Goal: Transaction & Acquisition: Purchase product/service

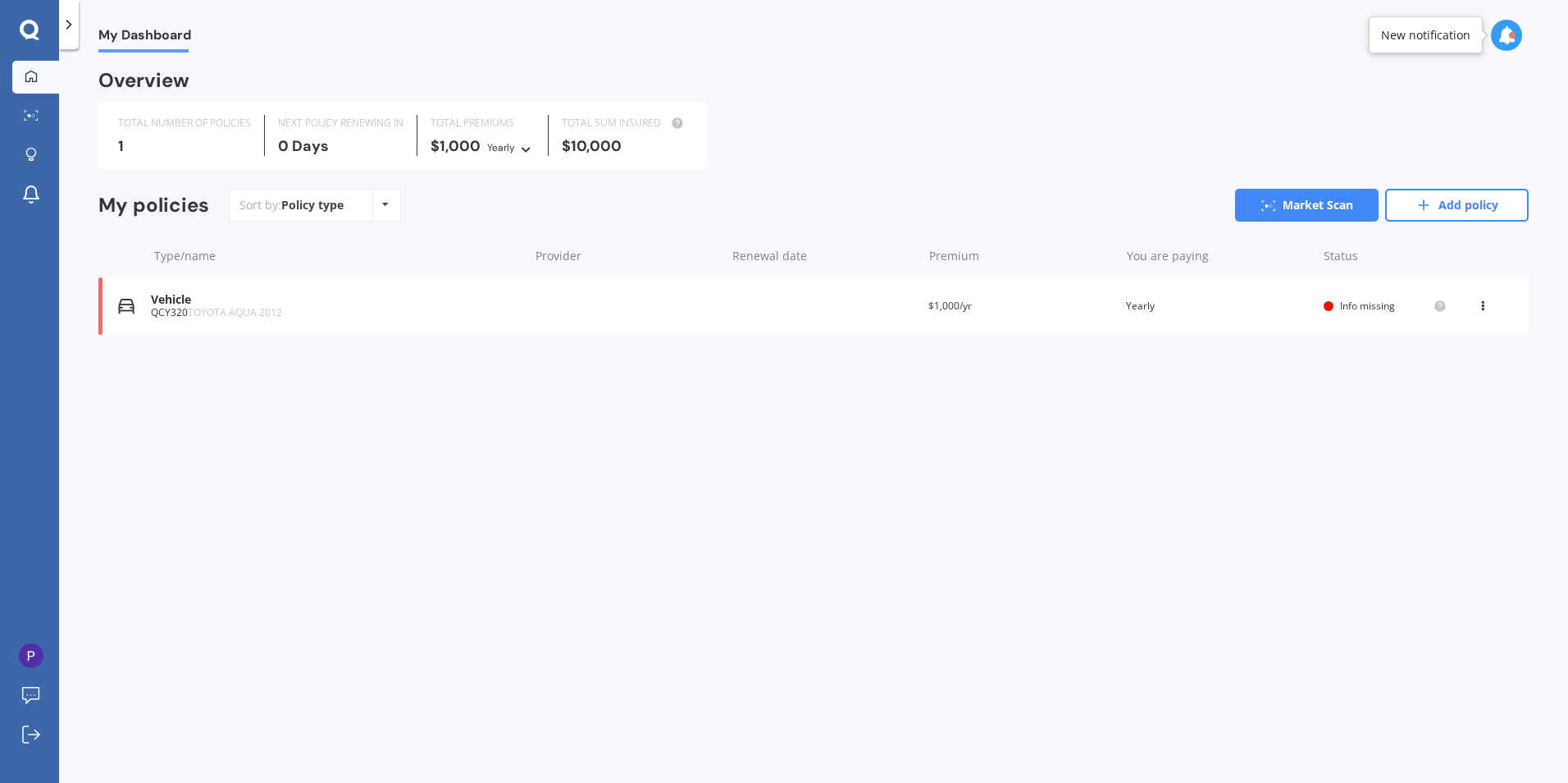
click at [254, 297] on div "Vehicle" at bounding box center [335, 300] width 369 height 14
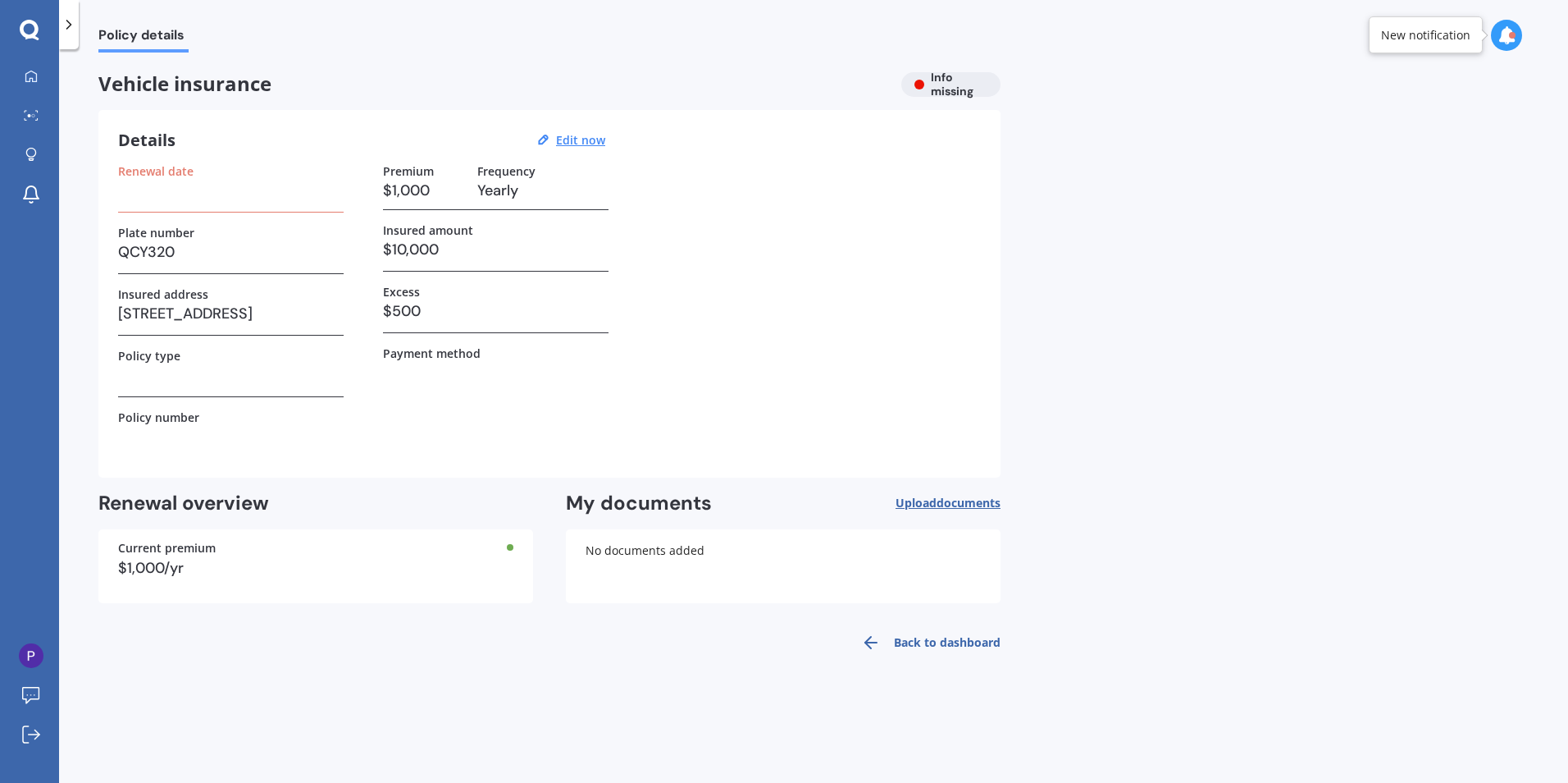
click at [175, 188] on h3 at bounding box center [231, 190] width 226 height 25
click at [603, 138] on u "Edit now" at bounding box center [580, 140] width 49 height 16
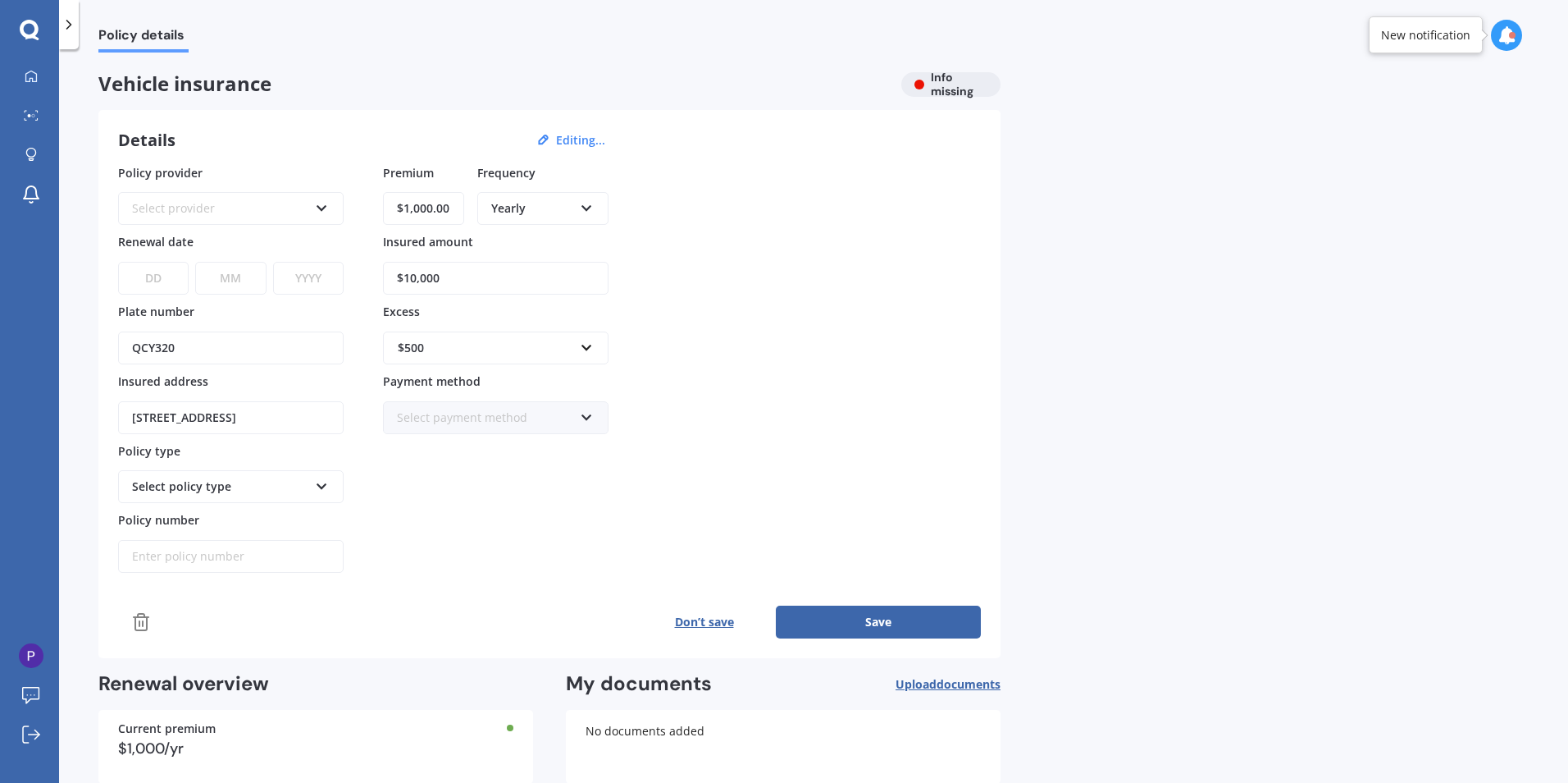
click at [258, 214] on div "Select provider" at bounding box center [220, 208] width 176 height 18
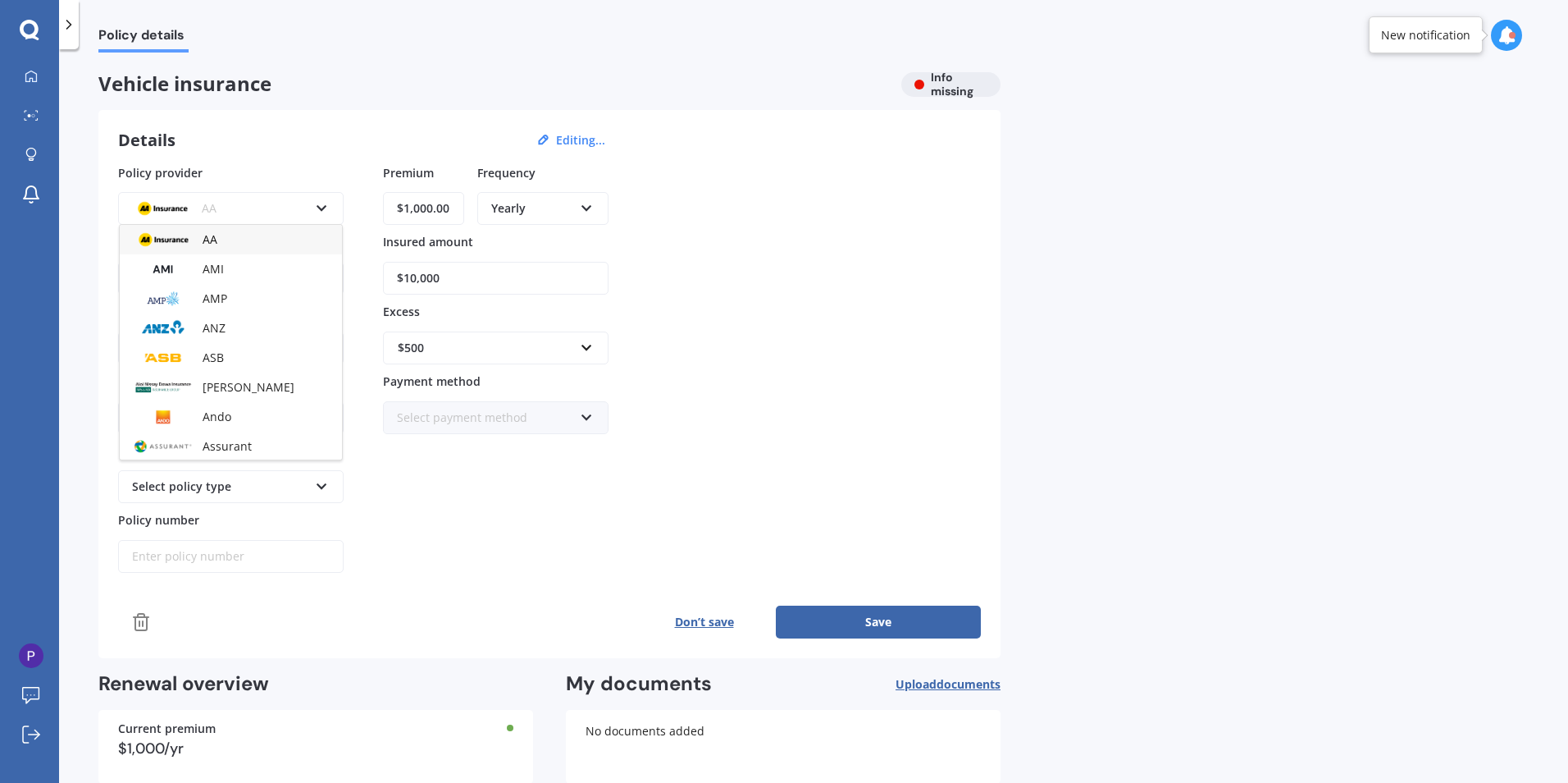
click at [270, 205] on div "AA" at bounding box center [220, 208] width 176 height 18
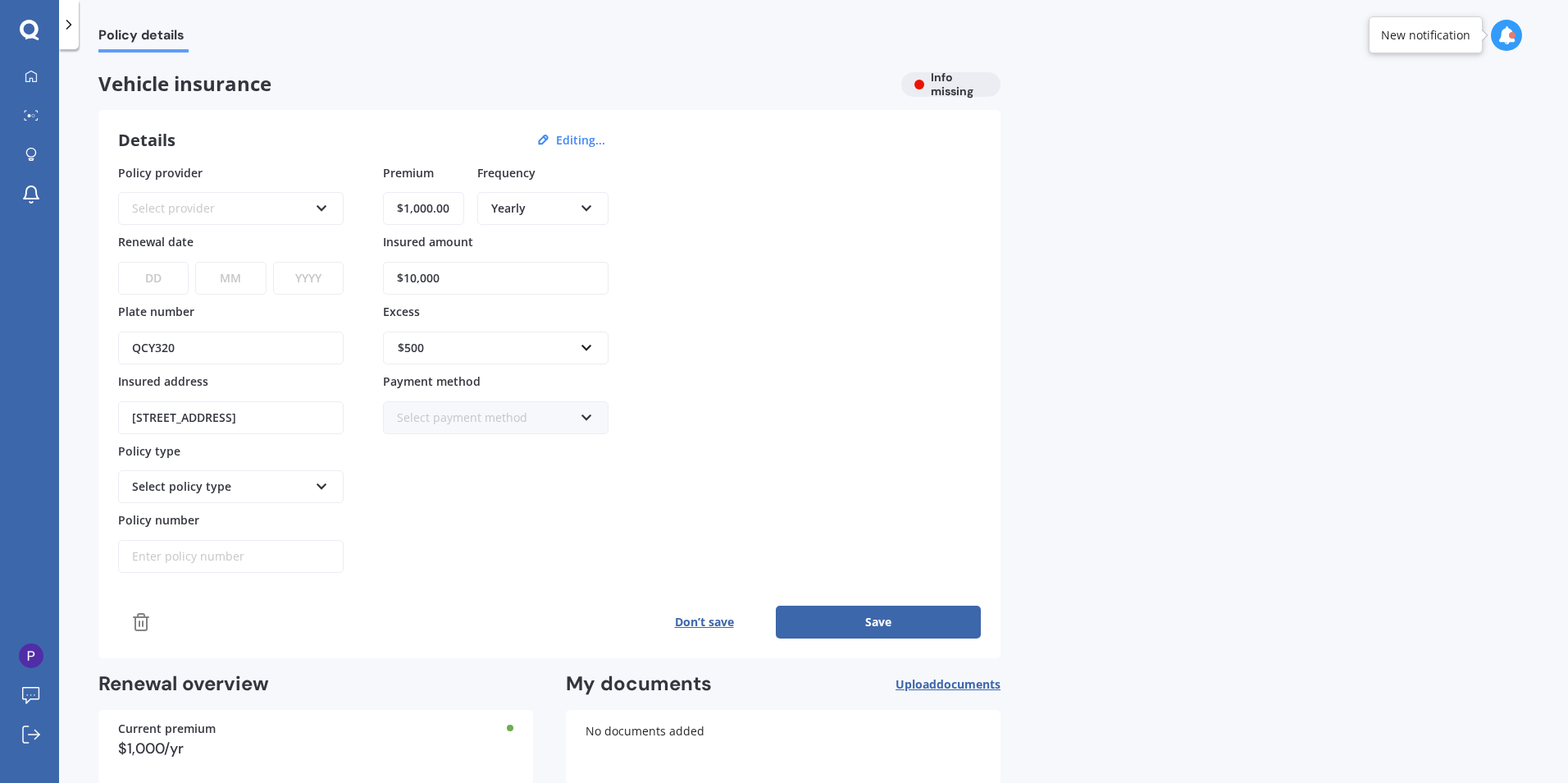
click at [882, 622] on button "Save" at bounding box center [878, 621] width 205 height 32
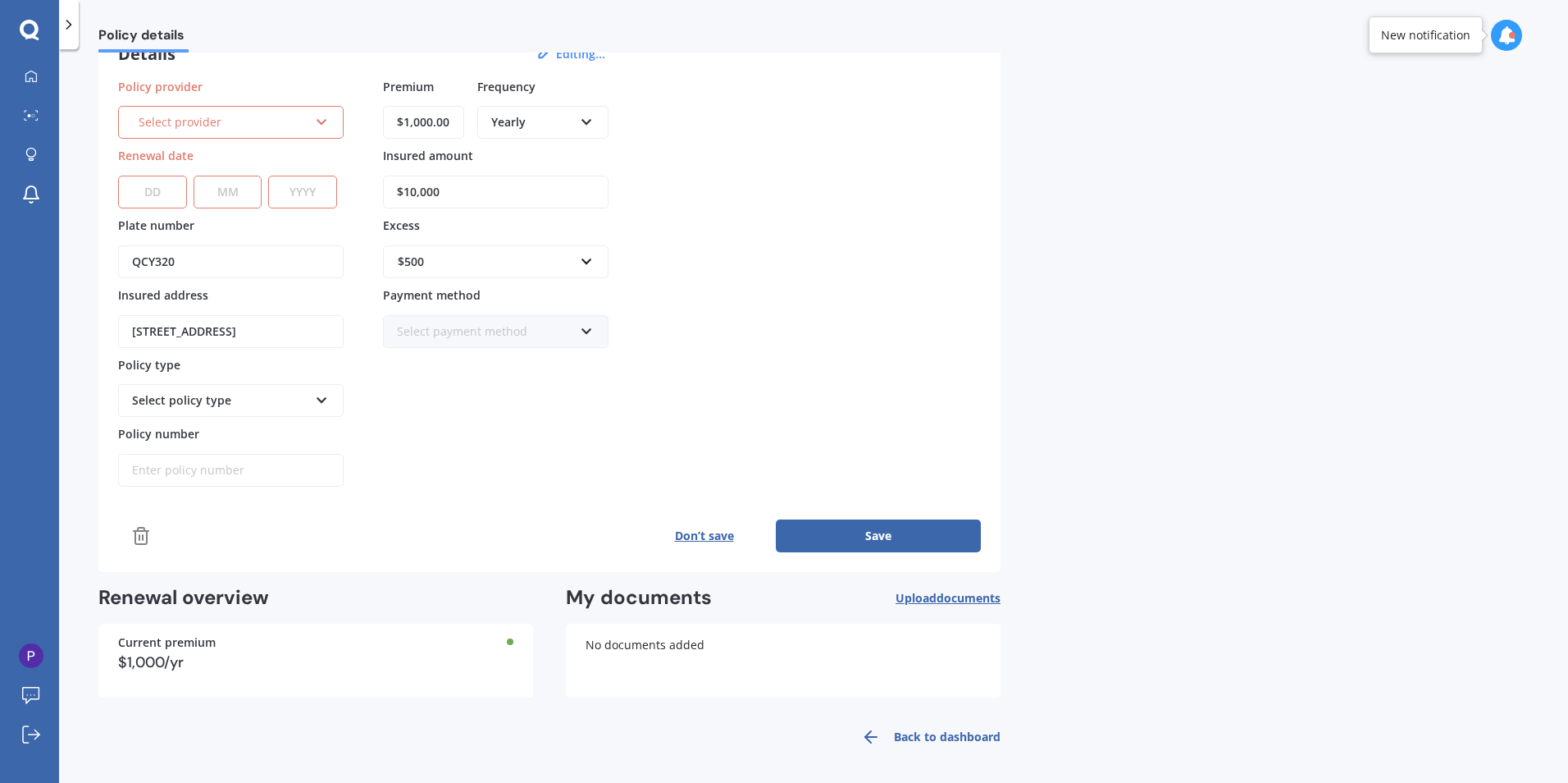
scroll to position [89, 0]
click at [147, 194] on select "DD 01 02 03 04 05 06 07 08 09 10 11 12 13 14 15 16 17 18 19 20 21 22 23 24 25 2…" at bounding box center [152, 188] width 69 height 32
click at [257, 124] on div "Select provider" at bounding box center [223, 119] width 170 height 18
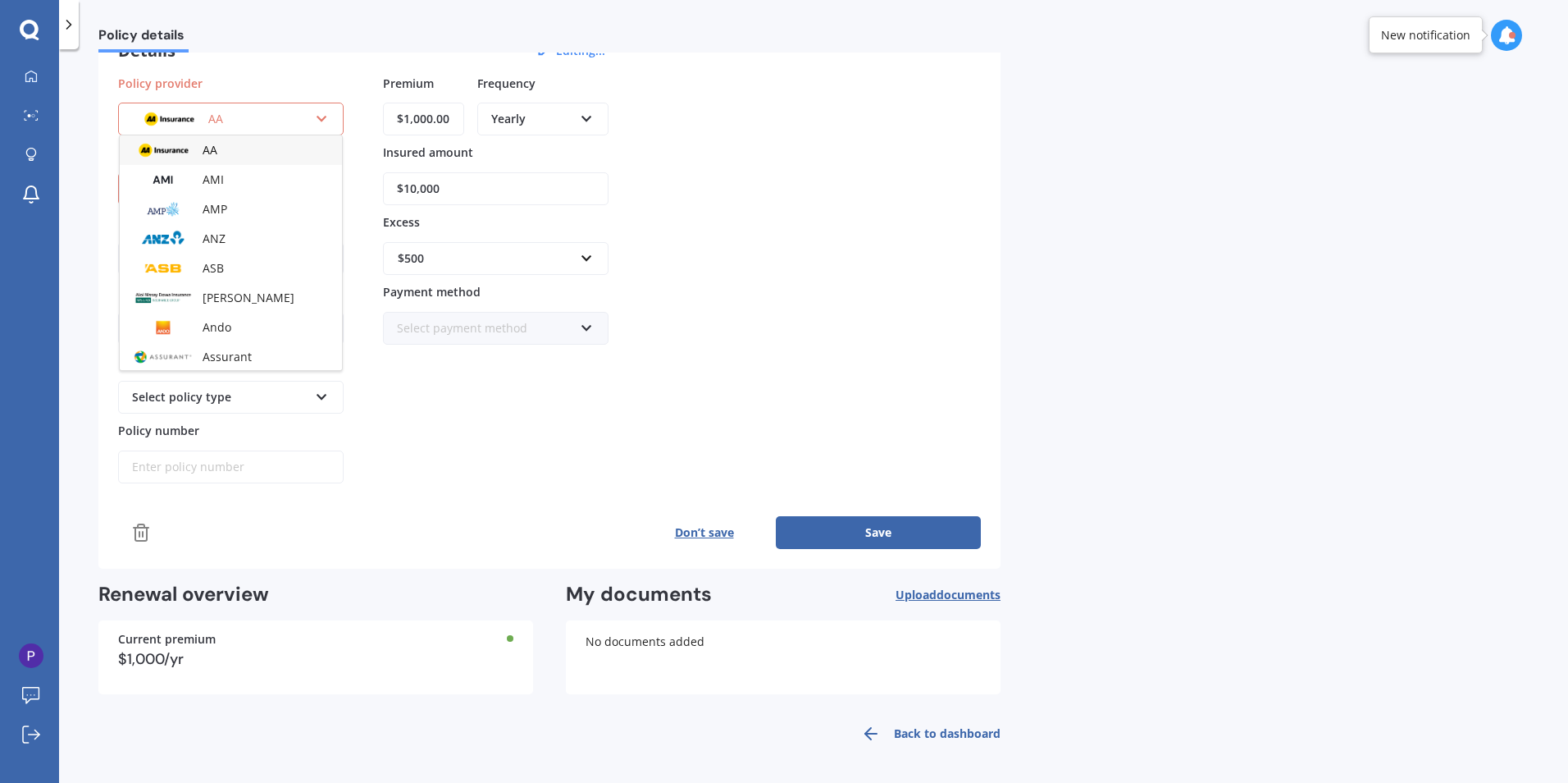
click at [1023, 272] on div "Policy details Vehicle insurance Info missing Details Editing... Policy provide…" at bounding box center [813, 419] width 1509 height 733
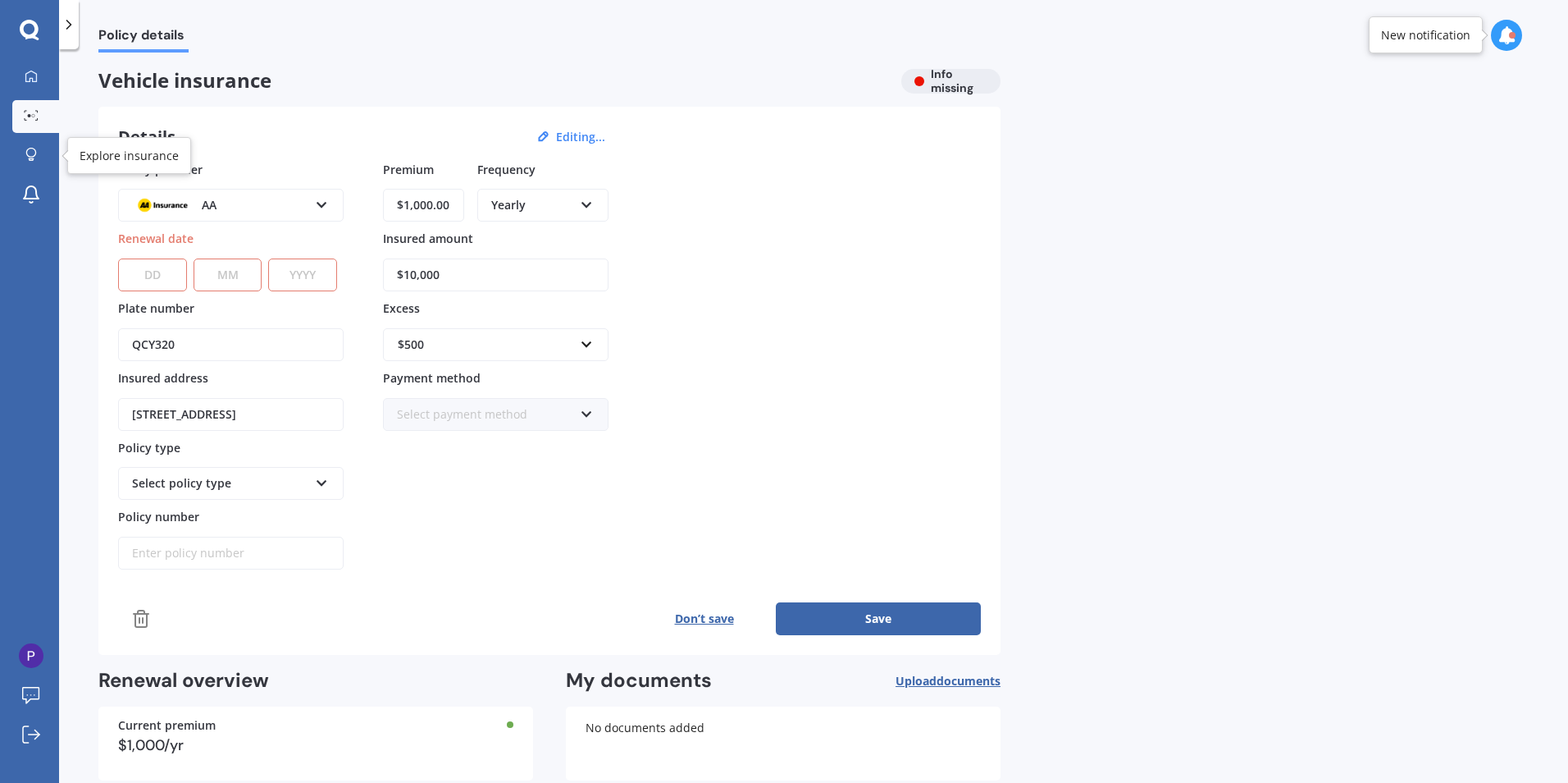
scroll to position [0, 0]
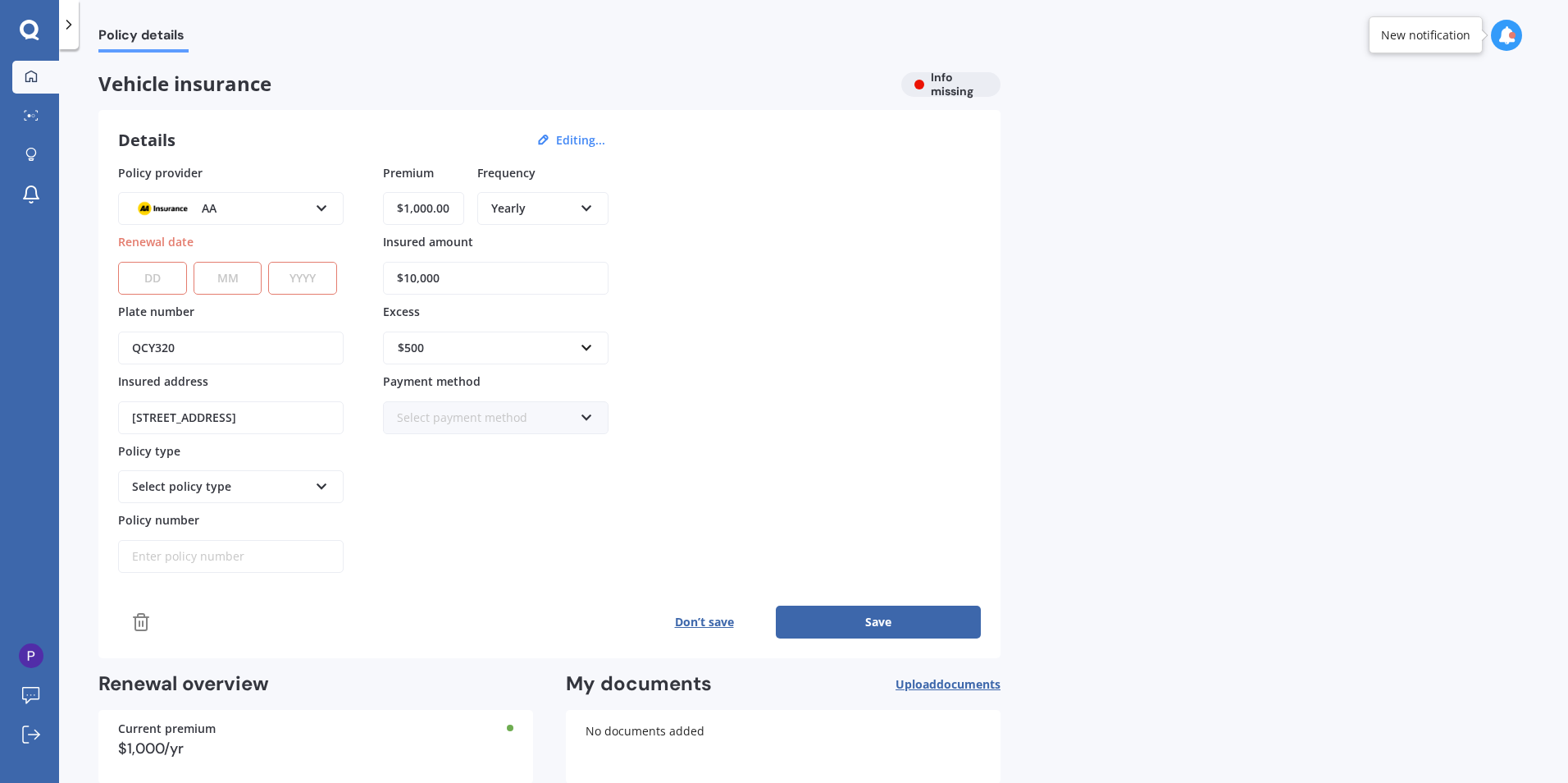
click at [39, 82] on div at bounding box center [32, 77] width 25 height 15
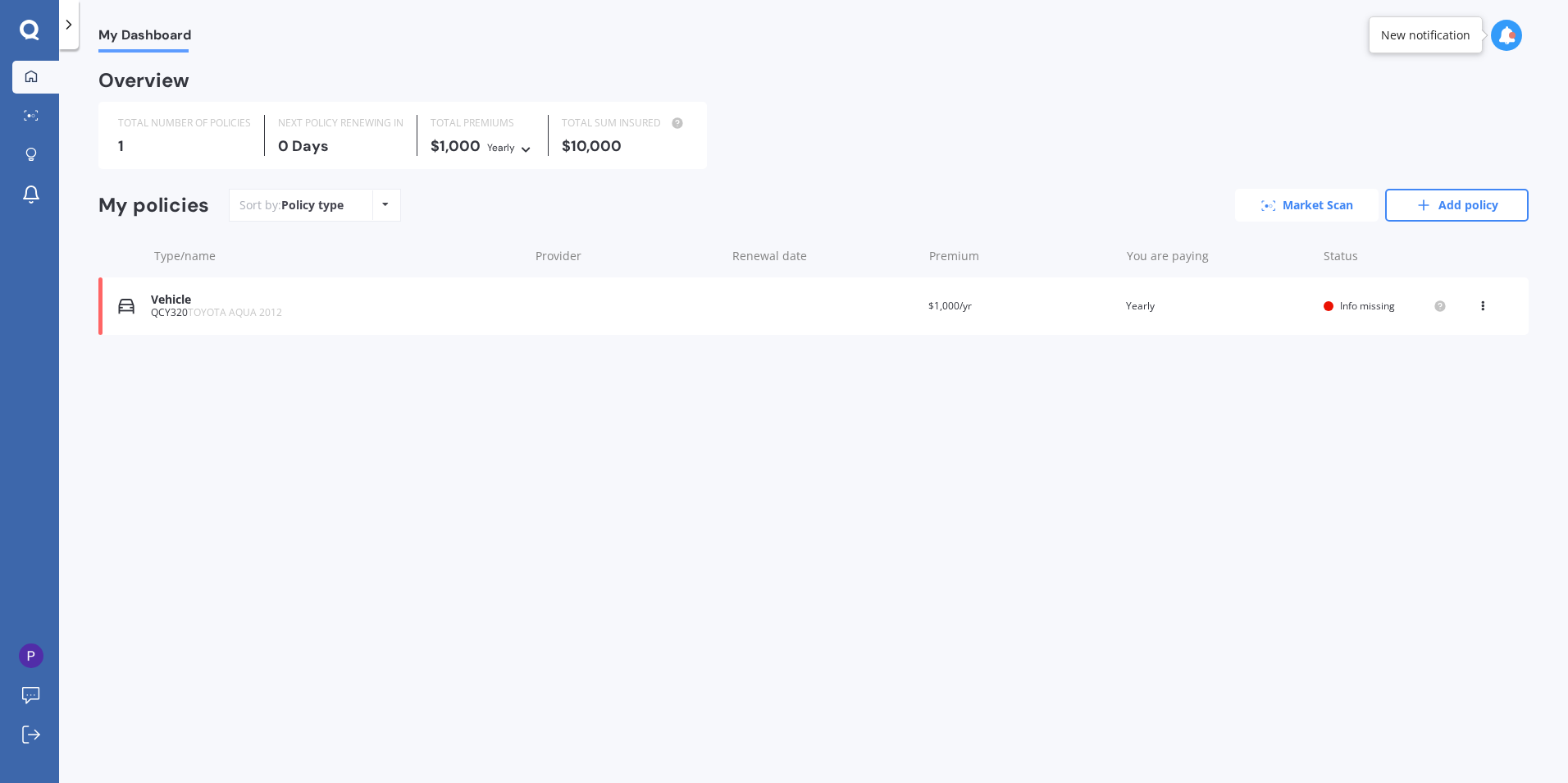
click at [1304, 195] on link "Market Scan" at bounding box center [1307, 204] width 144 height 32
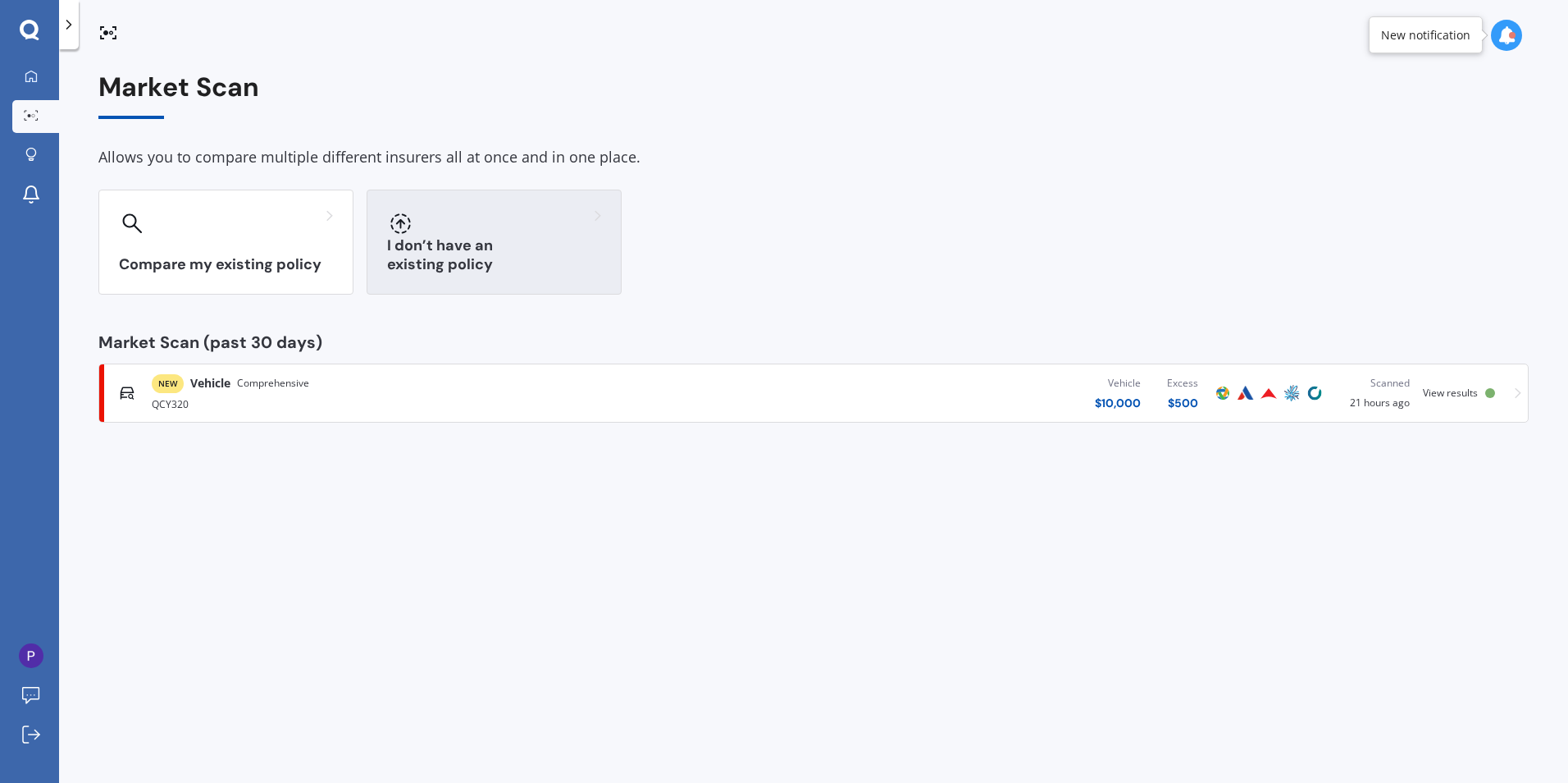
click at [474, 244] on div "I don’t have an existing policy" at bounding box center [494, 242] width 255 height 105
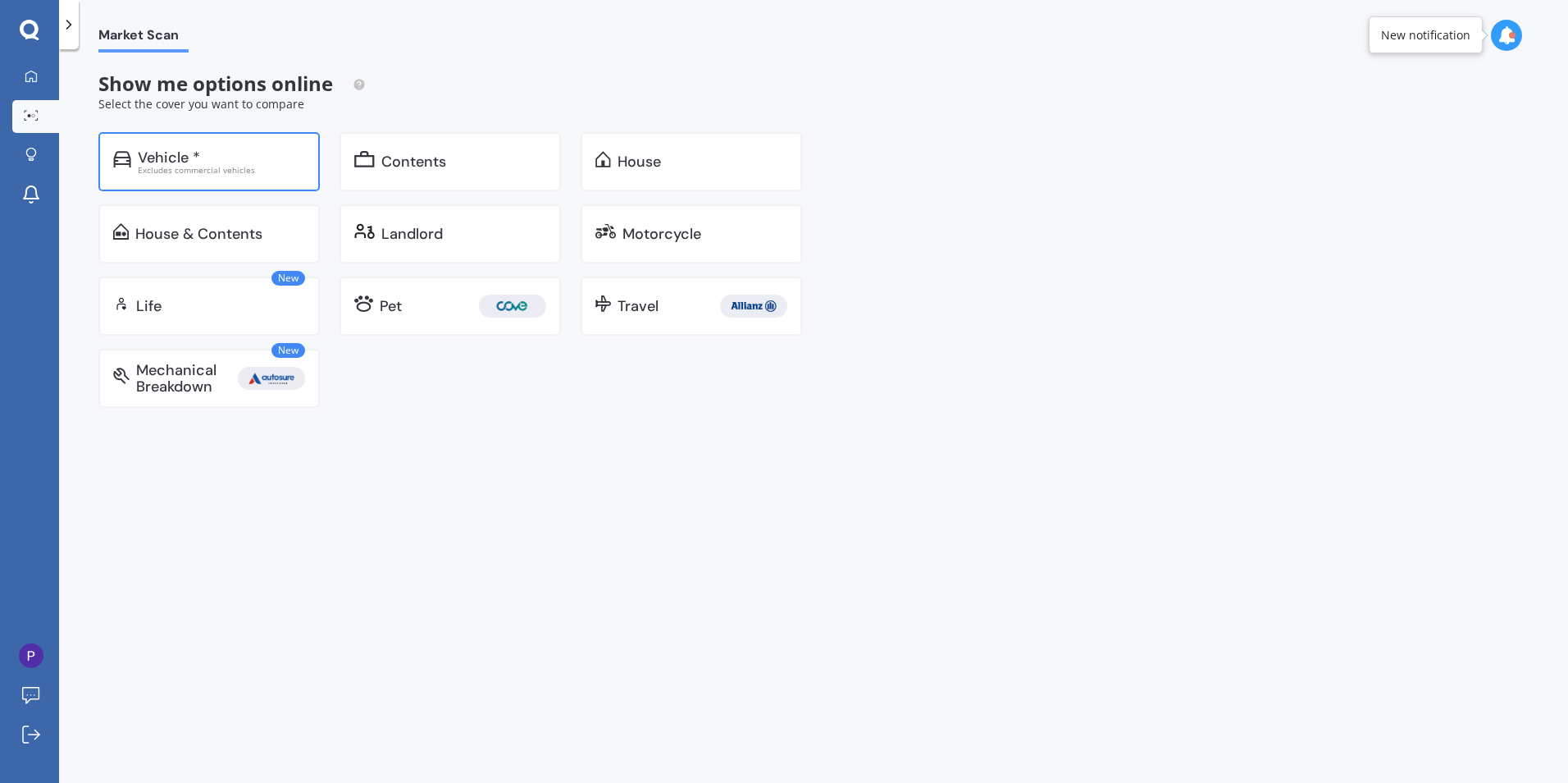
click at [210, 184] on div "Vehicle * Excludes commercial vehicles" at bounding box center [208, 161] width 221 height 59
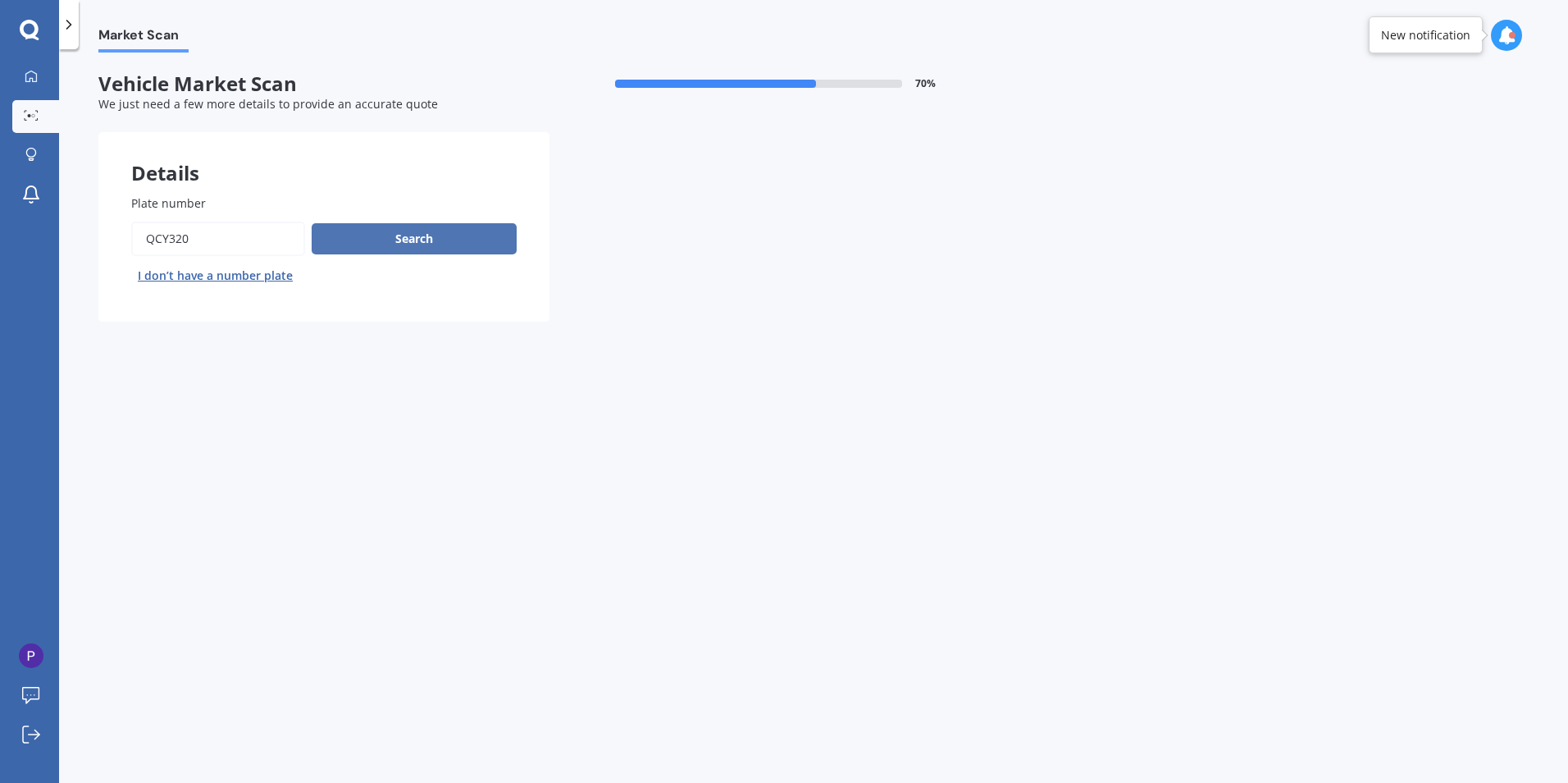
click at [433, 242] on button "Search" at bounding box center [414, 239] width 205 height 32
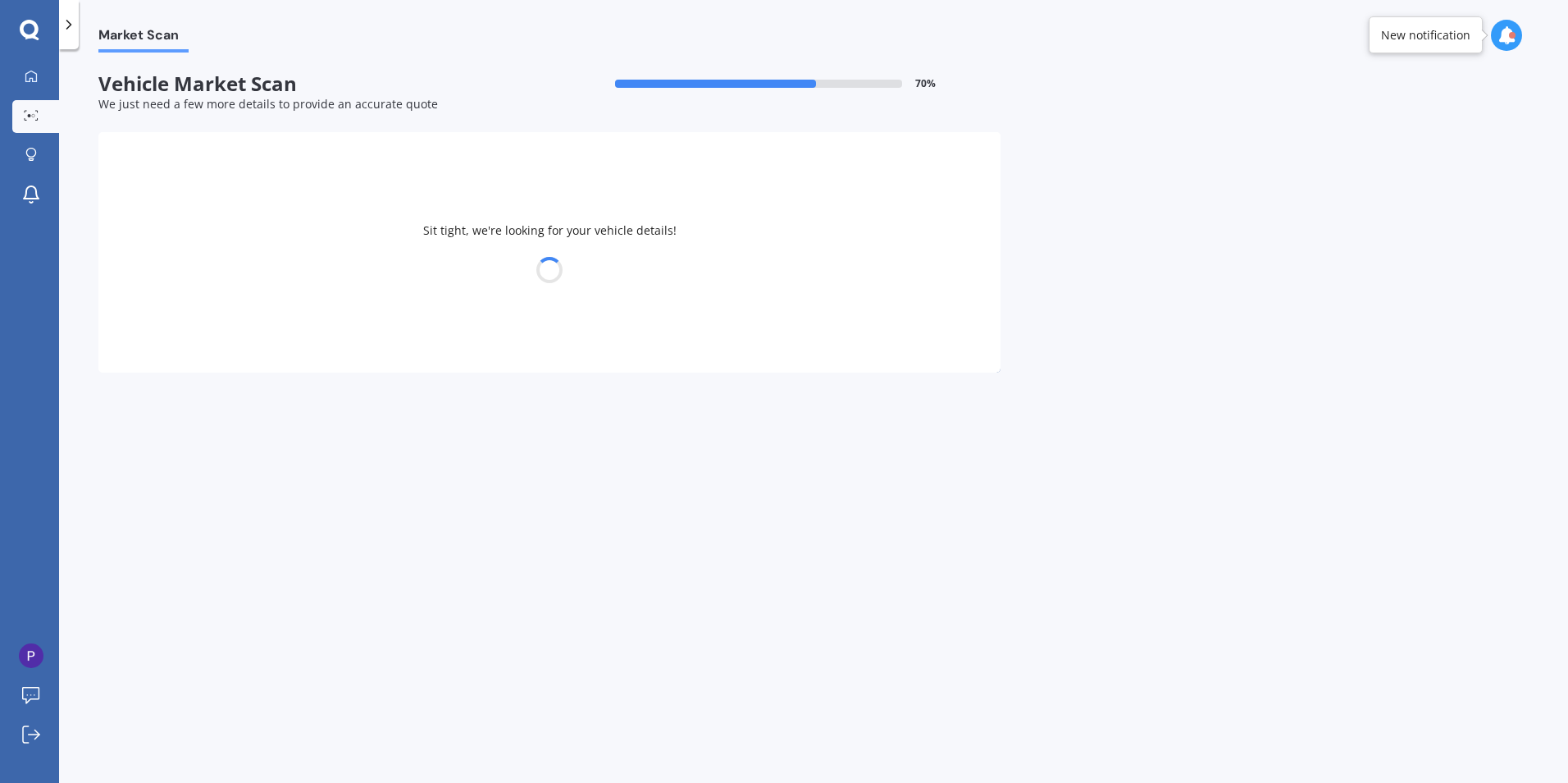
select select "TOYOTA"
select select "AQUA"
select select "15"
select select "09"
select select "1985"
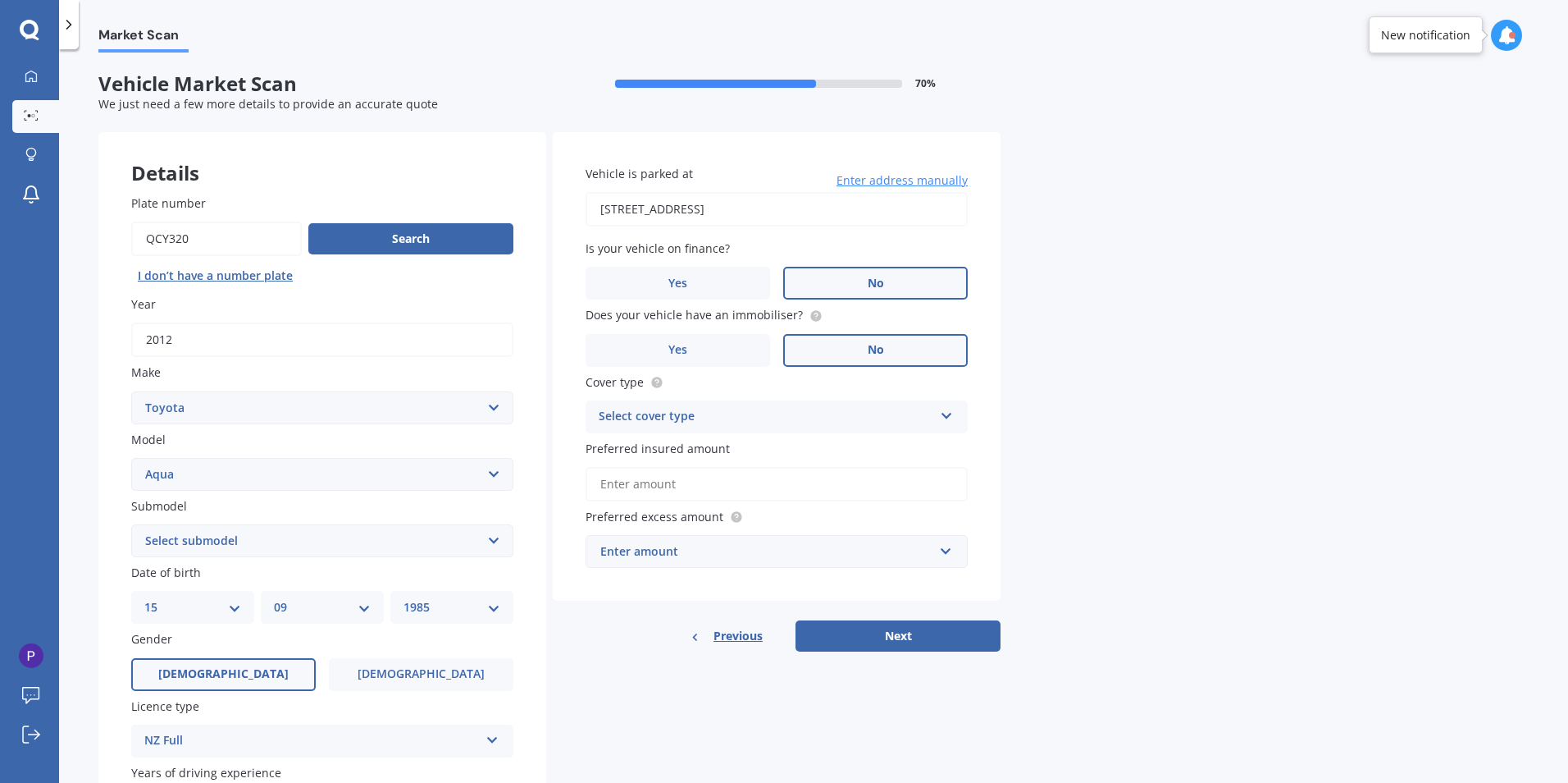
click at [854, 286] on label "No" at bounding box center [875, 282] width 185 height 32
click at [0, 0] on input "No" at bounding box center [0, 0] width 0 height 0
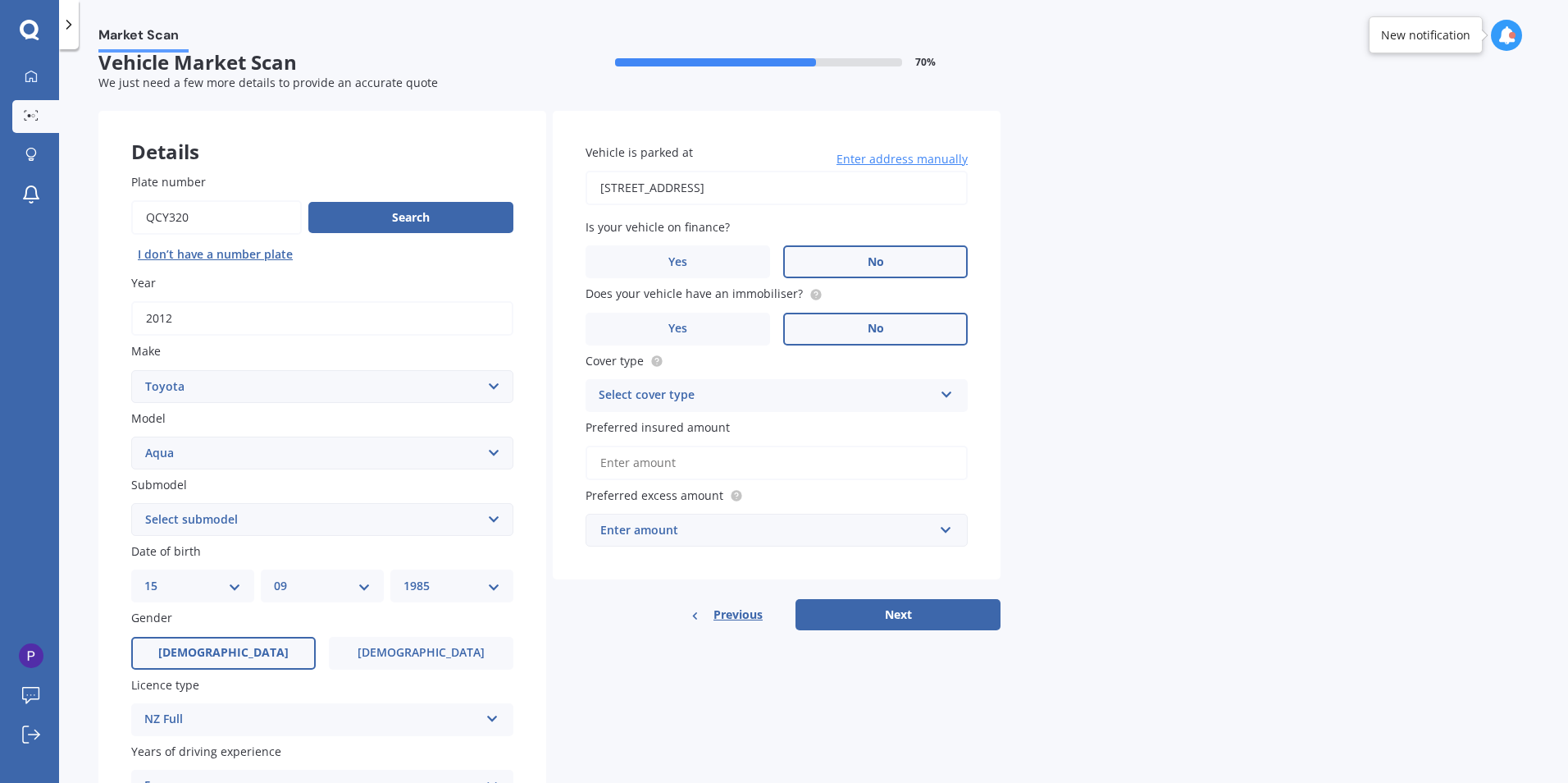
scroll to position [20, 0]
click at [911, 613] on button "Next" at bounding box center [898, 616] width 205 height 32
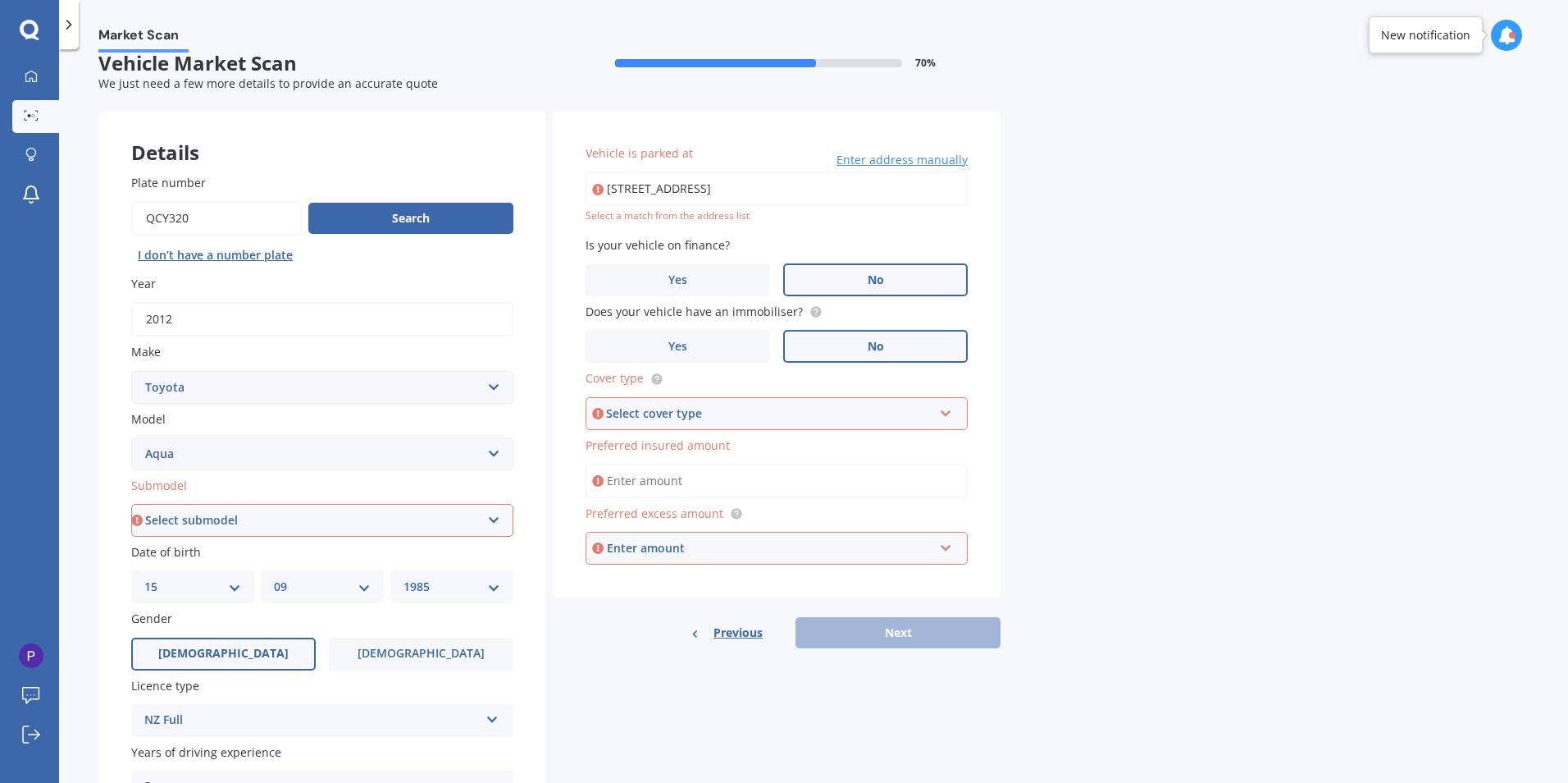
drag, startPoint x: 690, startPoint y: 179, endPoint x: 847, endPoint y: 186, distance: 157.2
click at [690, 179] on input "[STREET_ADDRESS]" at bounding box center [777, 188] width 383 height 34
drag, startPoint x: 790, startPoint y: 170, endPoint x: -272, endPoint y: 162, distance: 1062.0
click at [0, 162] on html "My Dashboard Market Scan Explore insurance Notifications [PERSON_NAME] Submit f…" at bounding box center [784, 392] width 1568 height 783
type input "[STREET_ADDRESS]"
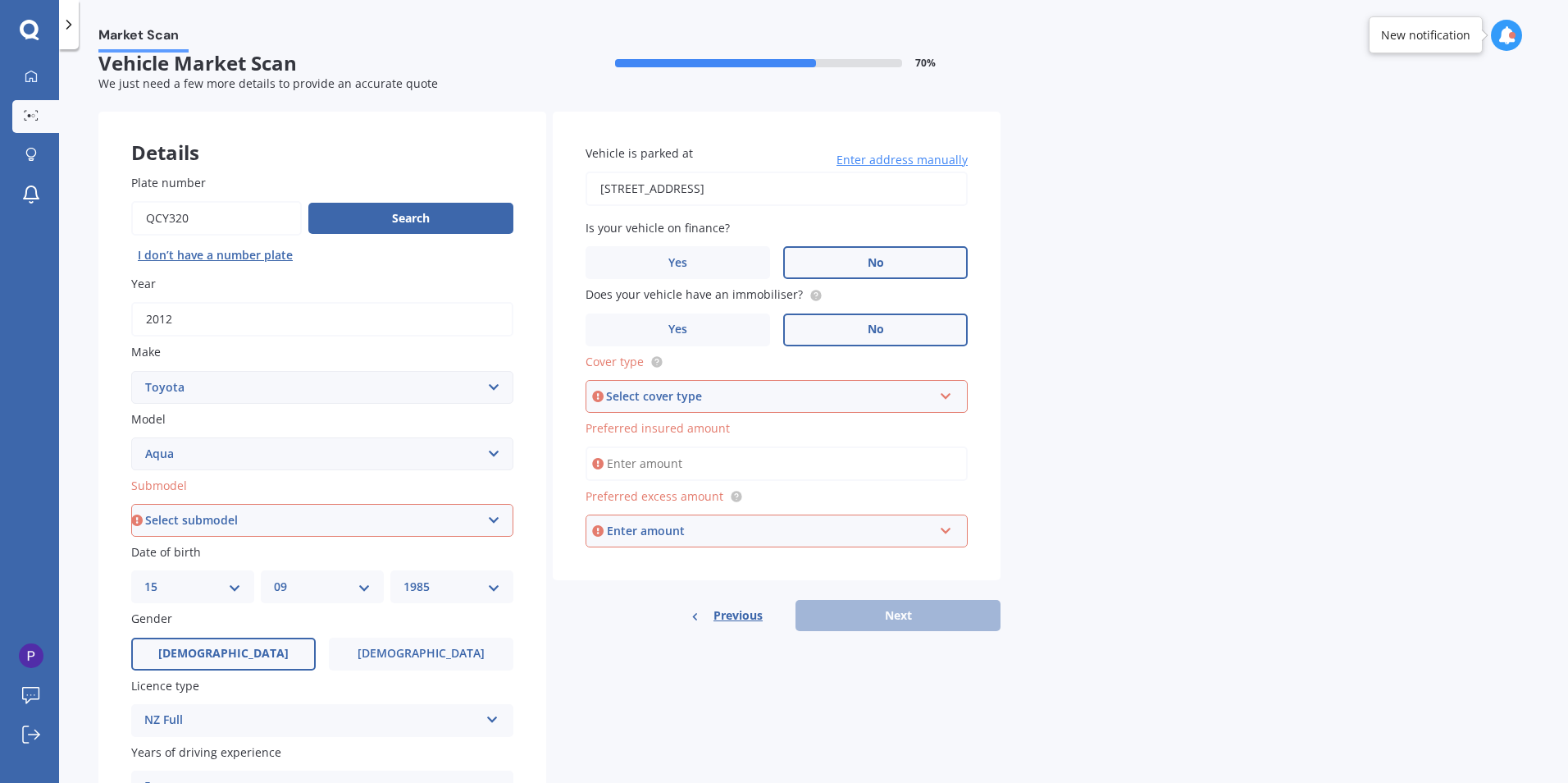
click at [715, 368] on label "Cover type" at bounding box center [773, 362] width 376 height 18
click at [705, 397] on div "Select cover type" at bounding box center [769, 396] width 327 height 18
click at [686, 426] on span "Comprehensive" at bounding box center [643, 427] width 87 height 16
click at [678, 528] on div "Enter amount" at bounding box center [770, 531] width 327 height 18
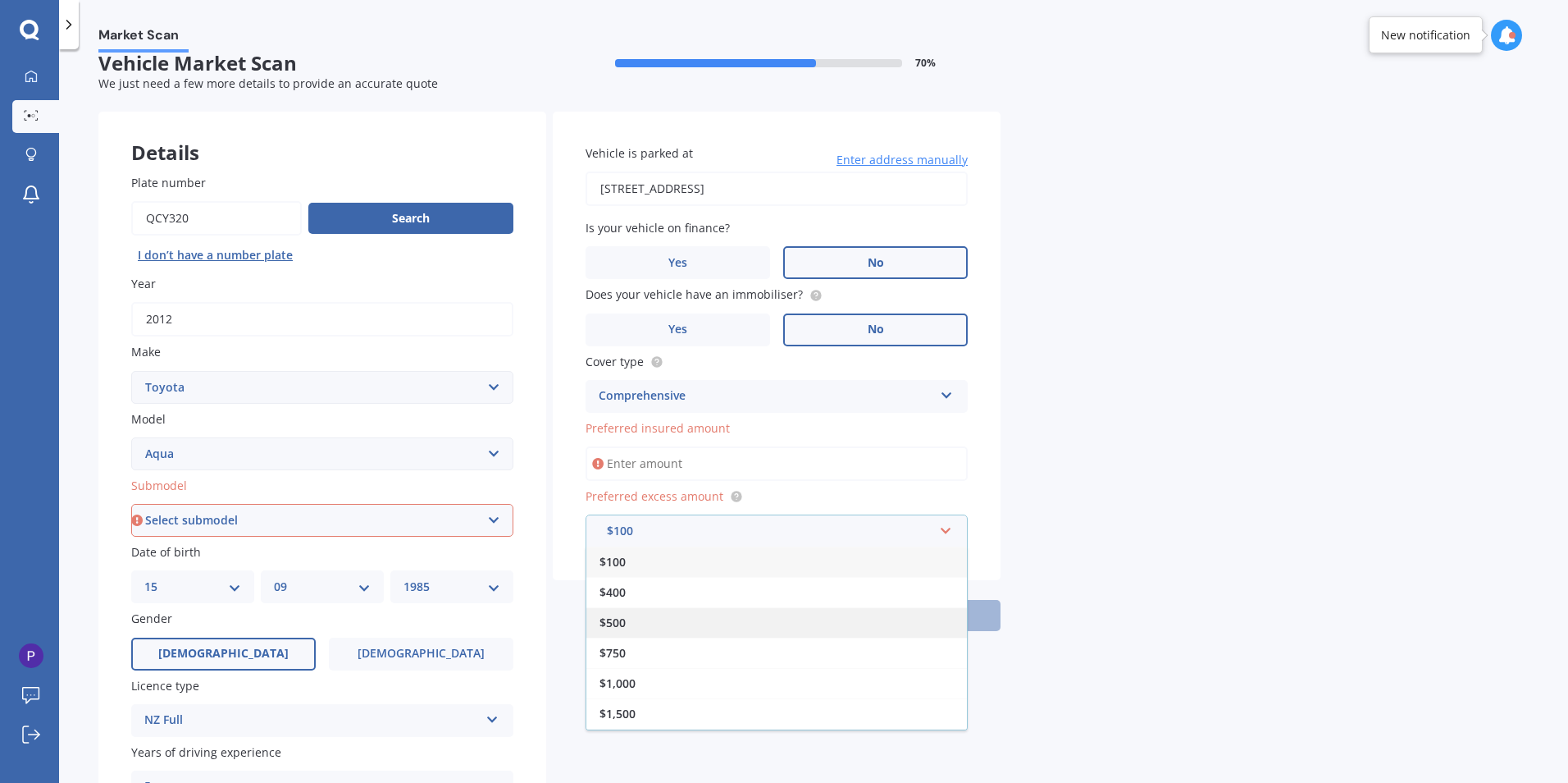
click at [643, 619] on div "$500" at bounding box center [777, 622] width 381 height 31
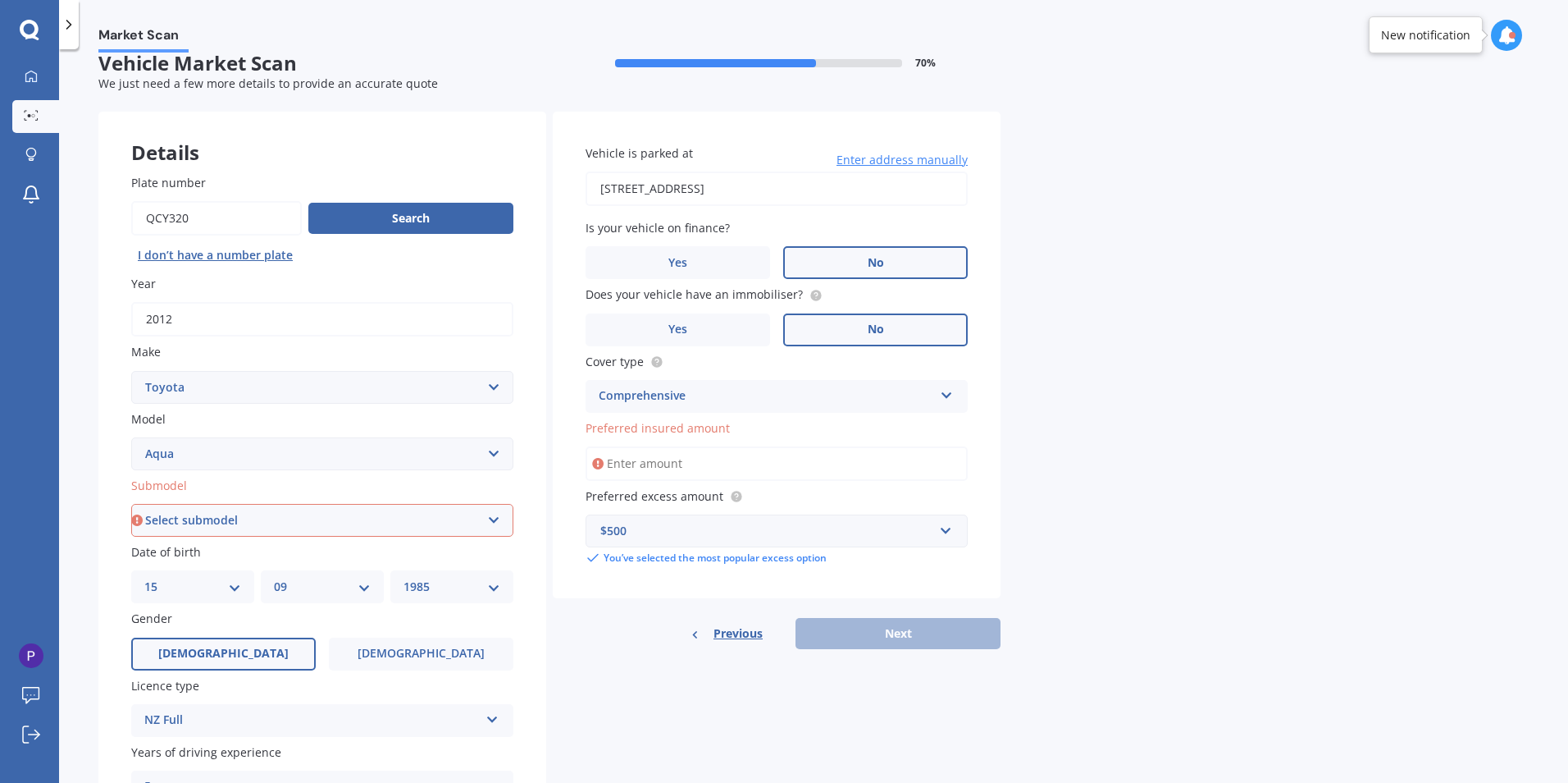
click at [258, 526] on select "Select submodel Hatchback Hybrid" at bounding box center [322, 519] width 383 height 32
click at [131, 504] on select "Select submodel Hatchback Hybrid" at bounding box center [322, 519] width 383 height 32
drag, startPoint x: 234, startPoint y: 517, endPoint x: 226, endPoint y: 532, distance: 17.0
click at [234, 517] on select "Select submodel Hatchback Hybrid" at bounding box center [322, 519] width 383 height 32
select select "HYBRID"
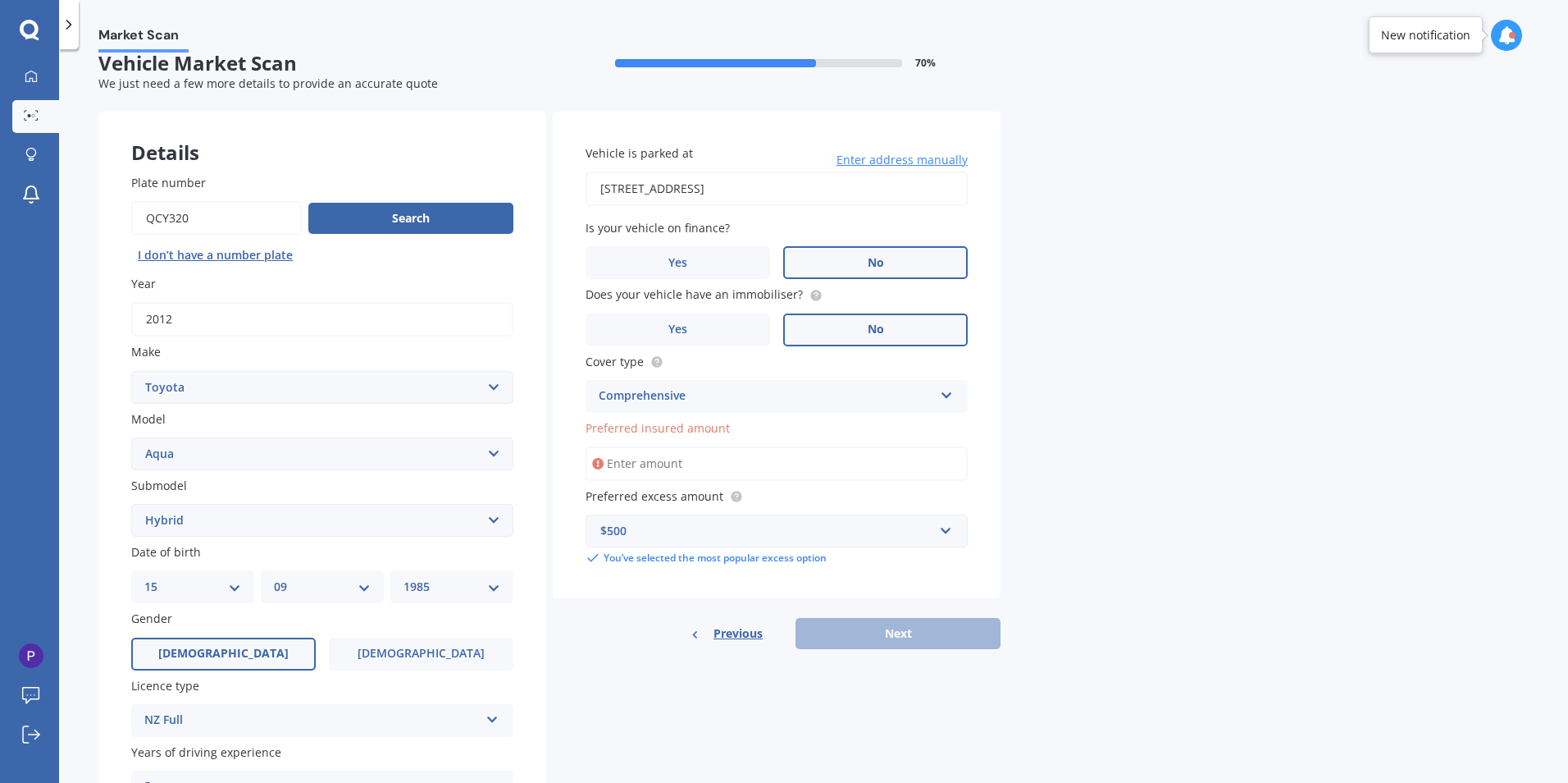
click at [131, 504] on select "Select submodel Hatchback Hybrid" at bounding box center [322, 519] width 383 height 32
click at [663, 468] on input "Preferred insured amount" at bounding box center [777, 463] width 383 height 34
type input "$10,000"
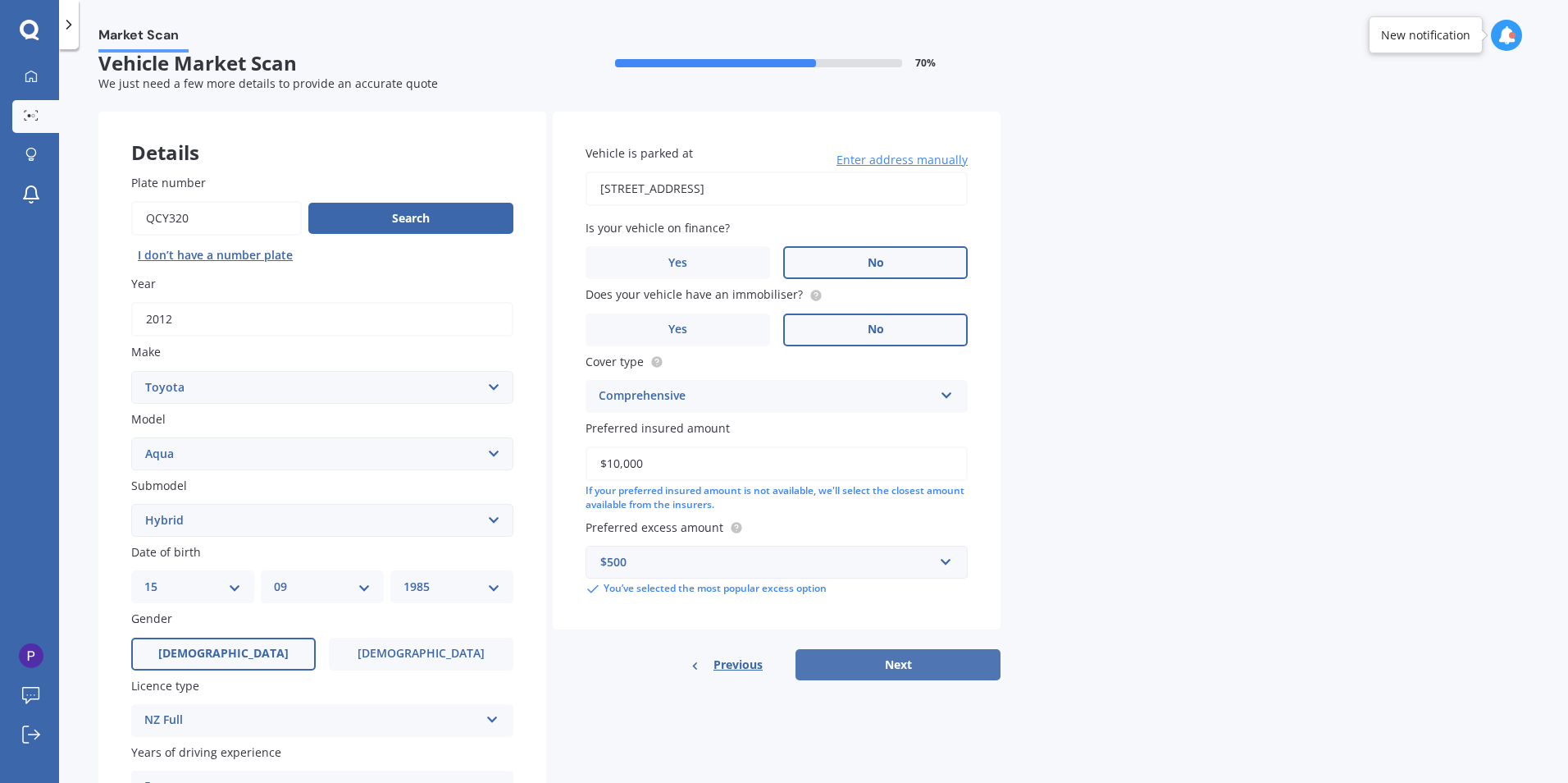
click at [891, 665] on button "Next" at bounding box center [898, 665] width 205 height 32
select select "15"
select select "09"
select select "1985"
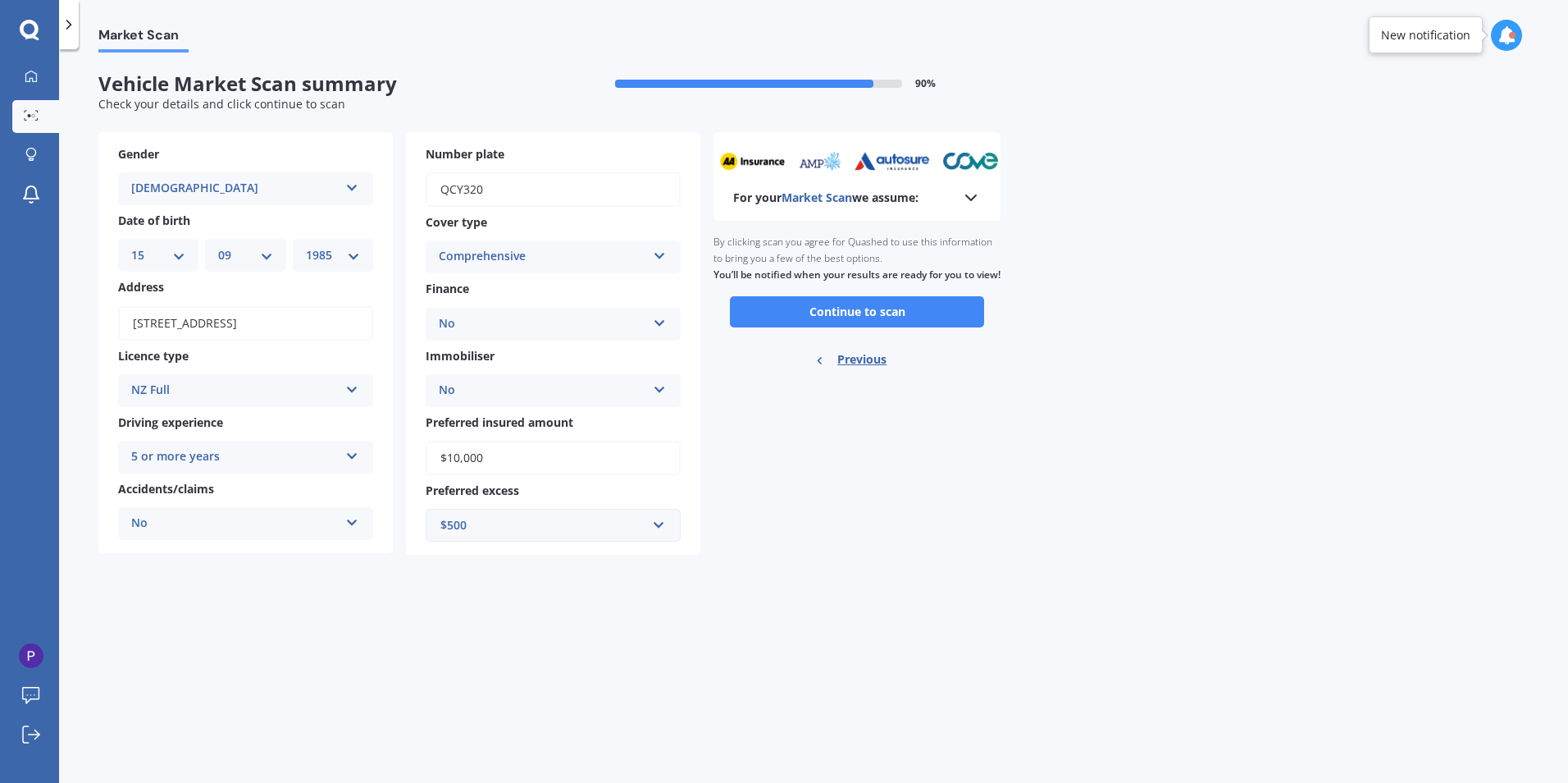
scroll to position [0, 0]
click at [856, 328] on button "Continue to scan" at bounding box center [857, 312] width 254 height 32
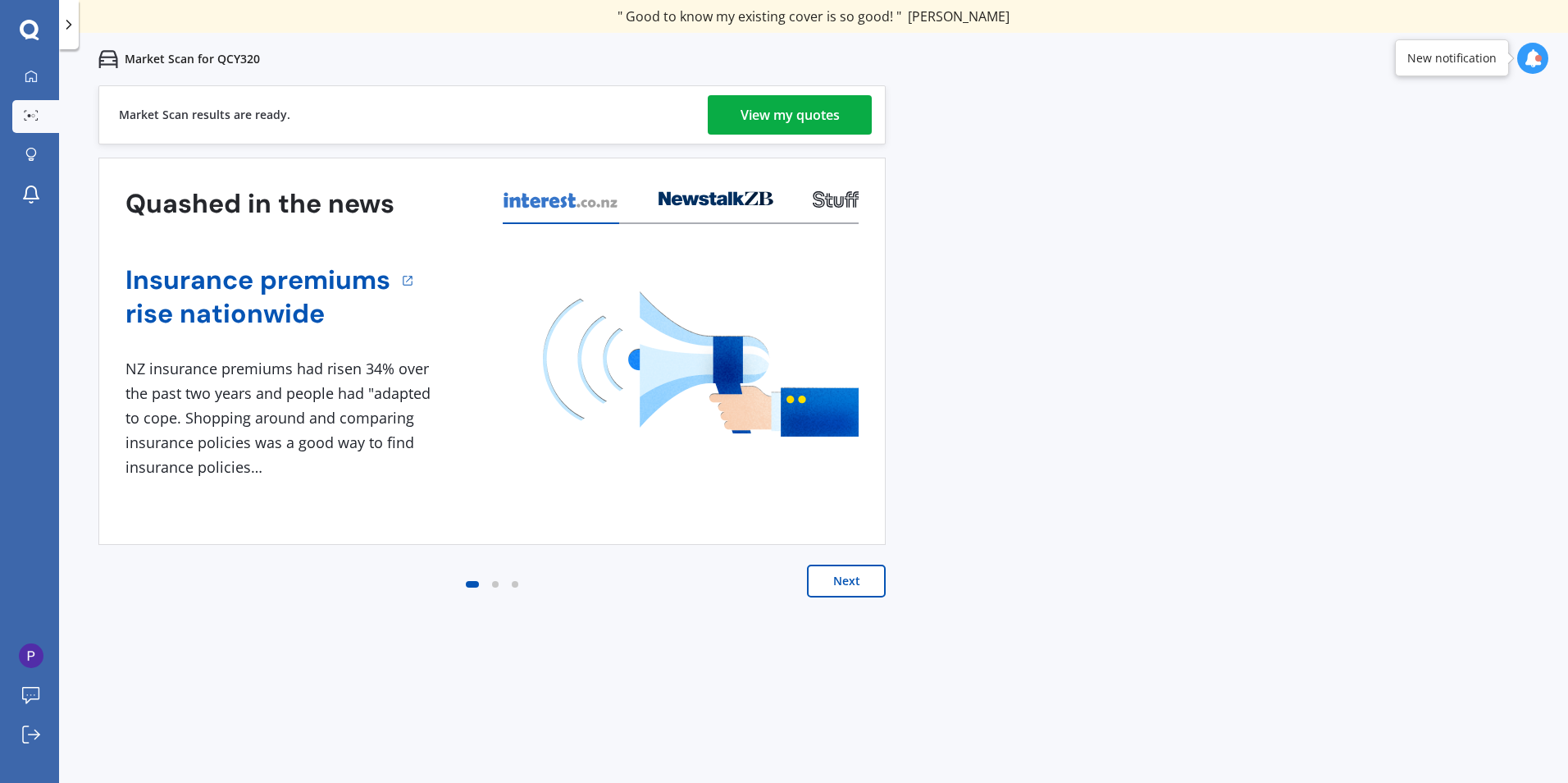
click at [802, 115] on div "View my quotes" at bounding box center [790, 115] width 99 height 39
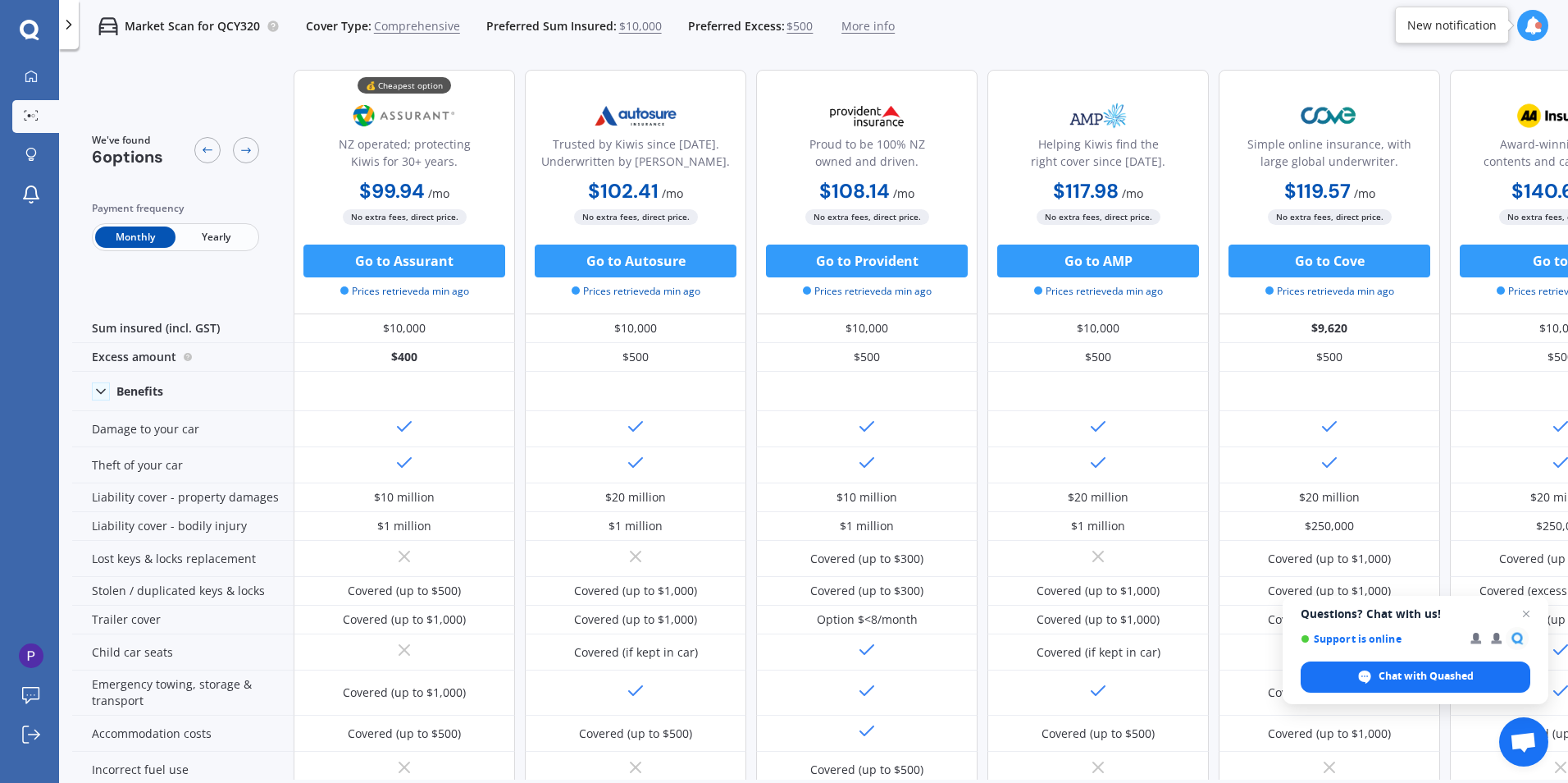
click at [216, 240] on span "Yearly" at bounding box center [215, 237] width 81 height 21
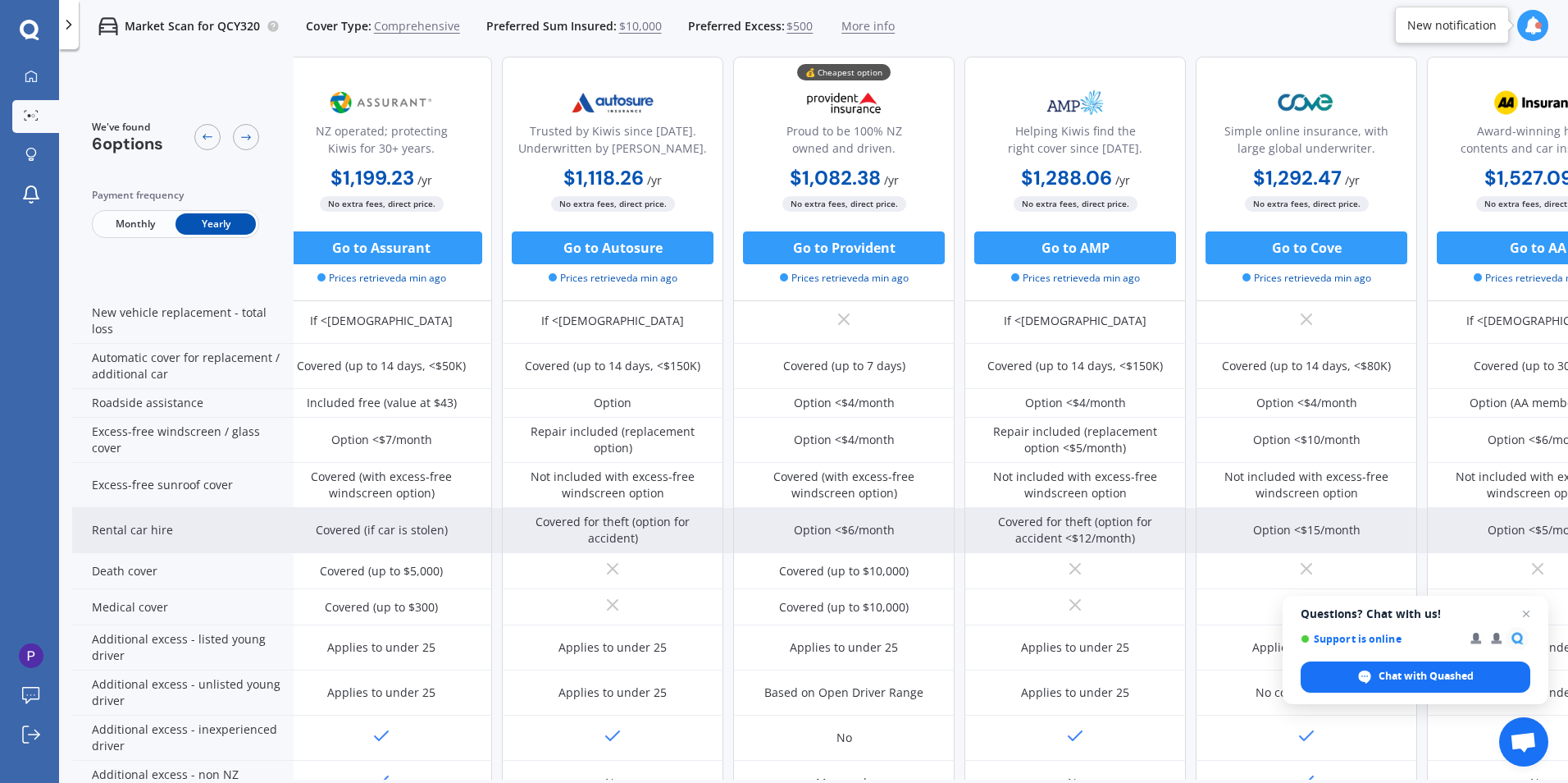
scroll to position [490, 23]
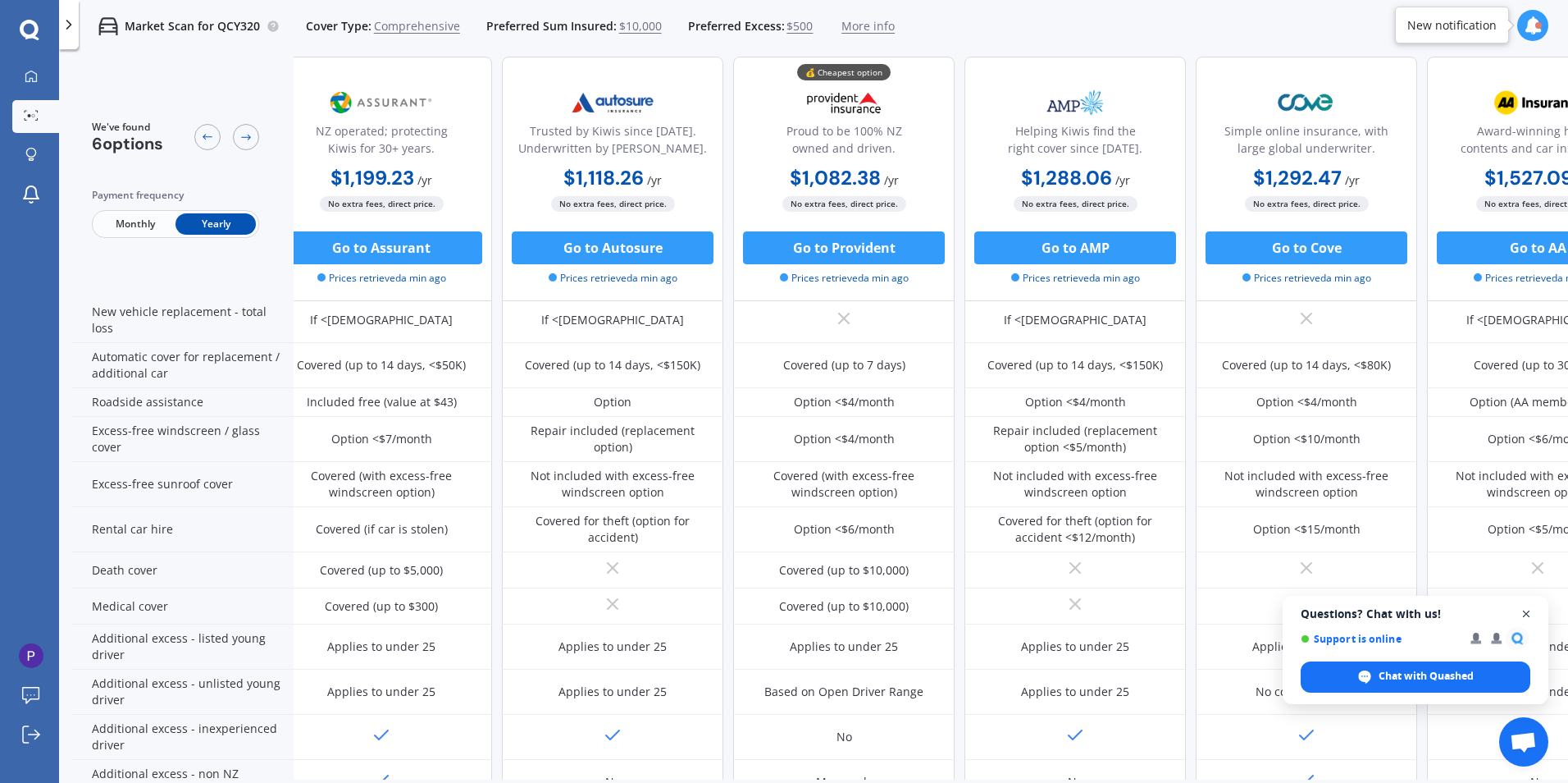
click at [1532, 610] on span "Open chat" at bounding box center [1526, 613] width 20 height 20
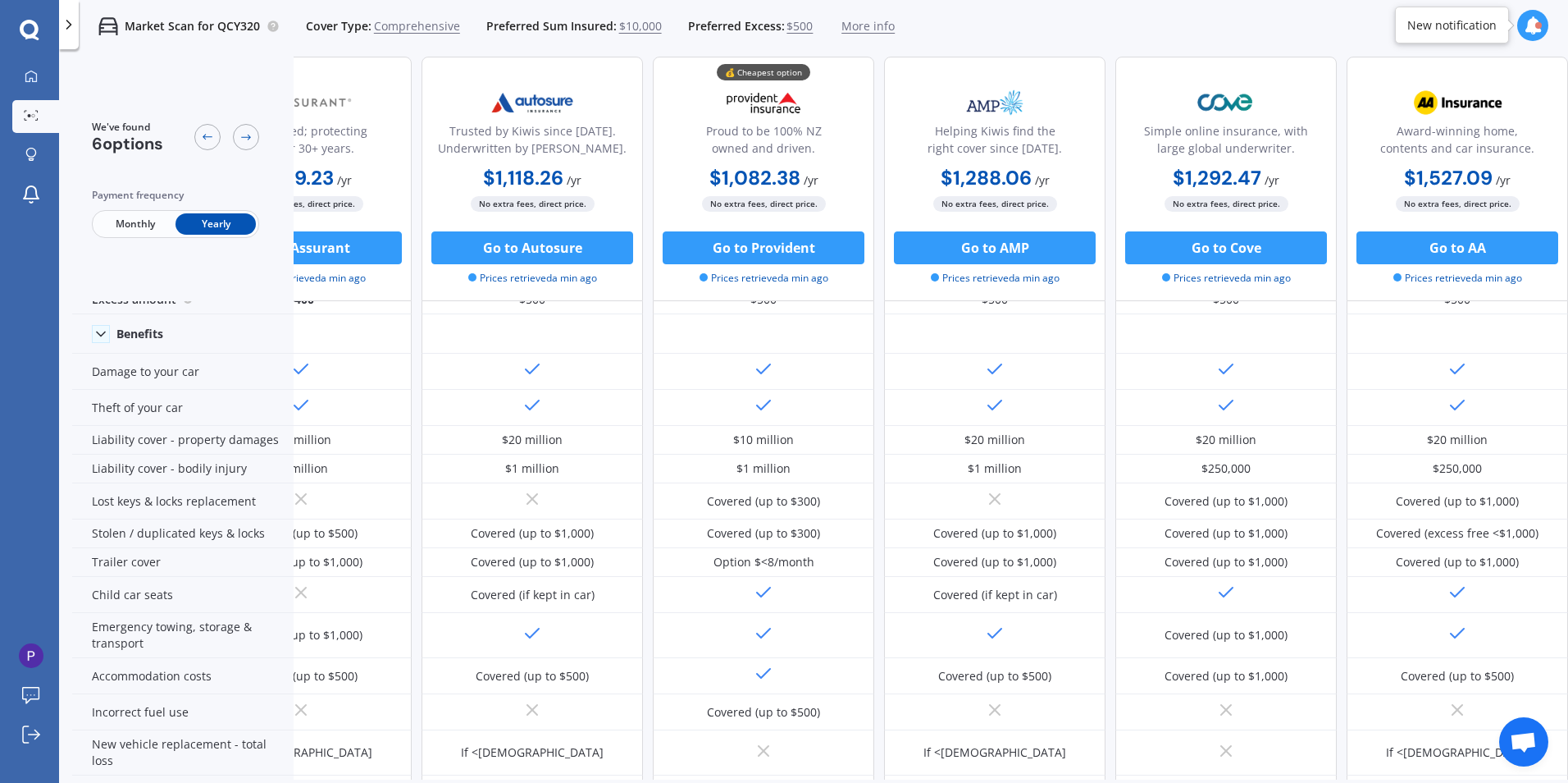
scroll to position [58, 0]
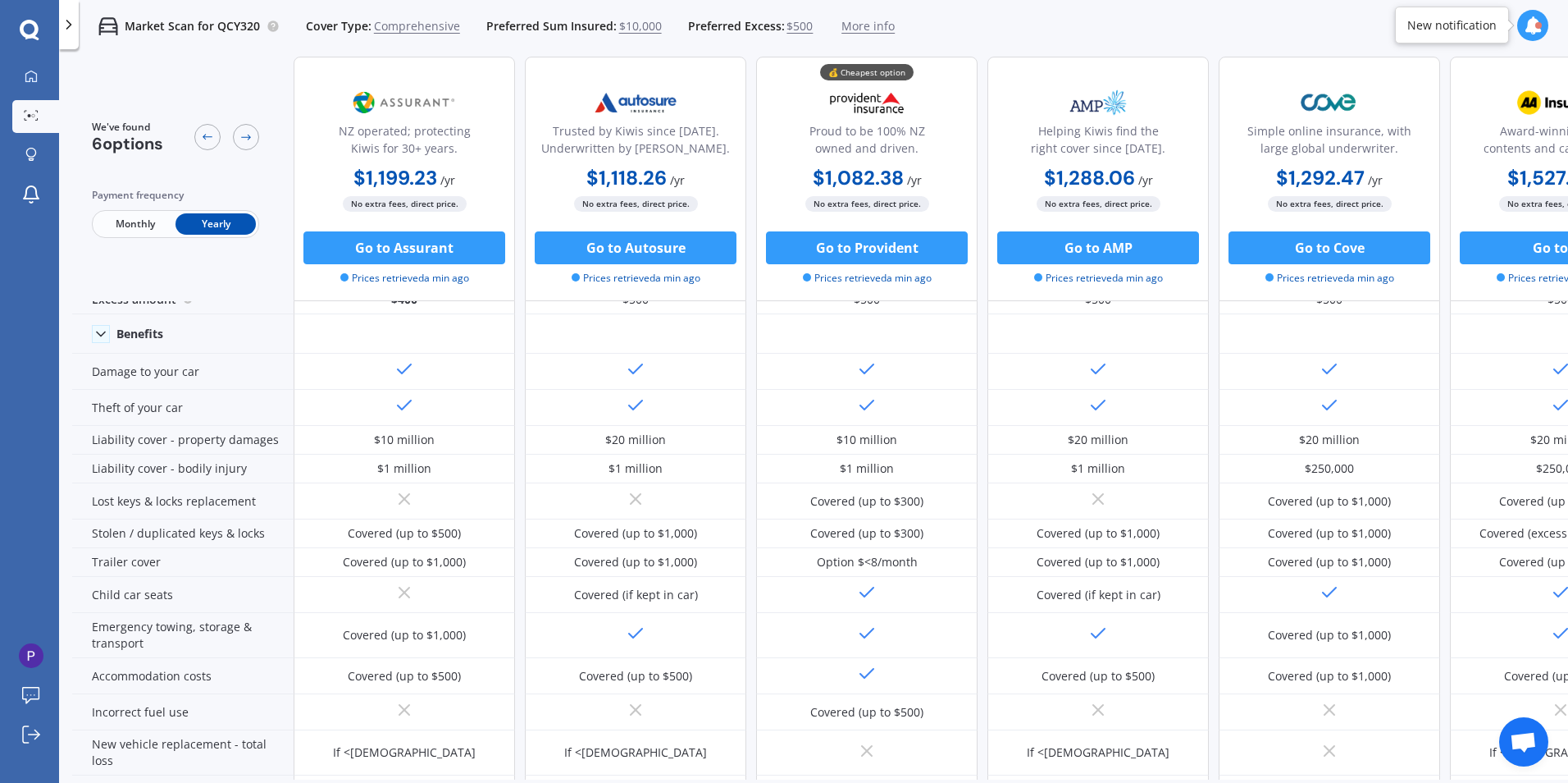
click at [638, 30] on span "$10,000" at bounding box center [640, 26] width 43 height 17
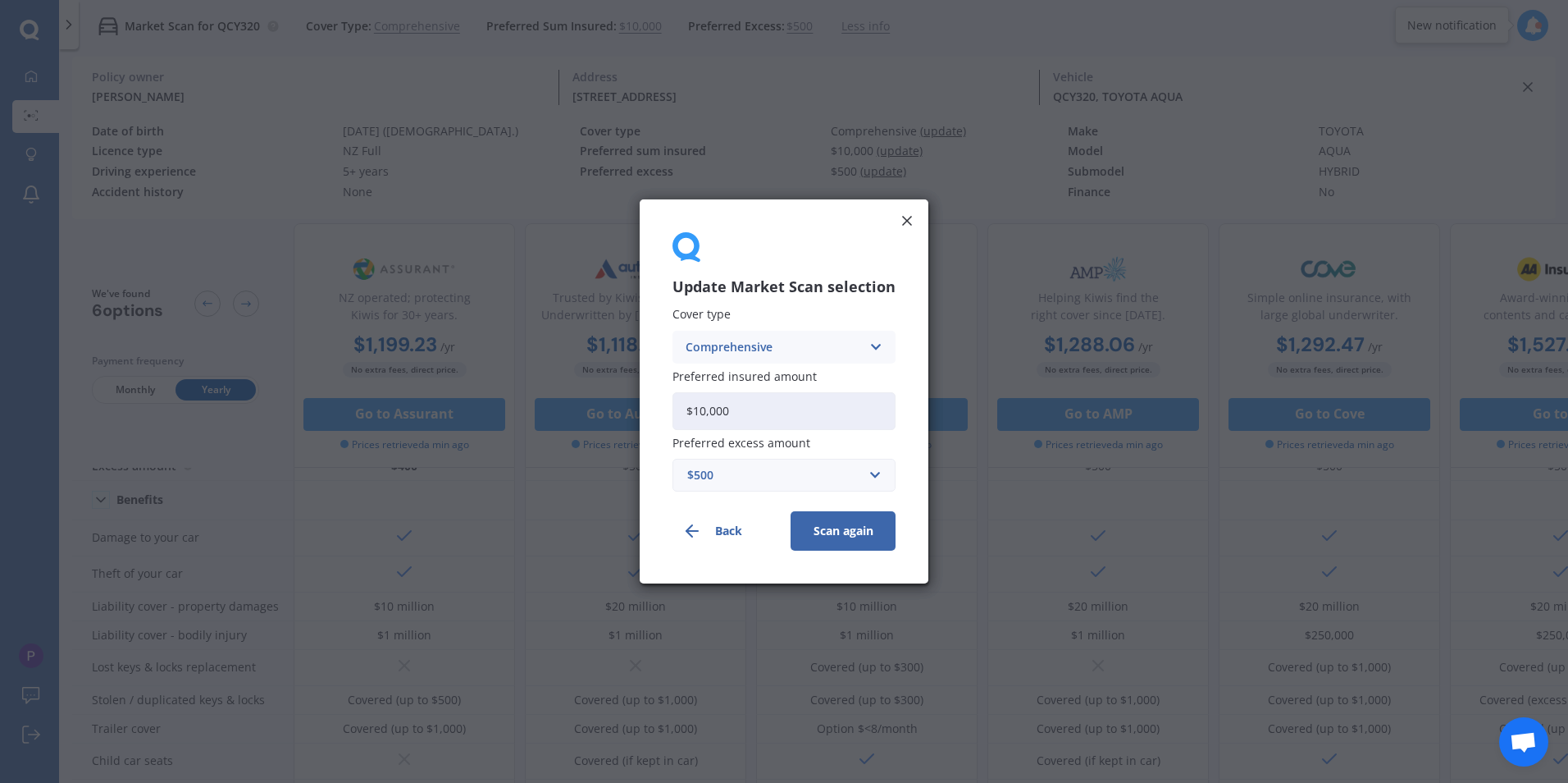
drag, startPoint x: 739, startPoint y: 413, endPoint x: 606, endPoint y: 409, distance: 133.1
click at [606, 409] on div "Update Market Scan selection Cover type Comprehensive Comprehensive Third Party…" at bounding box center [784, 392] width 1568 height 783
type input "$9,000"
click at [833, 532] on button "Scan again" at bounding box center [843, 531] width 105 height 39
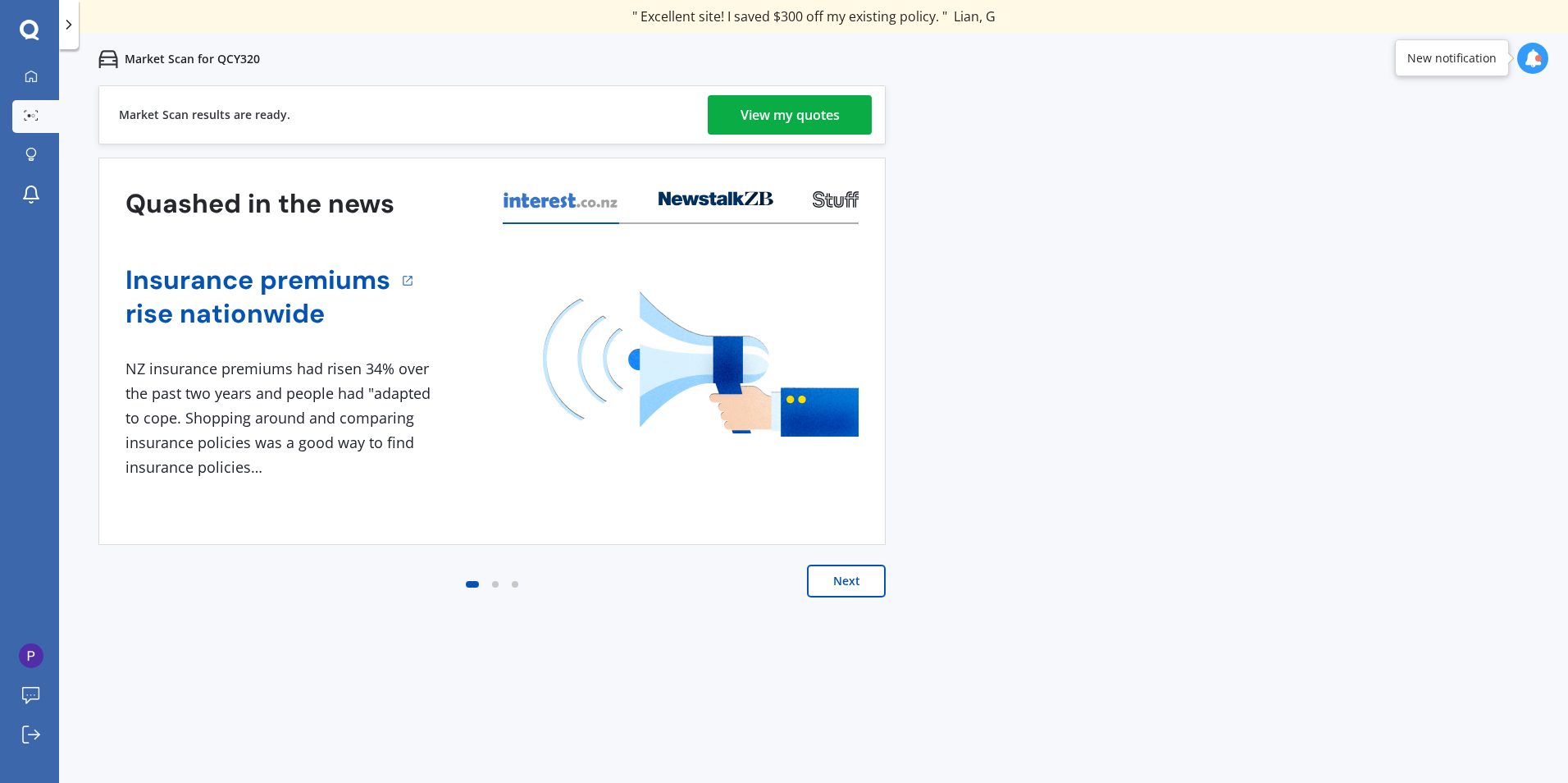
click at [777, 116] on div "View my quotes" at bounding box center [790, 115] width 99 height 39
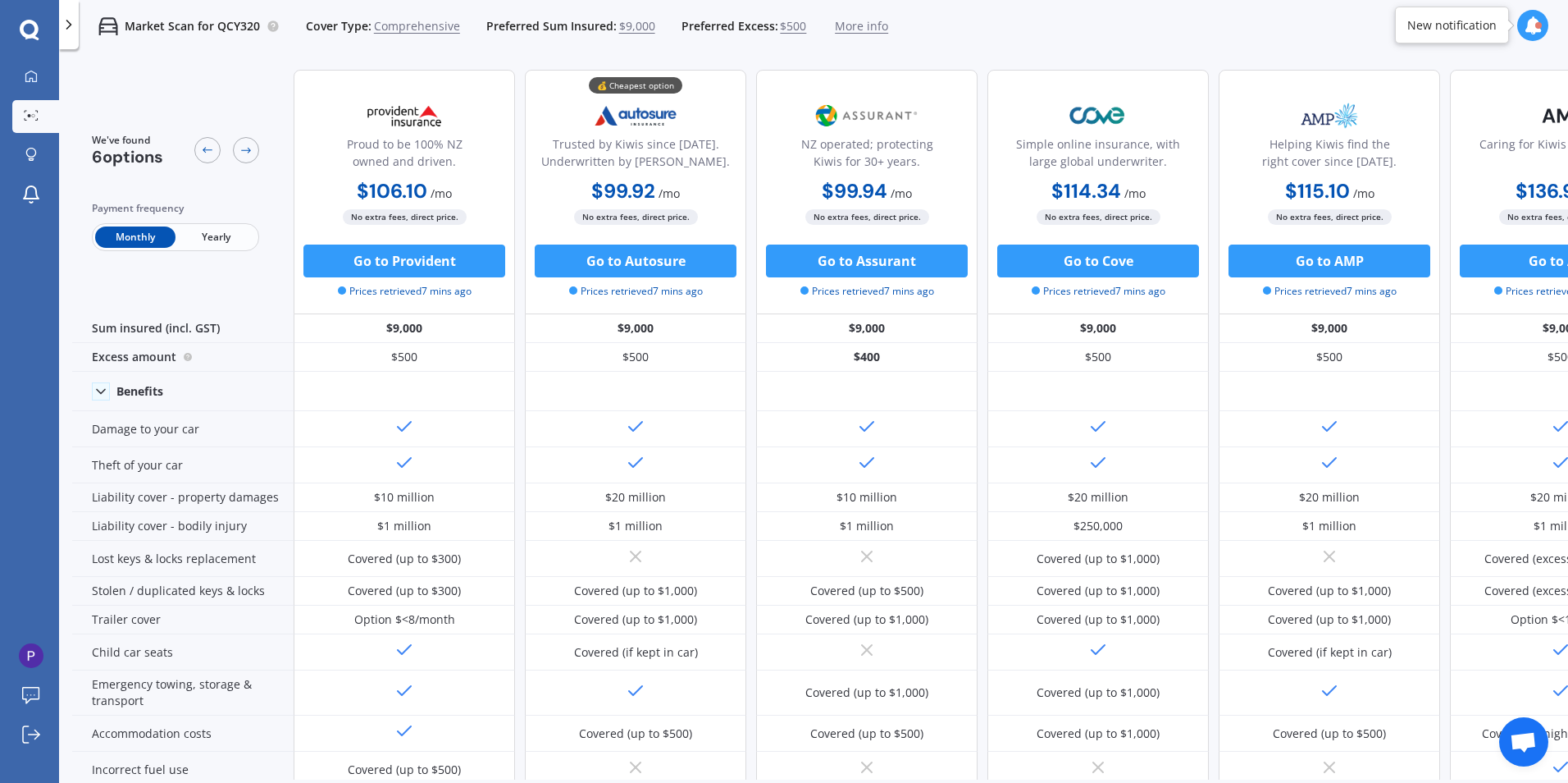
click at [202, 236] on span "Yearly" at bounding box center [215, 237] width 81 height 21
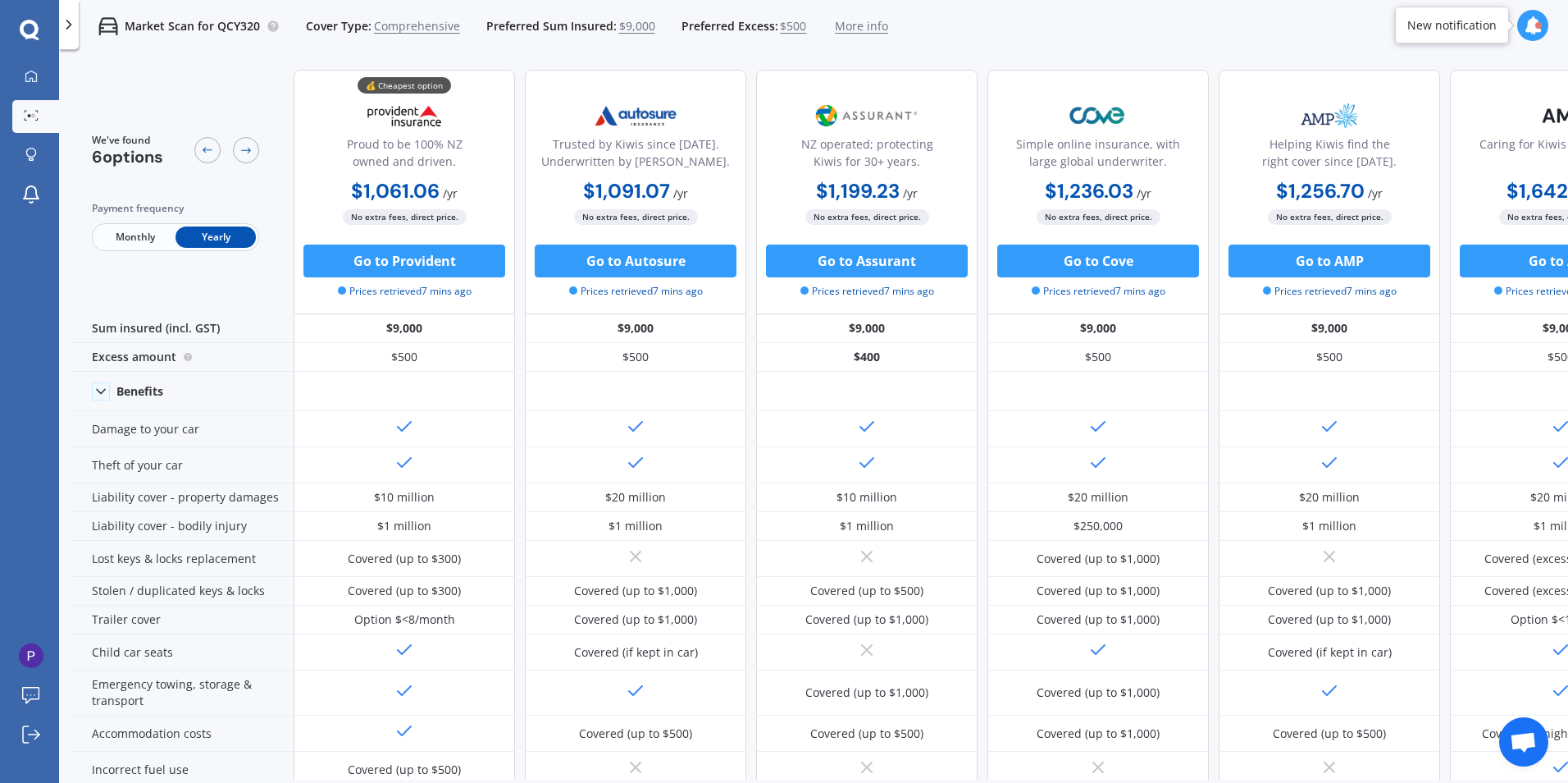
drag, startPoint x: 1312, startPoint y: 765, endPoint x: 1389, endPoint y: 771, distance: 77.2
click at [1368, 764] on div at bounding box center [1329, 769] width 221 height 36
click at [641, 28] on span "$9,000" at bounding box center [636, 26] width 36 height 17
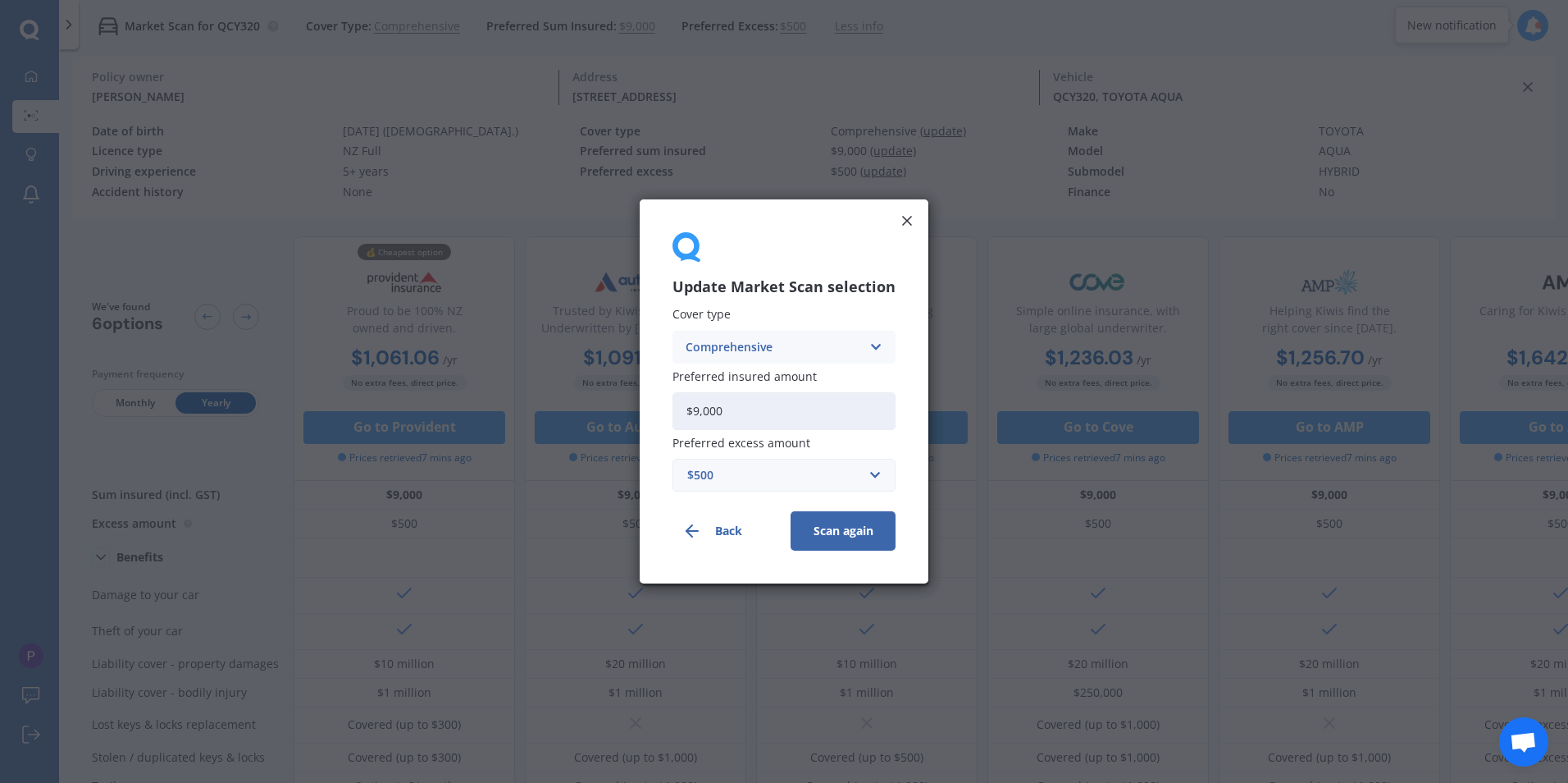
drag, startPoint x: 754, startPoint y: 414, endPoint x: 547, endPoint y: 383, distance: 209.3
click at [550, 384] on div "Update Market Scan selection Cover type Comprehensive Comprehensive Third Party…" at bounding box center [784, 392] width 1568 height 783
type input "$10,000"
click at [818, 518] on button "Scan again" at bounding box center [843, 531] width 105 height 39
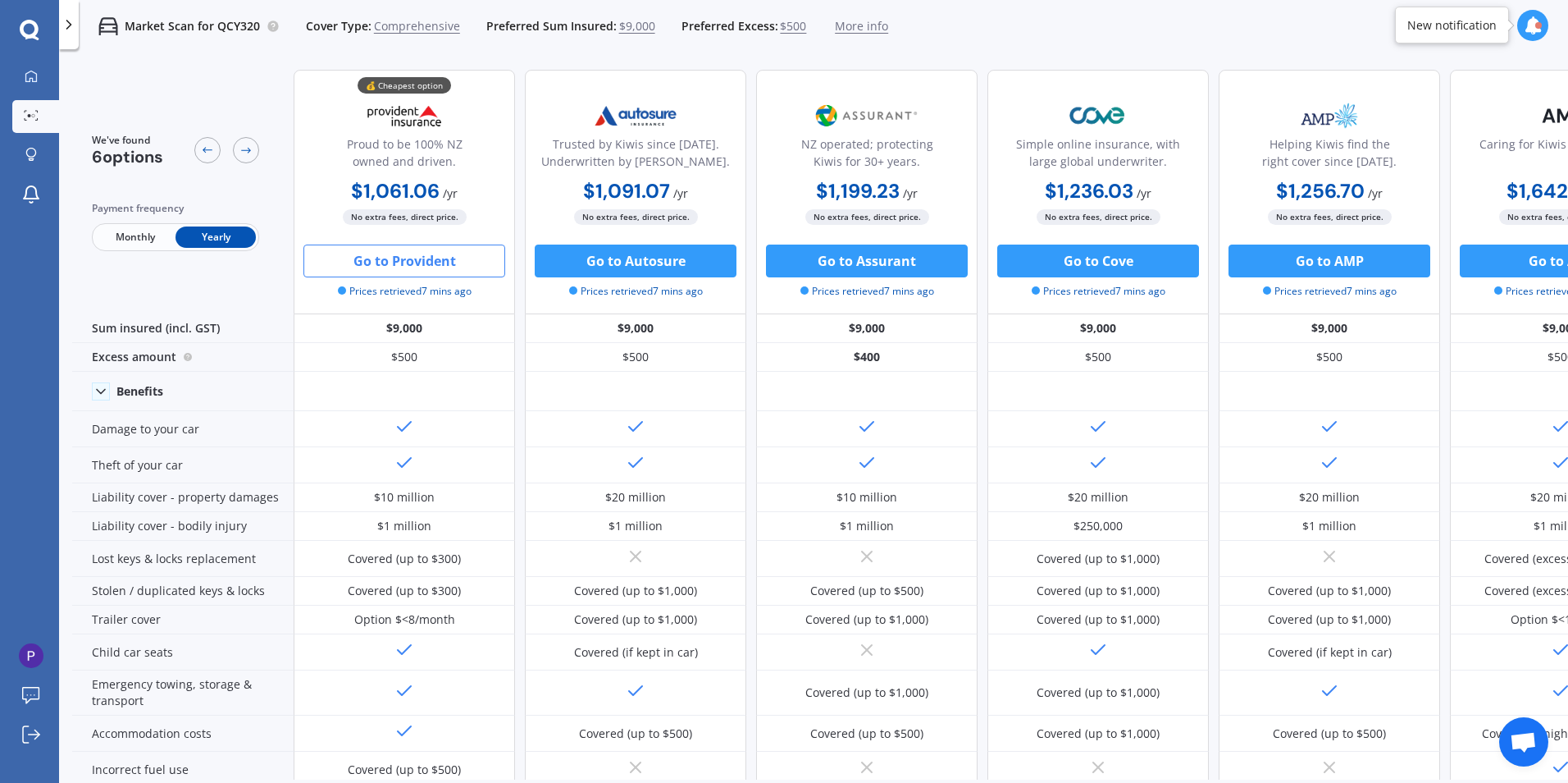
click at [405, 253] on button "Go to Provident" at bounding box center [404, 260] width 201 height 32
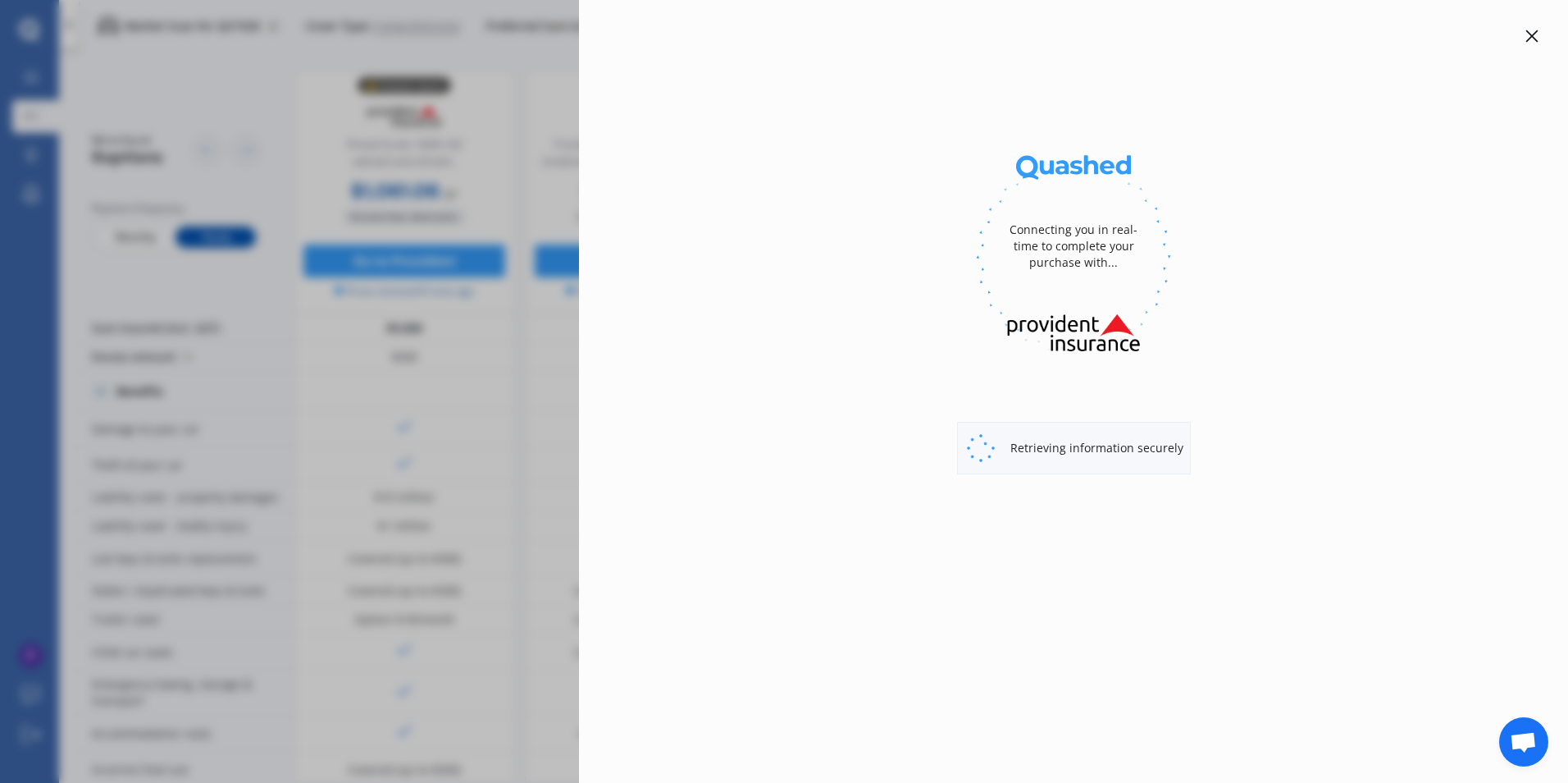
select select "full"
select select "[STREET_ADDRESS]"
select select "TOYOTA"
select select "AQUA"
select select "NO"
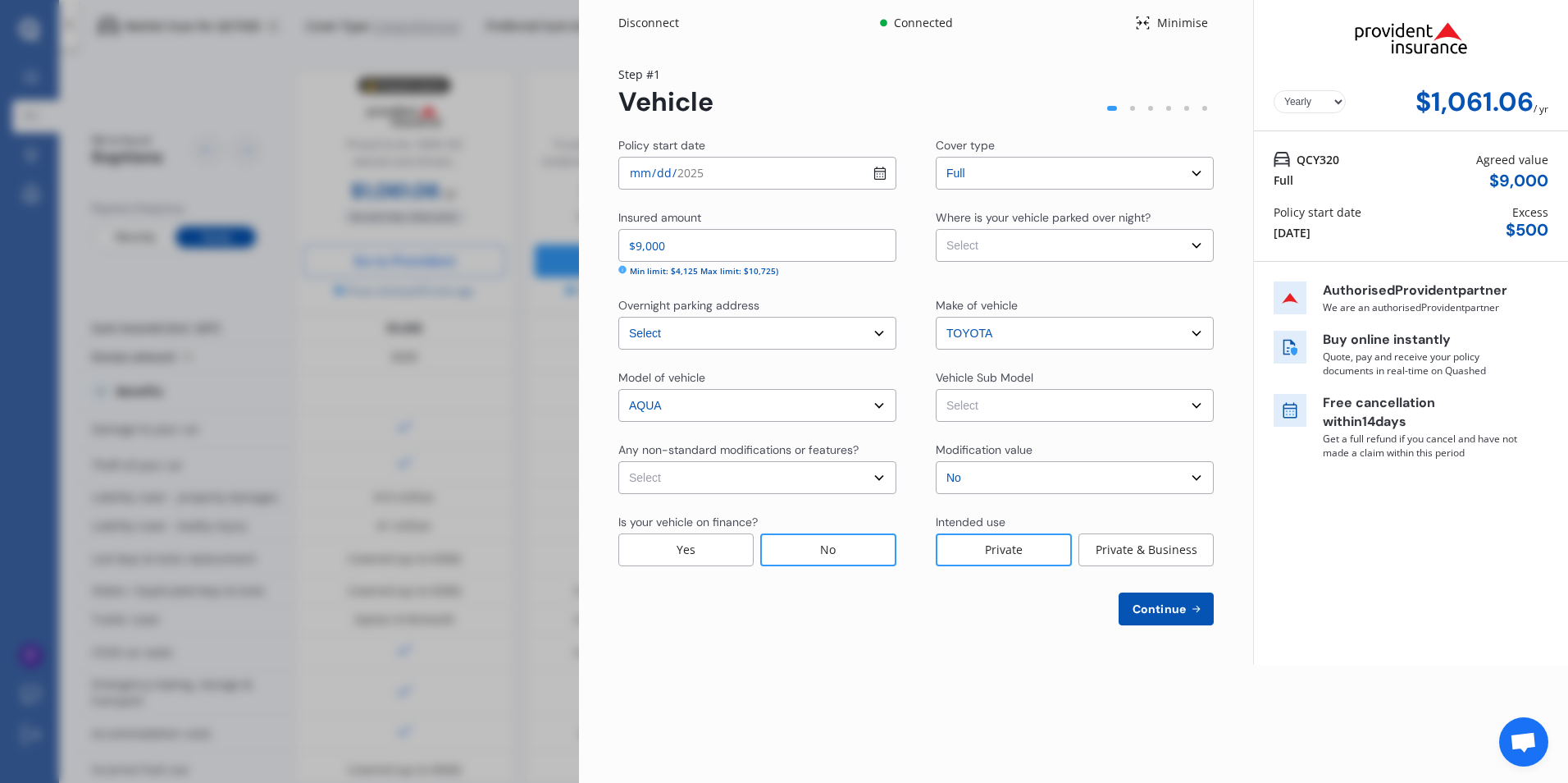
drag, startPoint x: 692, startPoint y: 259, endPoint x: 523, endPoint y: 239, distance: 170.2
click at [523, 239] on div "Disconnect Connected Minimise Yearly Monthly $1,061.06 / yr Step # 1 Vehicle Po…" at bounding box center [784, 392] width 1568 height 783
type input "$0"
type input "$10,000"
click at [772, 671] on div "Disconnect Connected Minimise Yearly Monthly $1,061.06 / yr Step # 1 Vehicle Po…" at bounding box center [1073, 392] width 989 height 783
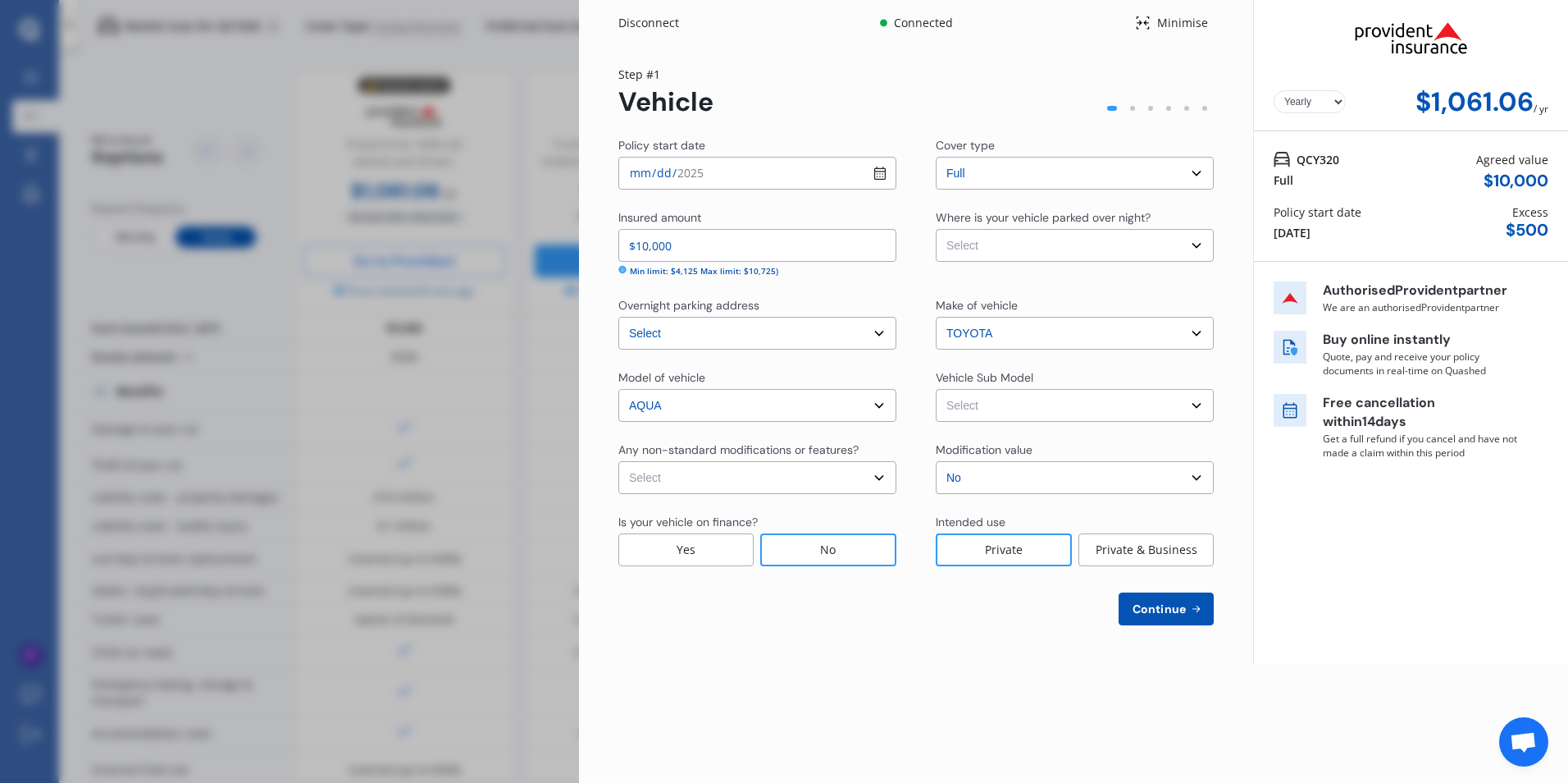
click at [1054, 399] on select "Select Aqua NHP10 L Hatchback 5dr CVT 1sp 1.5i/45kW Hybrid [IMP] Aqua NHP10 S H…" at bounding box center [1075, 405] width 278 height 32
select select "NZVTOYO2012AEBZ"
click at [936, 389] on select "Select Aqua NHP10 L Hatchback 5dr CVT 1sp 1.5i/45kW Hybrid [IMP] Aqua NHP10 S H…" at bounding box center [1075, 405] width 278 height 32
click at [1087, 406] on select "Select Aqua NHP10 L Hatchback 5dr CVT 1sp 1.5i/45kW Hybrid [IMP] Aqua NHP10 S H…" at bounding box center [1075, 405] width 278 height 32
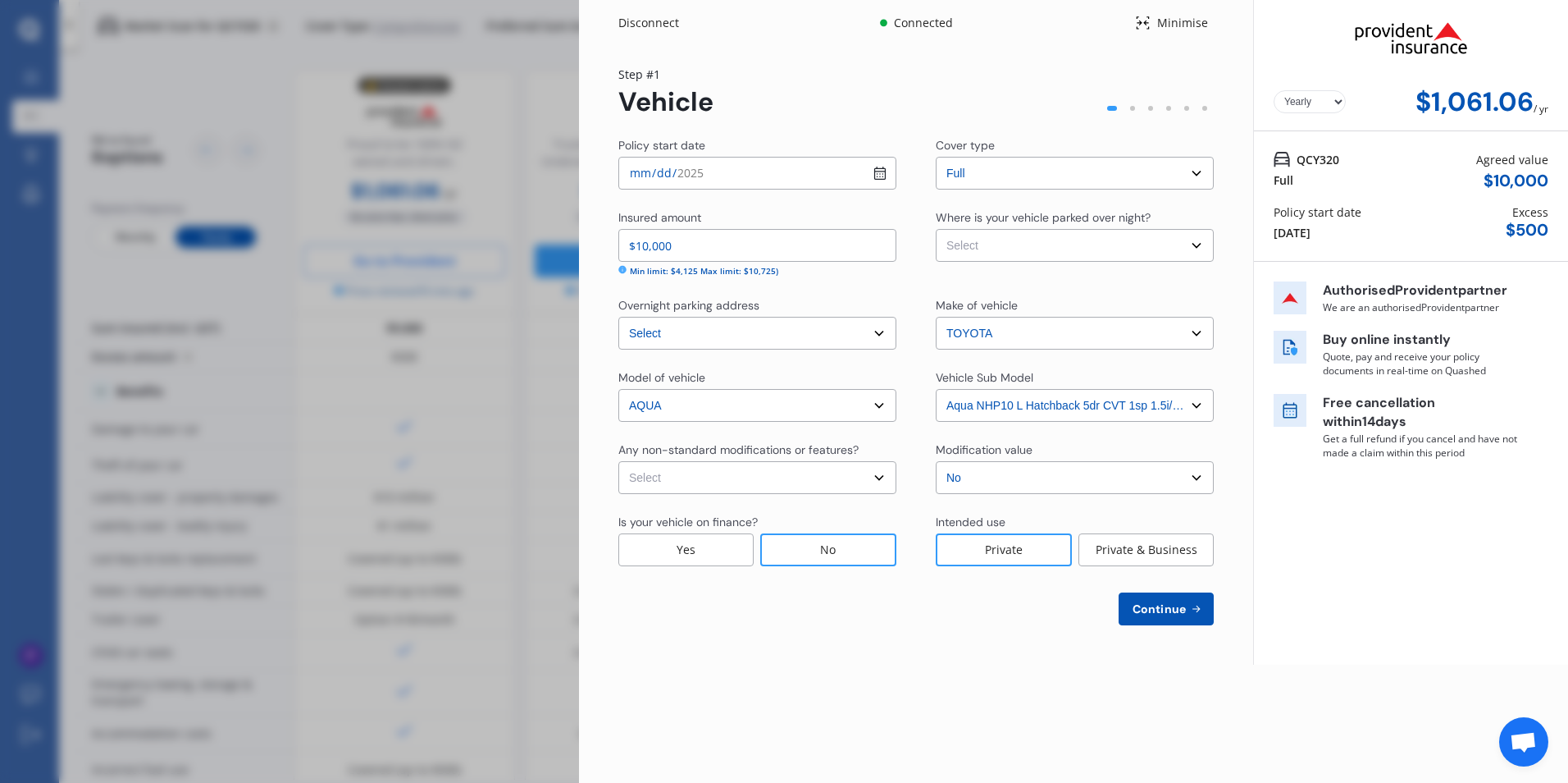
click at [1174, 610] on span "Continue" at bounding box center [1159, 609] width 60 height 13
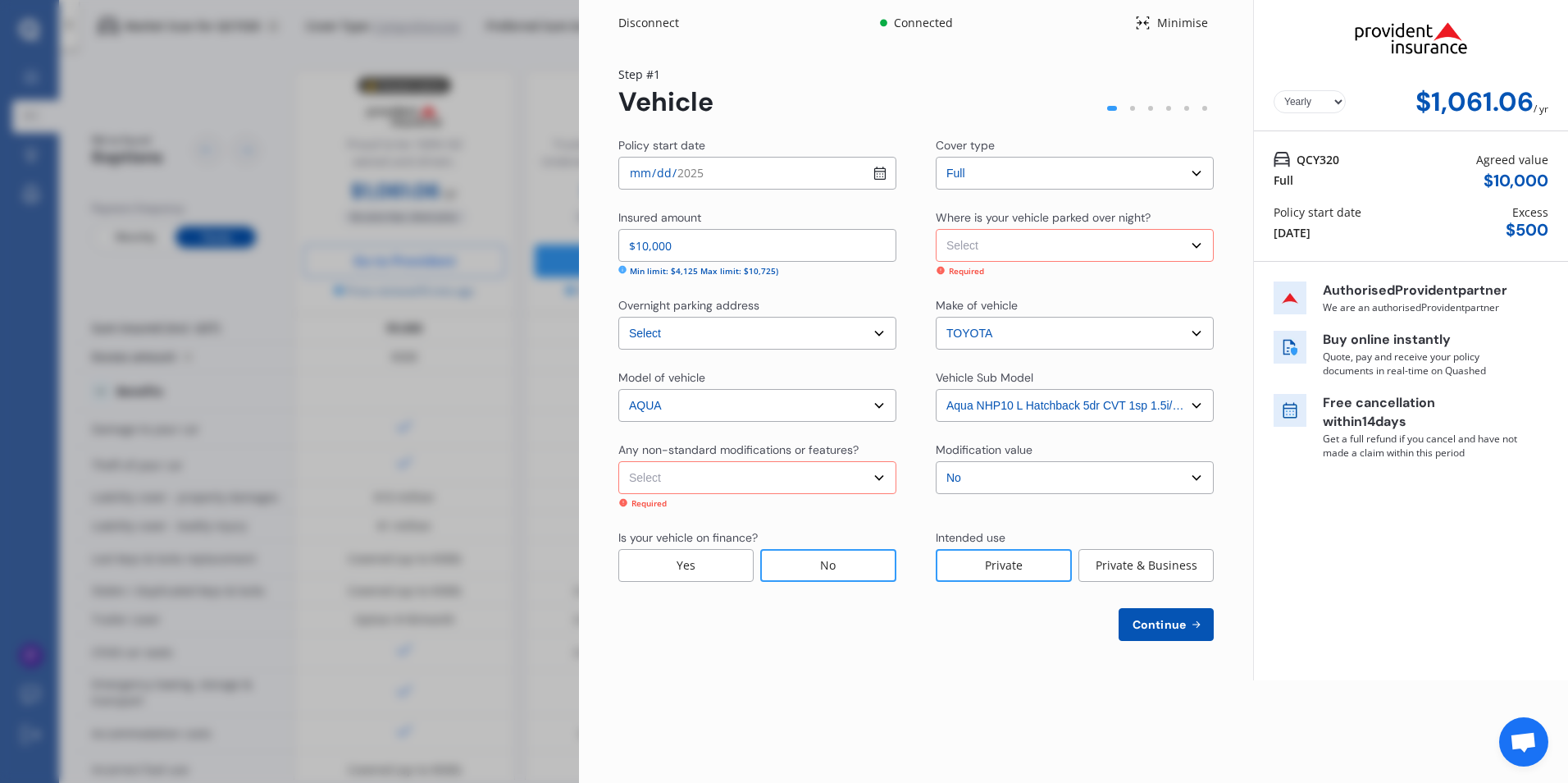
click at [1039, 246] on select "Select Garage (fully enclosed) Off Street Parking Other" at bounding box center [1075, 244] width 278 height 32
select select "OTHER"
click at [936, 229] on select "Select Garage (fully enclosed) Off Street Parking Other" at bounding box center [1075, 244] width 278 height 32
click at [1186, 628] on span "Continue" at bounding box center [1159, 624] width 60 height 13
click at [742, 487] on select "Select None [MEDICAL_DATA] System(NOS) Roll Cage Full Racing Harness" at bounding box center [757, 476] width 278 height 32
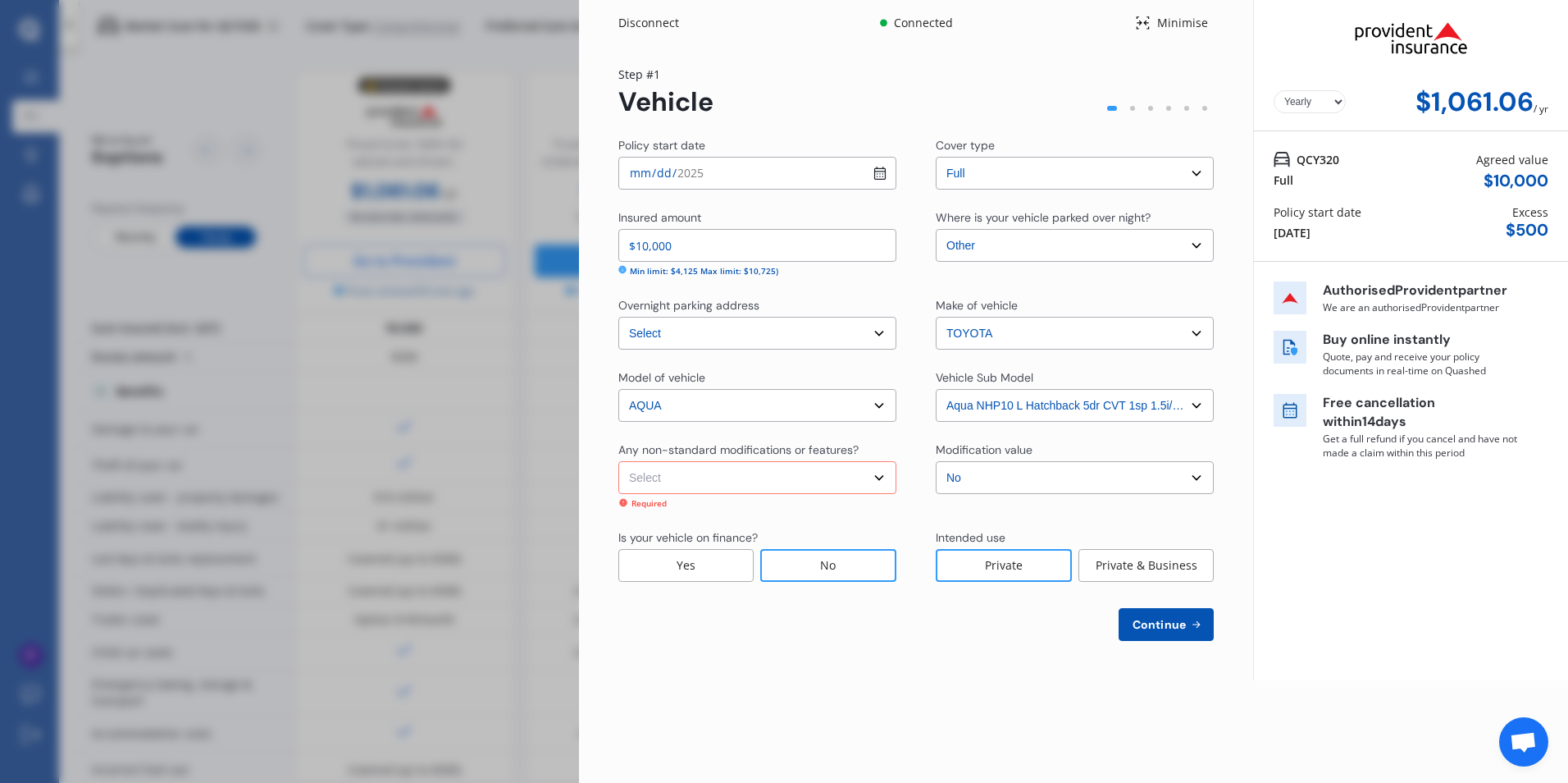
select select "none"
click at [618, 461] on select "Select None [MEDICAL_DATA] System(NOS) Roll Cage Full Racing Harness" at bounding box center [757, 476] width 278 height 32
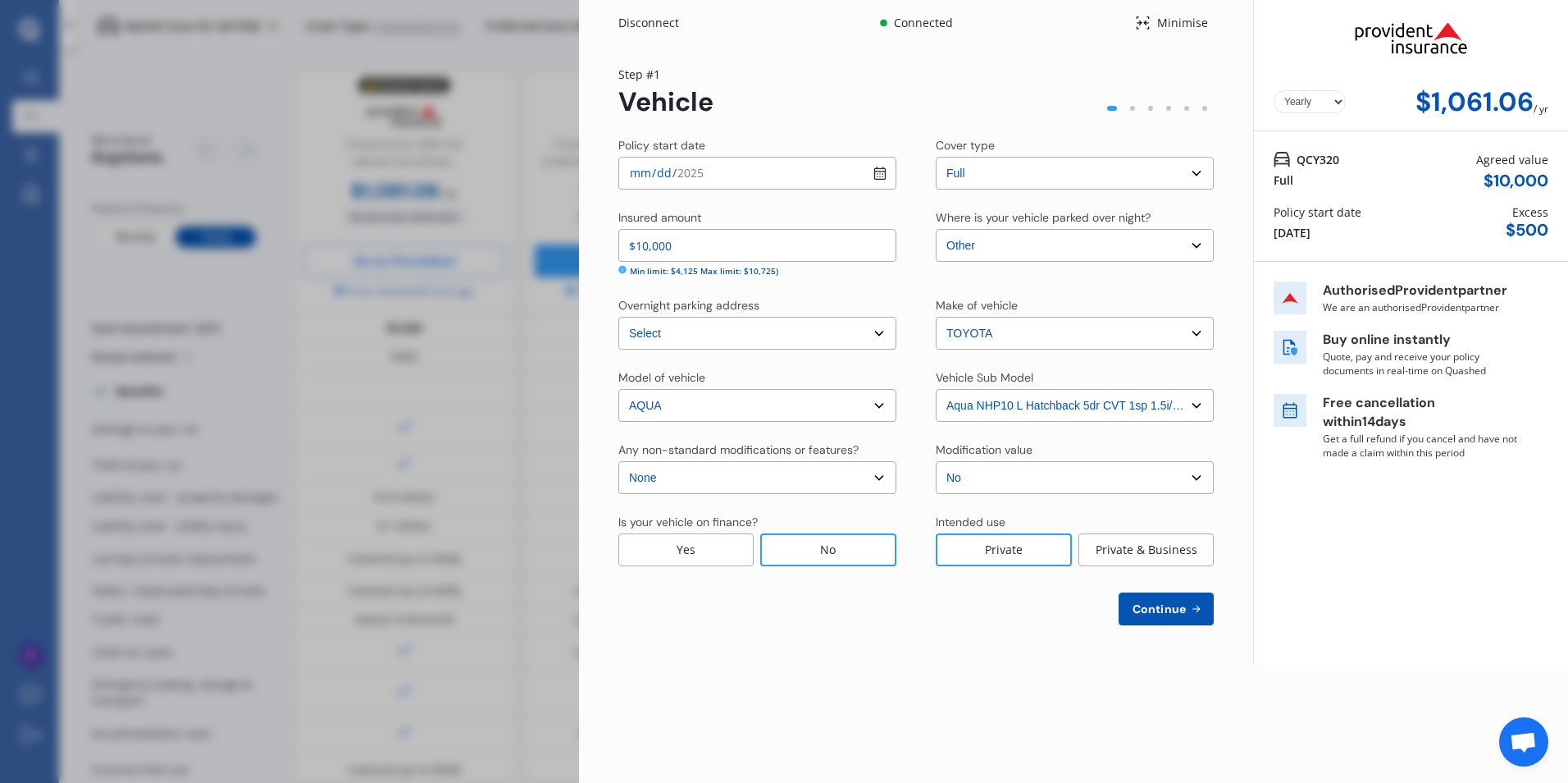
click at [1161, 605] on span "Continue" at bounding box center [1159, 609] width 60 height 13
select select "15"
select select "09"
select select "1985"
select select "NZ_FULL"
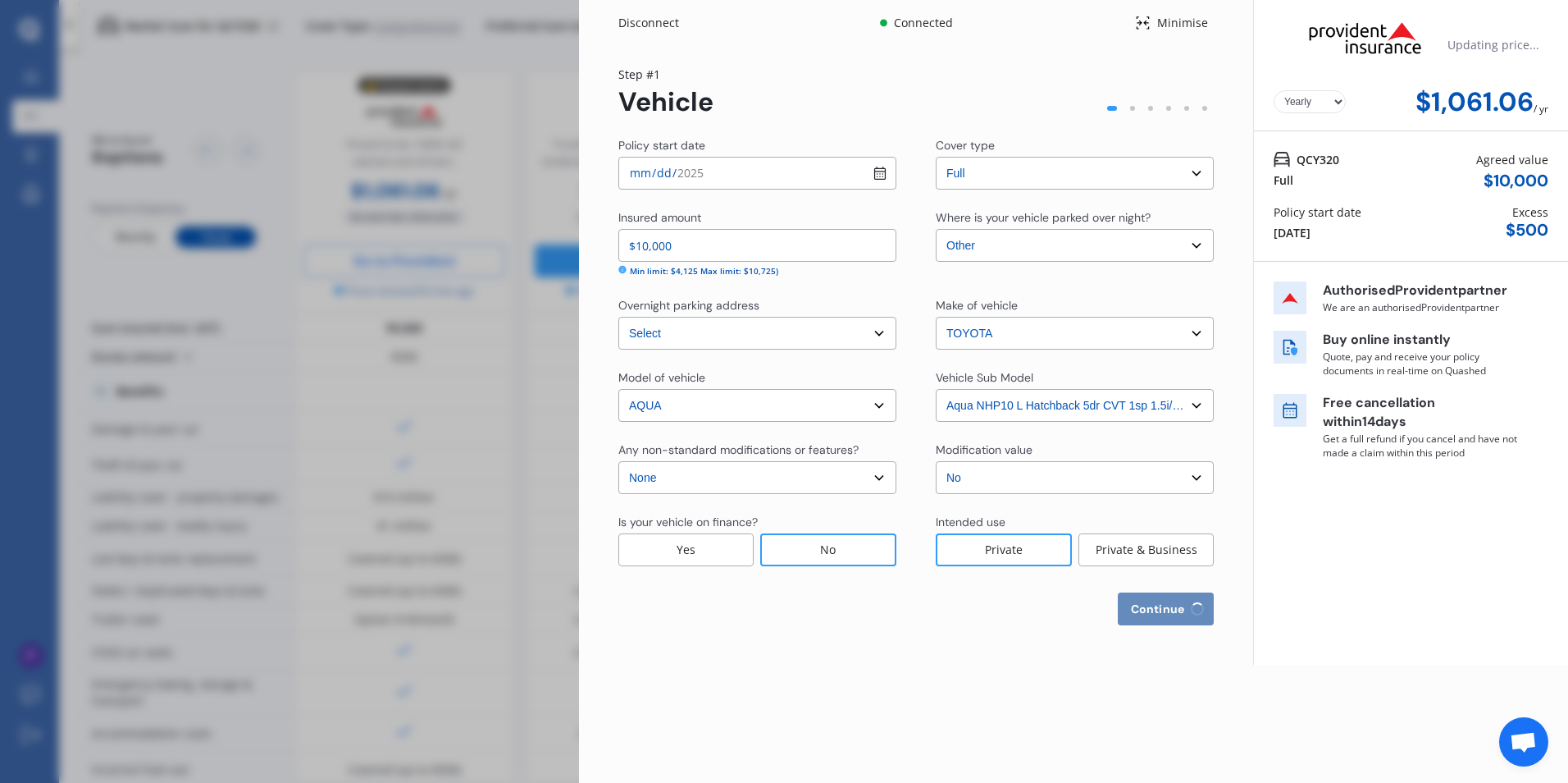
select select "0"
select select "25"
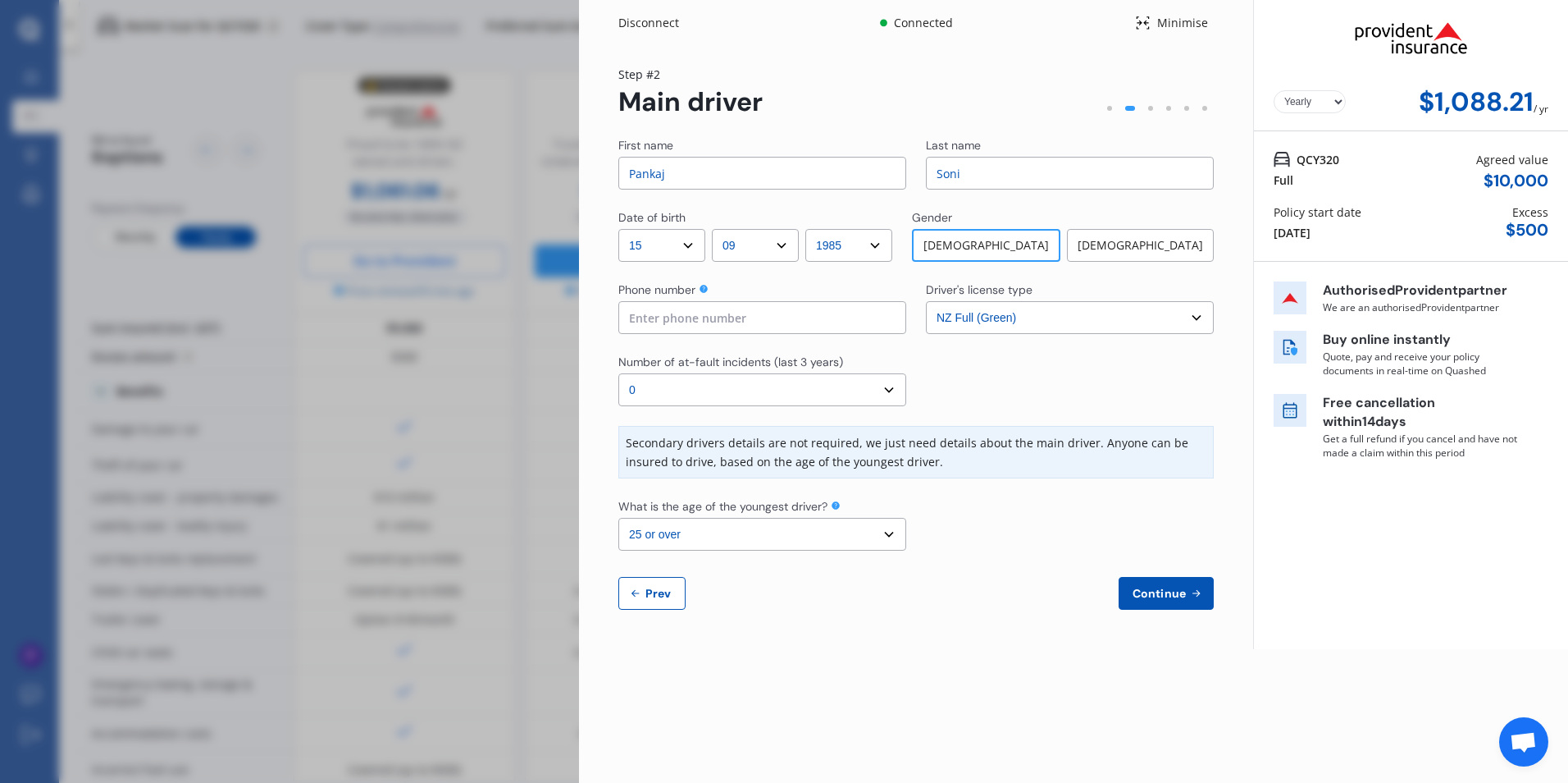
click at [648, 600] on span "Prev" at bounding box center [657, 593] width 32 height 13
select select "full"
select select "OTHER"
select select "[STREET_ADDRESS]"
select select "TOYOTA"
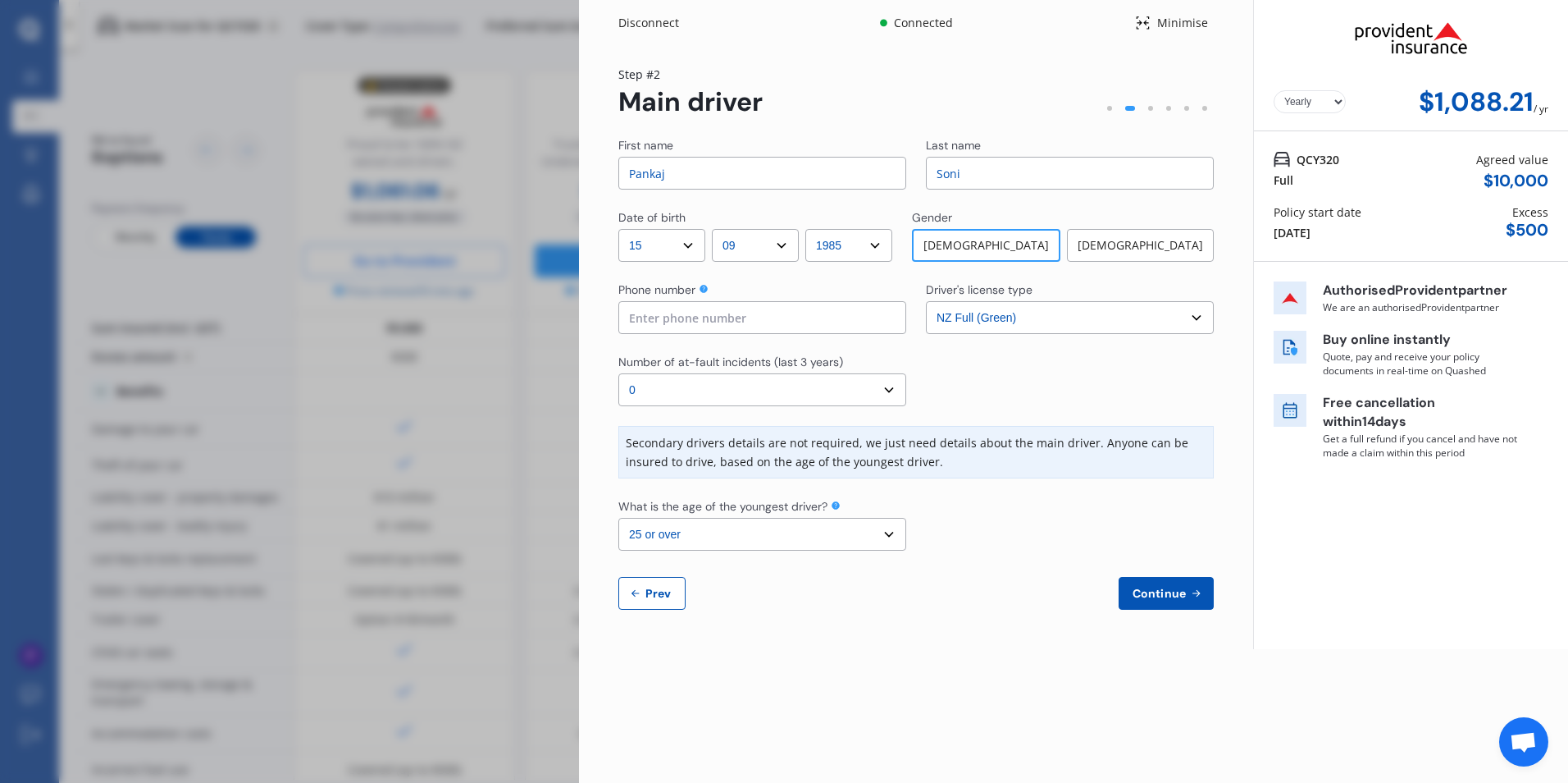
select select "AQUA"
select select "NZVTOYO2012AEBZ"
select select "none"
select select "NO"
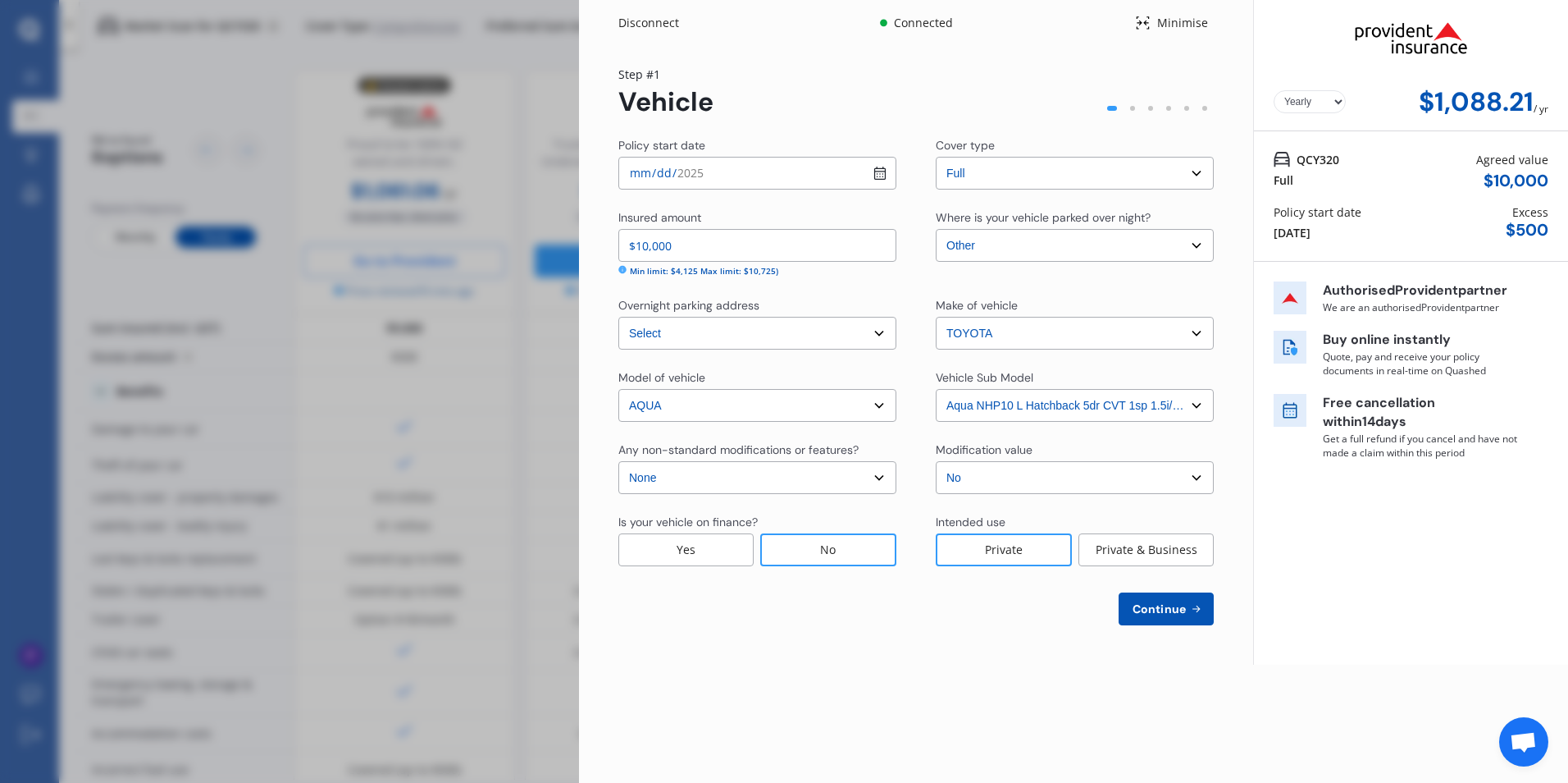
drag, startPoint x: 716, startPoint y: 250, endPoint x: 579, endPoint y: 245, distance: 137.1
click at [579, 245] on div "Yearly Monthly $1,088.21 / yr Step # 1 Vehicle Policy start date [DATE] Cover t…" at bounding box center [916, 355] width 674 height 618
type input "$9,000"
click at [1148, 610] on span "Continue" at bounding box center [1159, 609] width 60 height 13
select select "15"
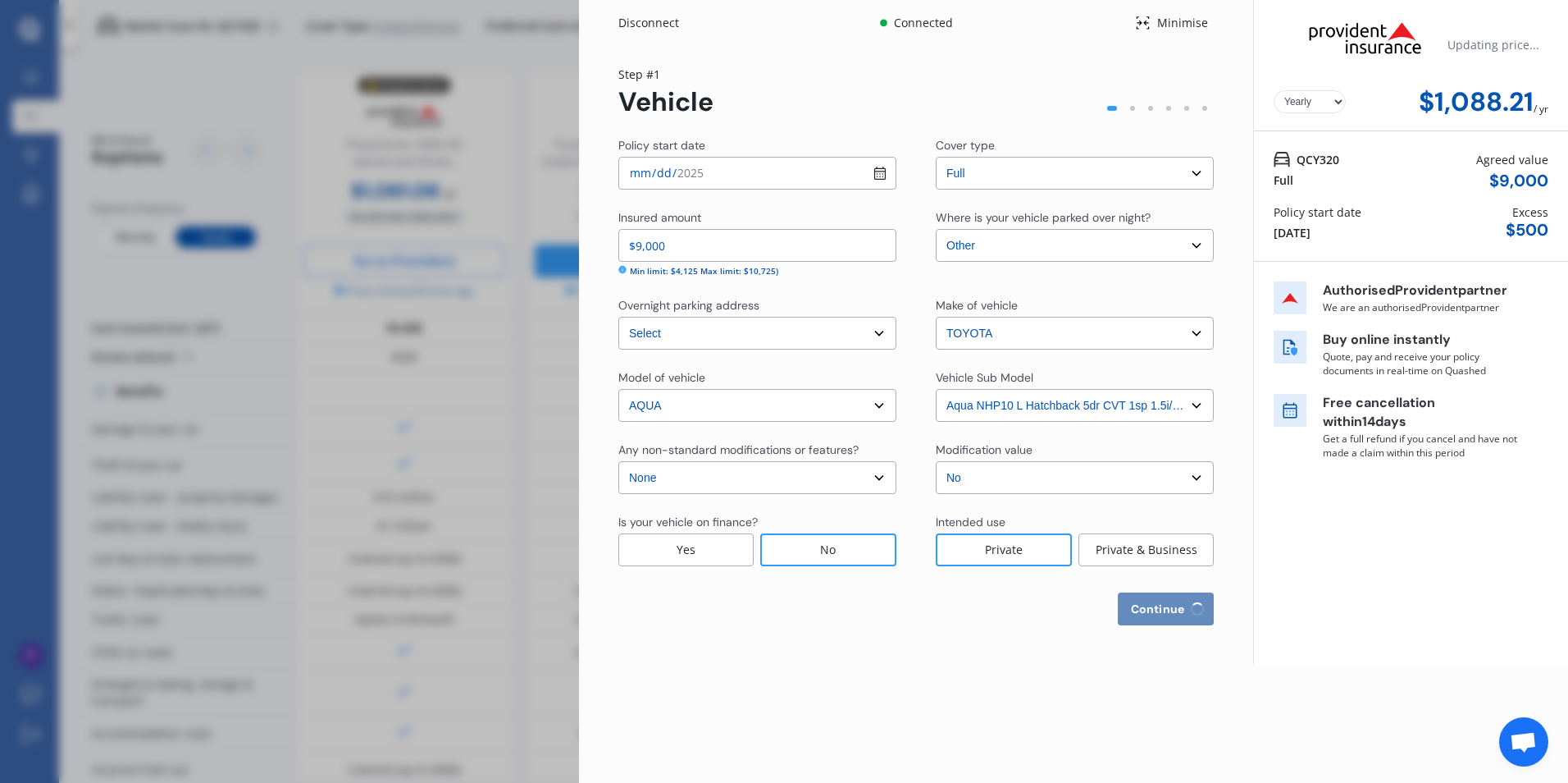
select select "09"
select select "1985"
select select "NZ_FULL"
select select "0"
select select "25"
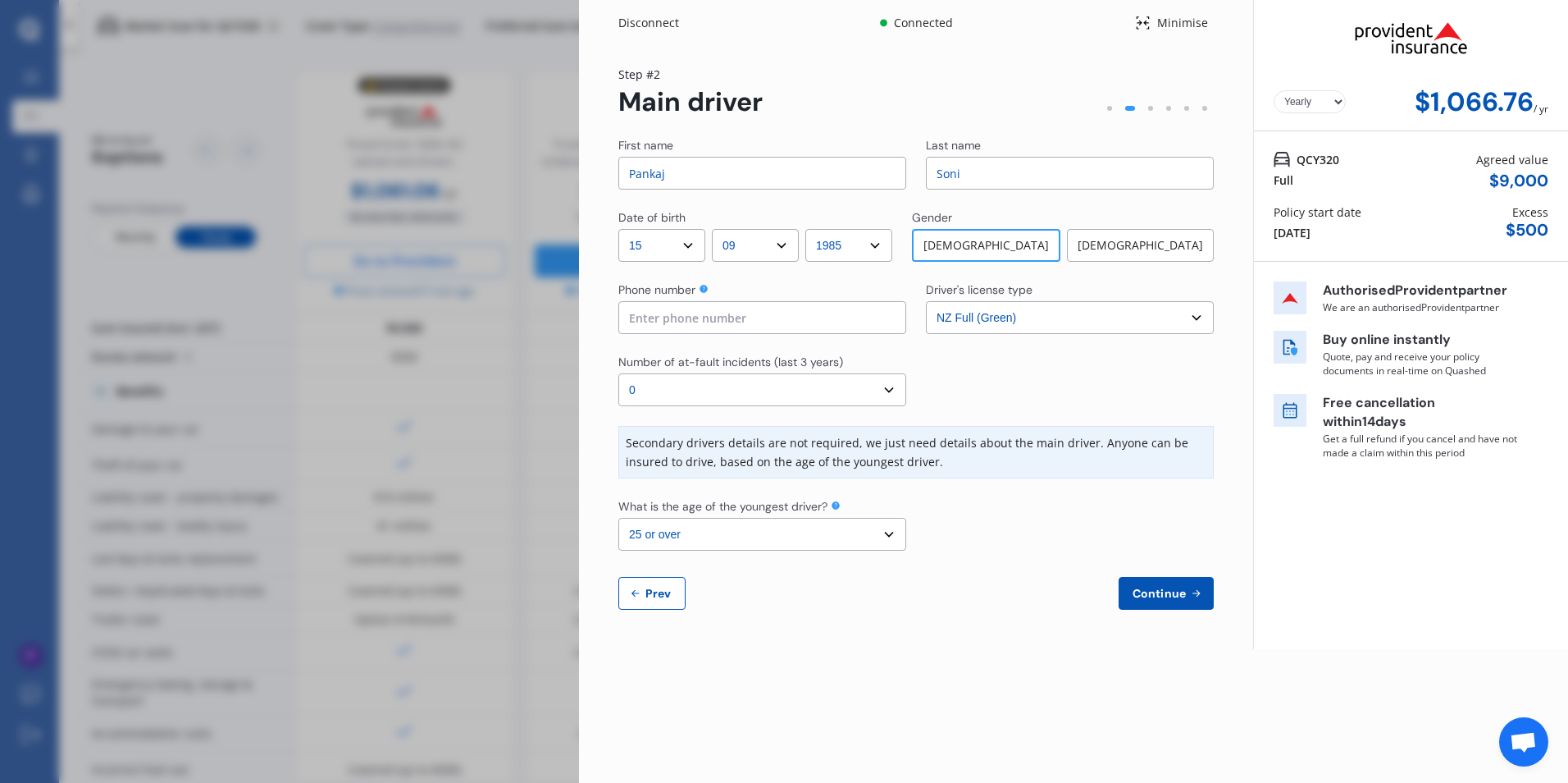
click at [713, 316] on input at bounding box center [762, 317] width 288 height 32
type input "0212263093"
click at [967, 751] on div "Disconnect Connected Minimise Yearly Monthly $1,066.76 / yr Step # 2 Main drive…" at bounding box center [1073, 392] width 989 height 783
click at [769, 396] on select "Select number of at-fault incidents (last 3 years) 0 1 2 3 4 5 or more" at bounding box center [762, 389] width 288 height 32
click at [618, 373] on select "Select number of at-fault incidents (last 3 years) 0 1 2 3 4 5 or more" at bounding box center [762, 389] width 288 height 32
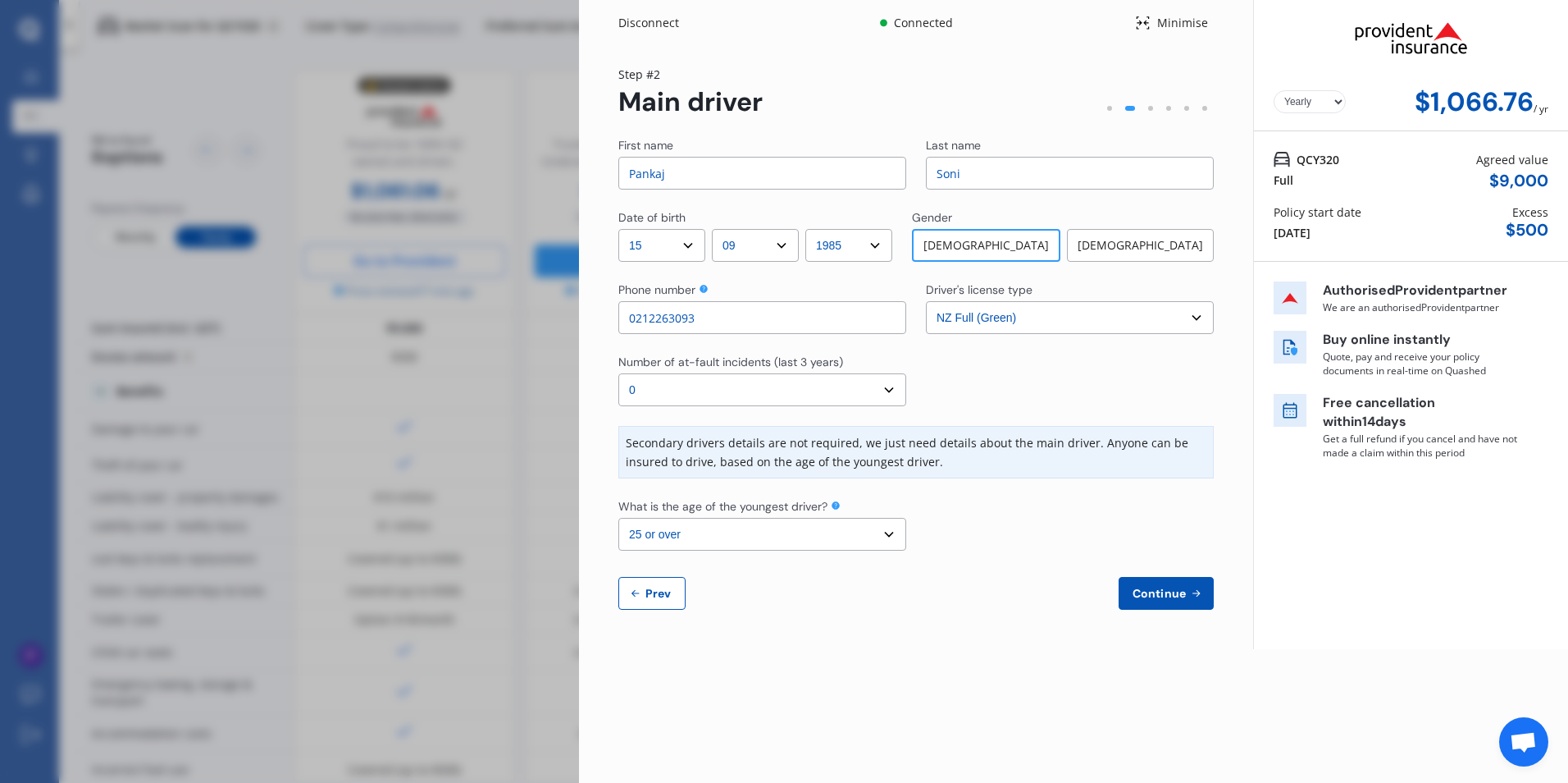
click at [710, 538] on select "Select the age of the youngest driver. 16 17 18 19 20 21 22 23 24 25 or over" at bounding box center [762, 533] width 288 height 32
click at [710, 537] on select "Select the age of the youngest driver. 16 17 18 19 20 21 22 23 24 25 or over" at bounding box center [762, 533] width 288 height 32
click at [1162, 600] on span "Continue" at bounding box center [1159, 593] width 60 height 13
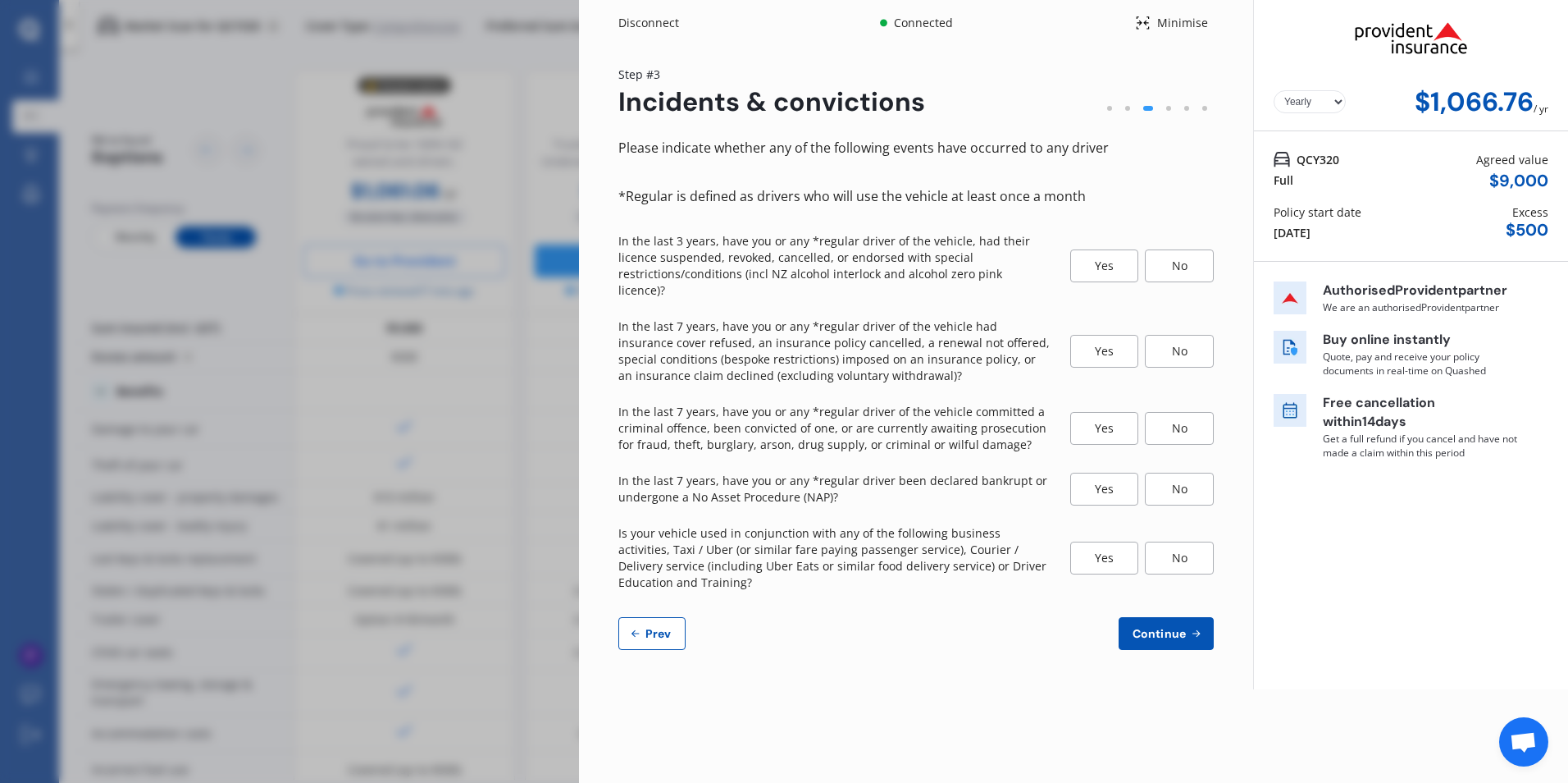
click at [681, 618] on button "Prev" at bounding box center [651, 632] width 67 height 32
select select "15"
select select "09"
select select "1985"
select select "NZ_FULL"
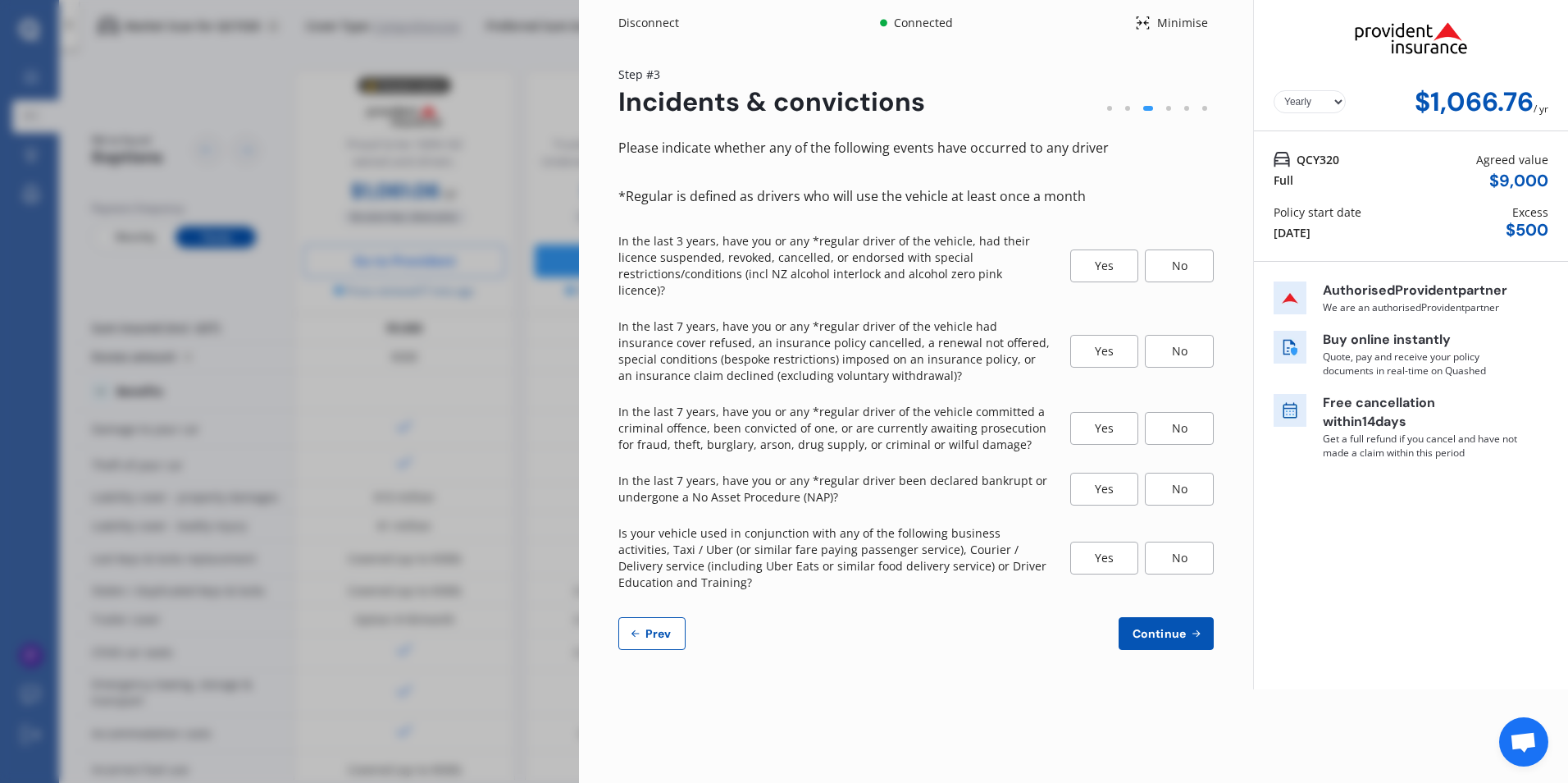
select select "0"
select select "25"
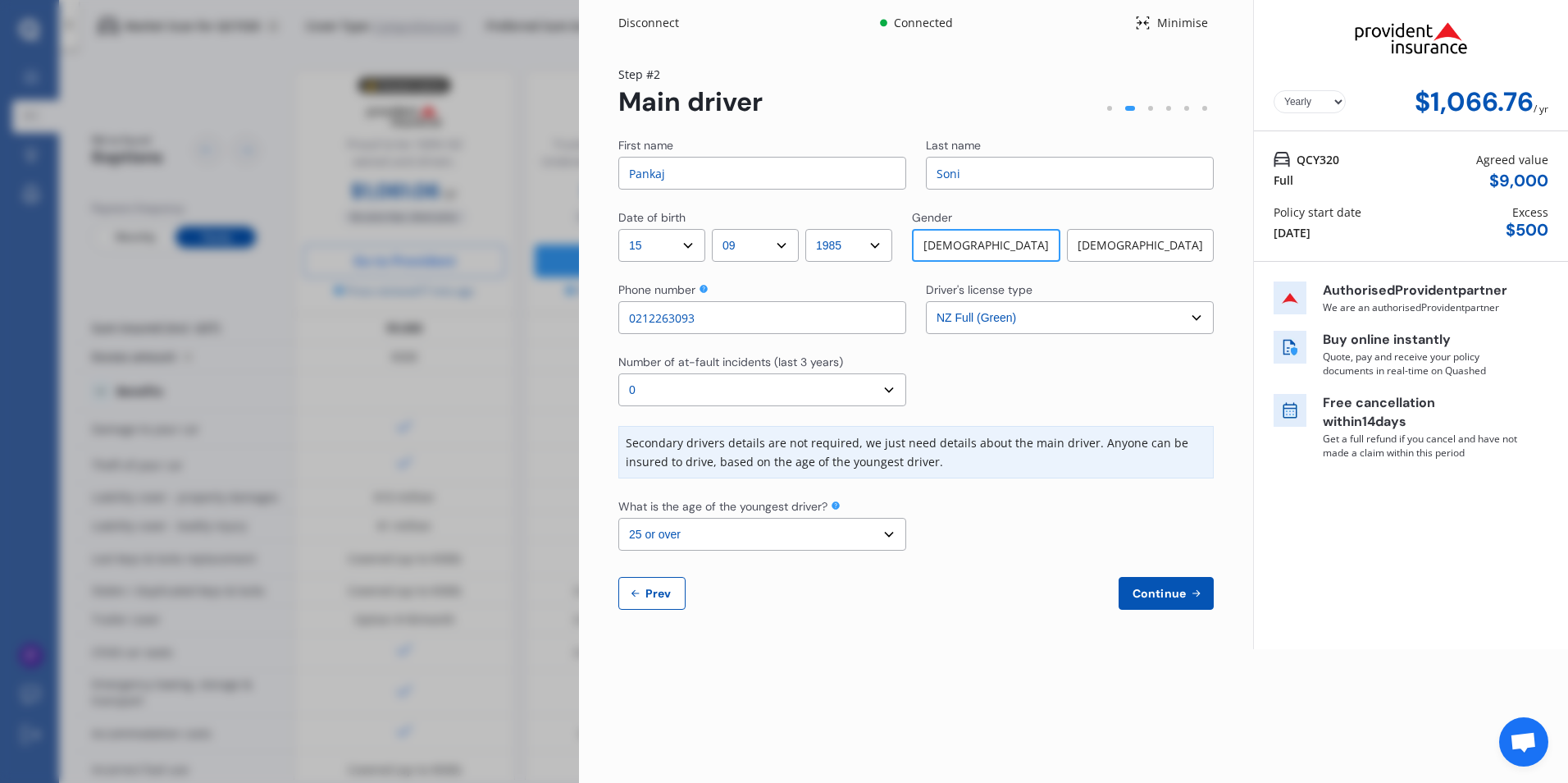
click at [1023, 317] on select "Select driver's license type NZ Full (Green) NZ Supervised (Green) NZ Restricte…" at bounding box center [1070, 317] width 288 height 32
click at [1176, 593] on span "Continue" at bounding box center [1159, 593] width 60 height 13
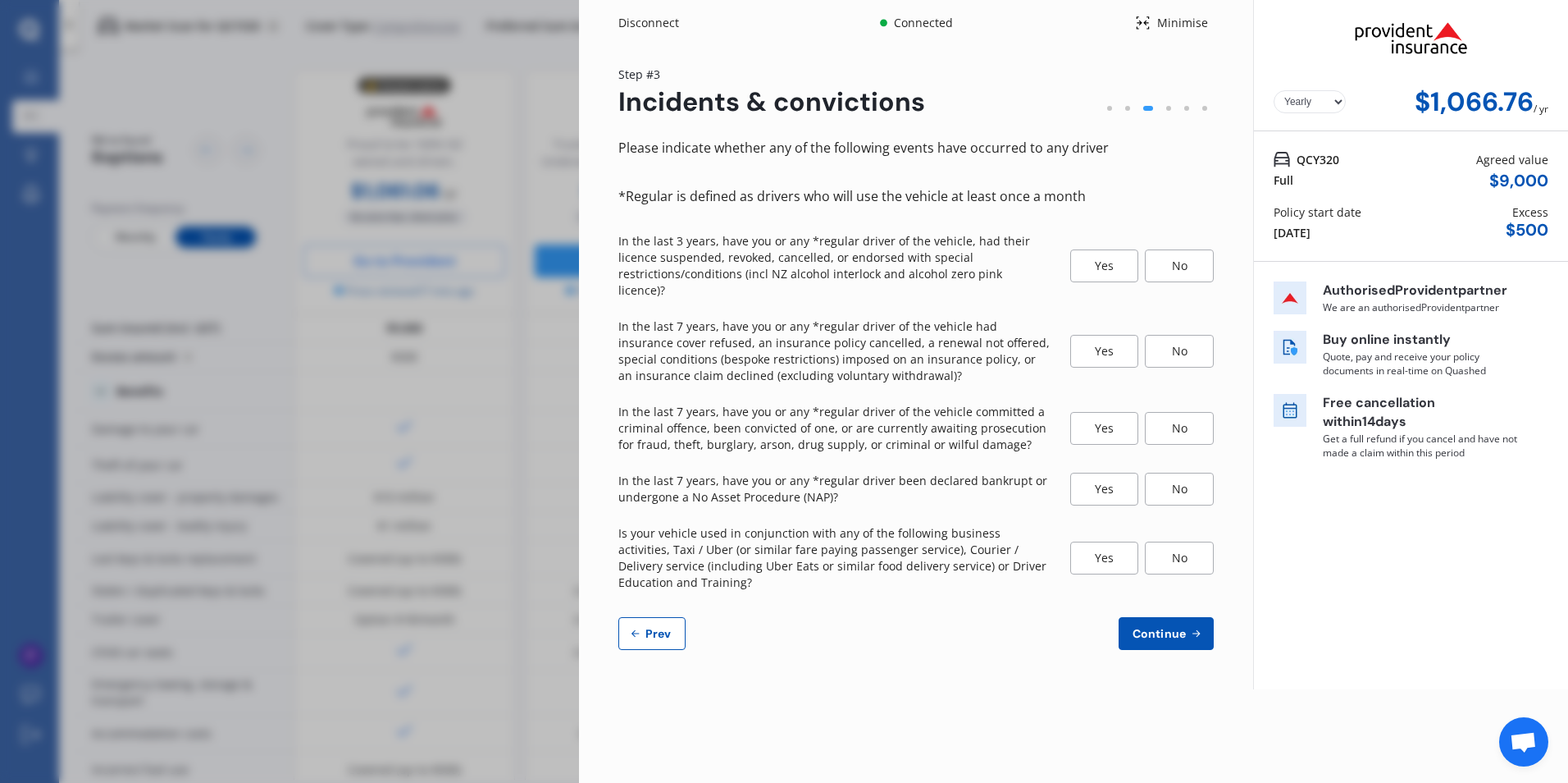
click at [658, 624] on button "Prev" at bounding box center [651, 632] width 67 height 32
select select "15"
select select "09"
select select "1985"
select select "NZ_FULL"
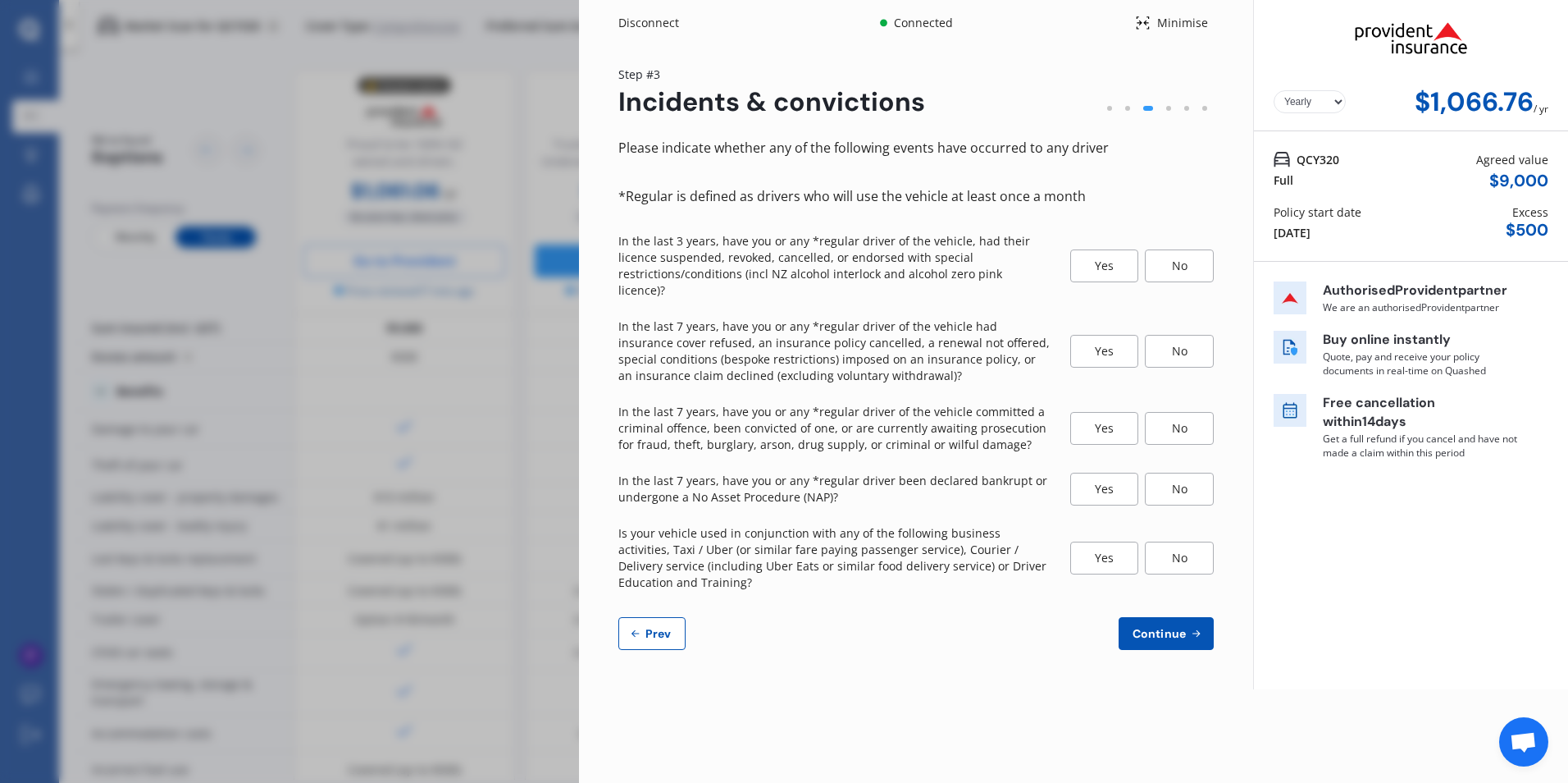
select select "0"
select select "25"
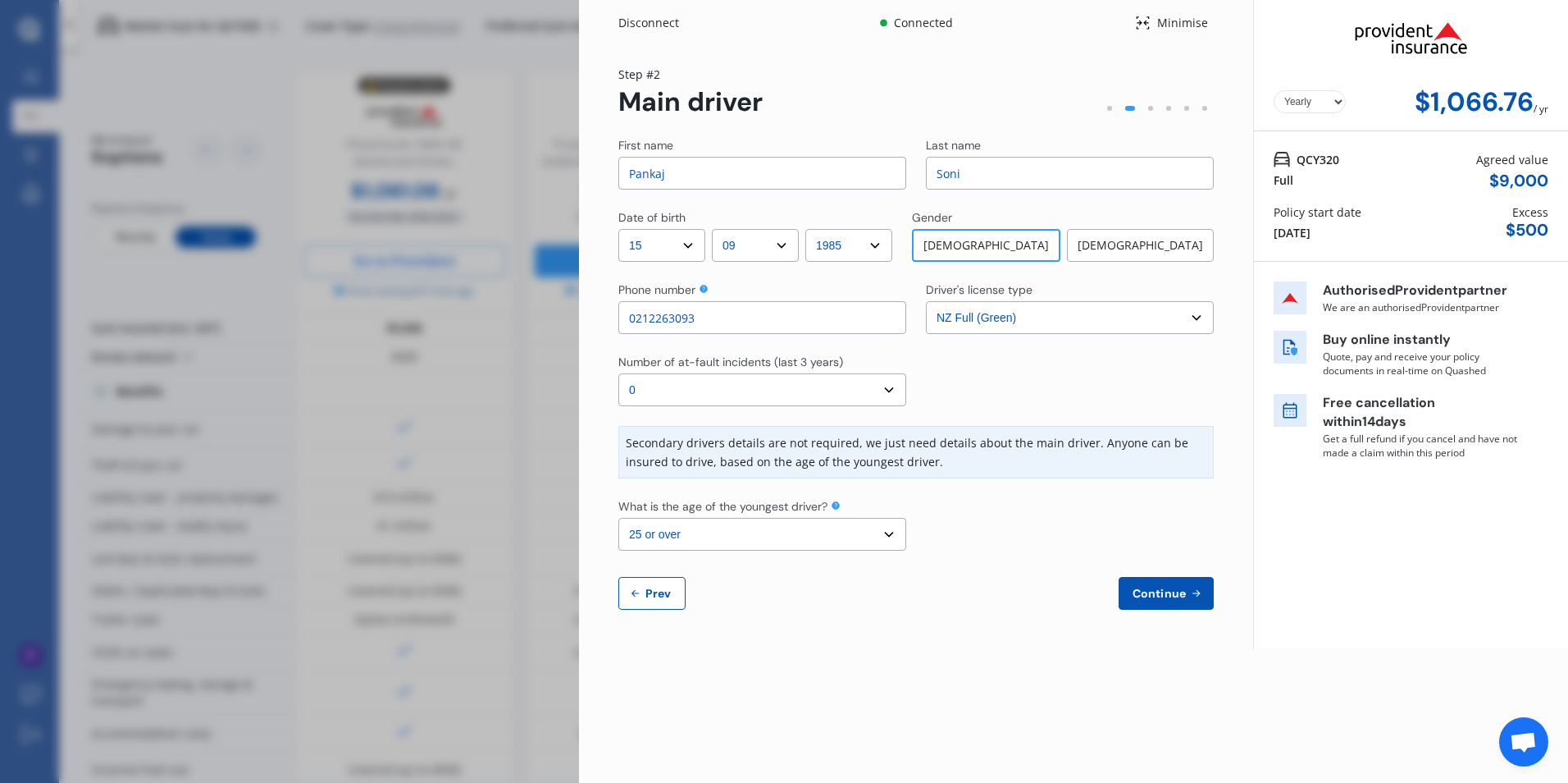
click at [1182, 593] on span "Continue" at bounding box center [1159, 593] width 60 height 13
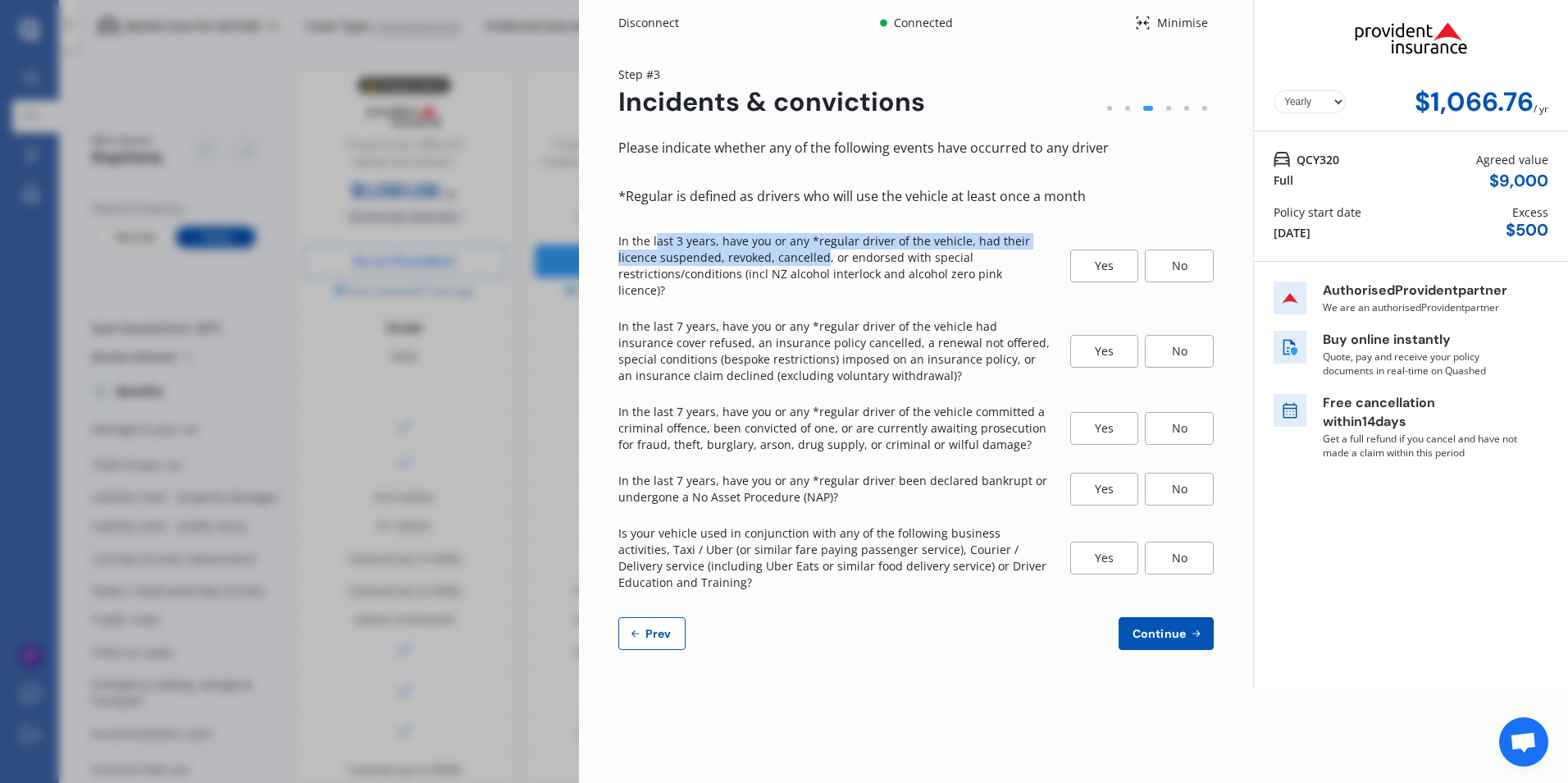
drag, startPoint x: 654, startPoint y: 234, endPoint x: 824, endPoint y: 258, distance: 171.7
click at [823, 257] on p "In the last 3 years, have you or any *regular driver of the vehicle, had their …" at bounding box center [834, 265] width 432 height 66
drag, startPoint x: 824, startPoint y: 258, endPoint x: 881, endPoint y: 296, distance: 68.5
click at [875, 298] on div "Please indicate whether any of the following events have occurred to any driver…" at bounding box center [916, 392] width 595 height 512
click at [1189, 266] on div "No" at bounding box center [1179, 265] width 69 height 32
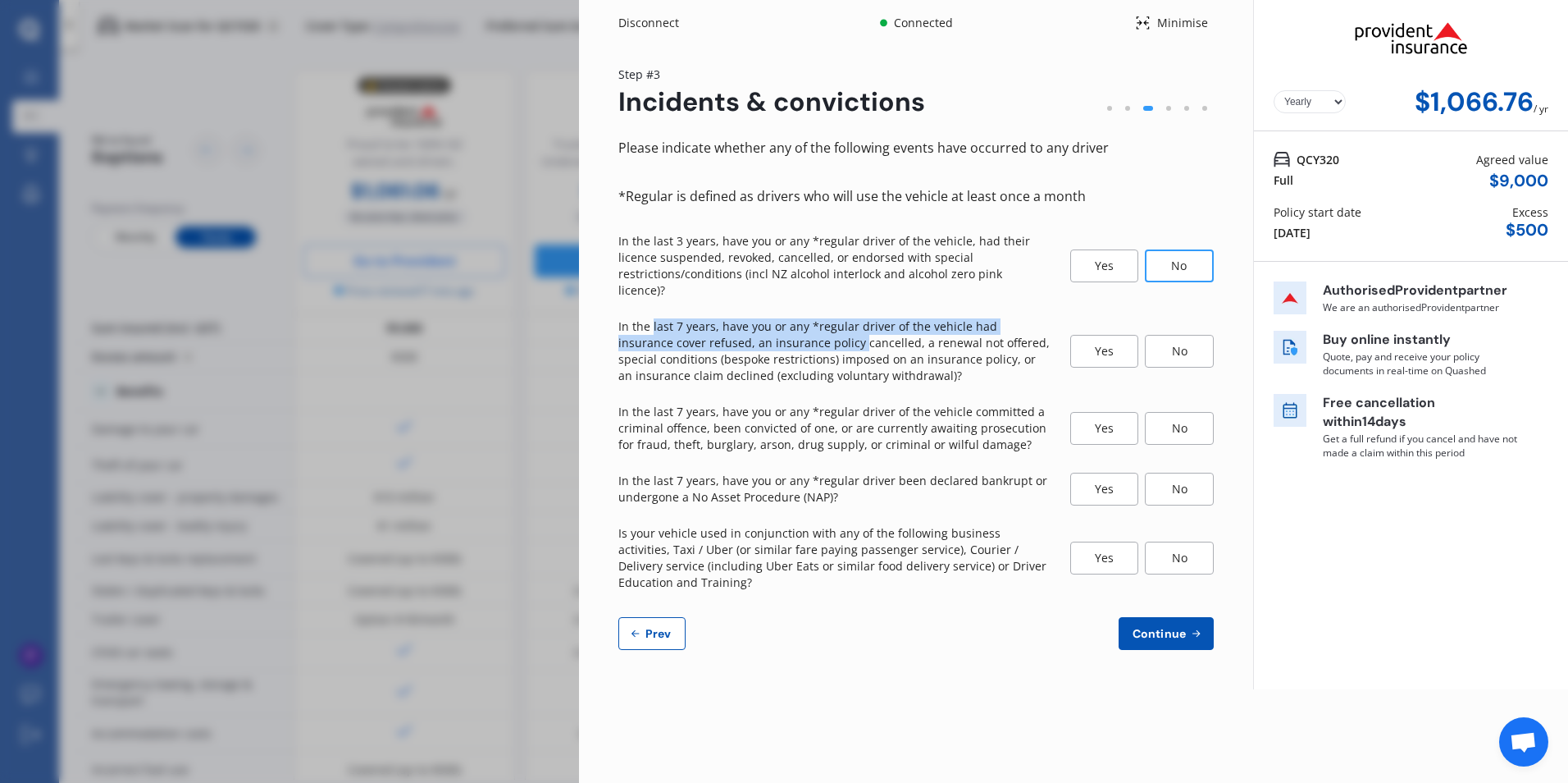
drag, startPoint x: 655, startPoint y: 317, endPoint x: 810, endPoint y: 331, distance: 155.6
click at [805, 328] on p "In the last 7 years, have you or any *regular driver of the vehicle had insuran…" at bounding box center [834, 350] width 432 height 66
drag, startPoint x: 810, startPoint y: 331, endPoint x: 936, endPoint y: 381, distance: 135.6
click at [936, 381] on div "Please indicate whether any of the following events have occurred to any driver…" at bounding box center [916, 392] width 595 height 512
click at [1159, 335] on div "No" at bounding box center [1179, 350] width 69 height 32
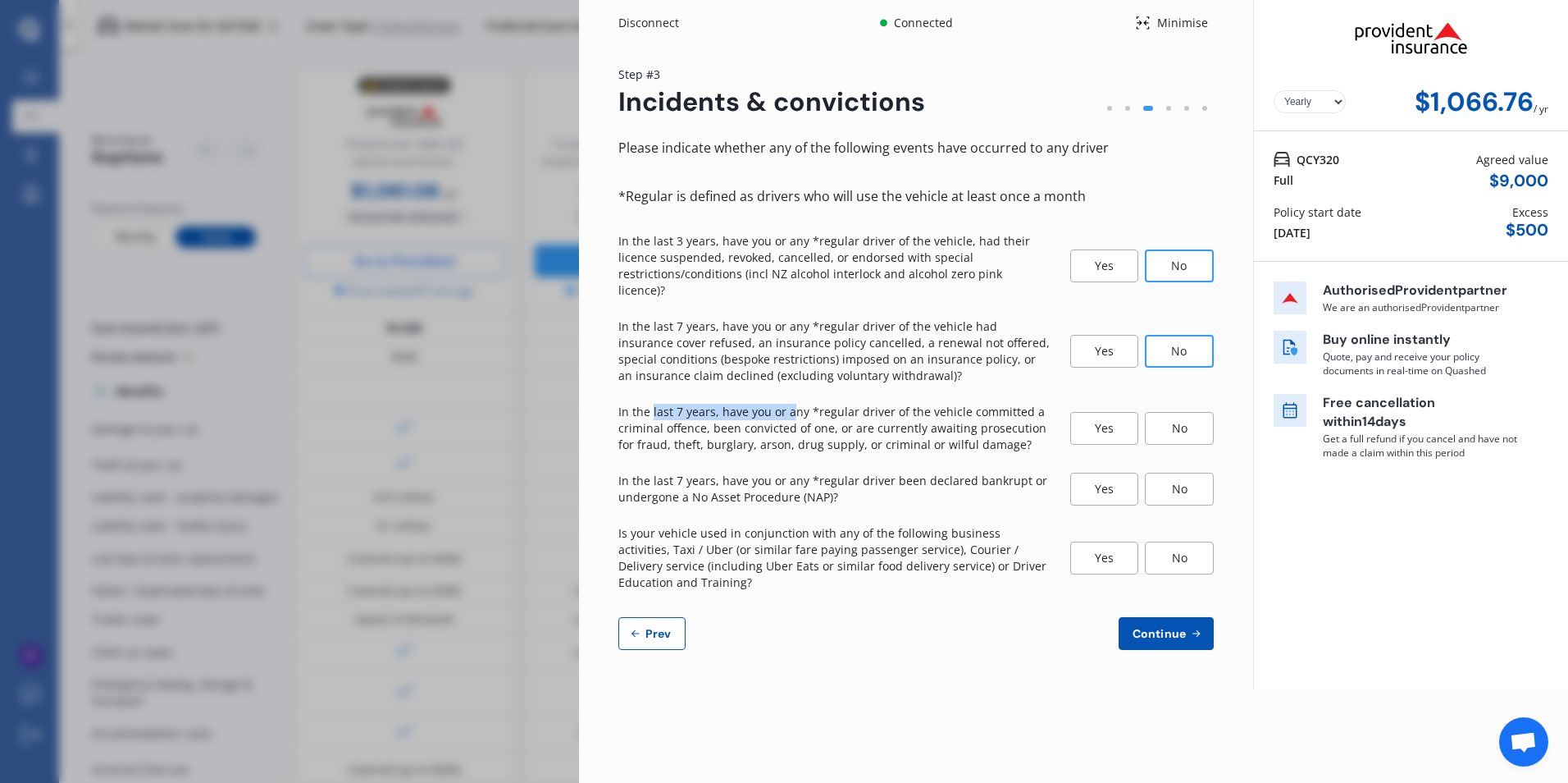
drag, startPoint x: 666, startPoint y: 398, endPoint x: 791, endPoint y: 395, distance: 125.0
click at [791, 404] on p "In the last 7 years, have you or any *regular driver of the vehicle committed a…" at bounding box center [834, 428] width 432 height 49
drag, startPoint x: 791, startPoint y: 395, endPoint x: 798, endPoint y: 428, distance: 33.7
click at [798, 428] on p "In the last 7 years, have you or any *regular driver of the vehicle committed a…" at bounding box center [834, 428] width 432 height 49
click at [1186, 418] on div "No" at bounding box center [1179, 427] width 69 height 32
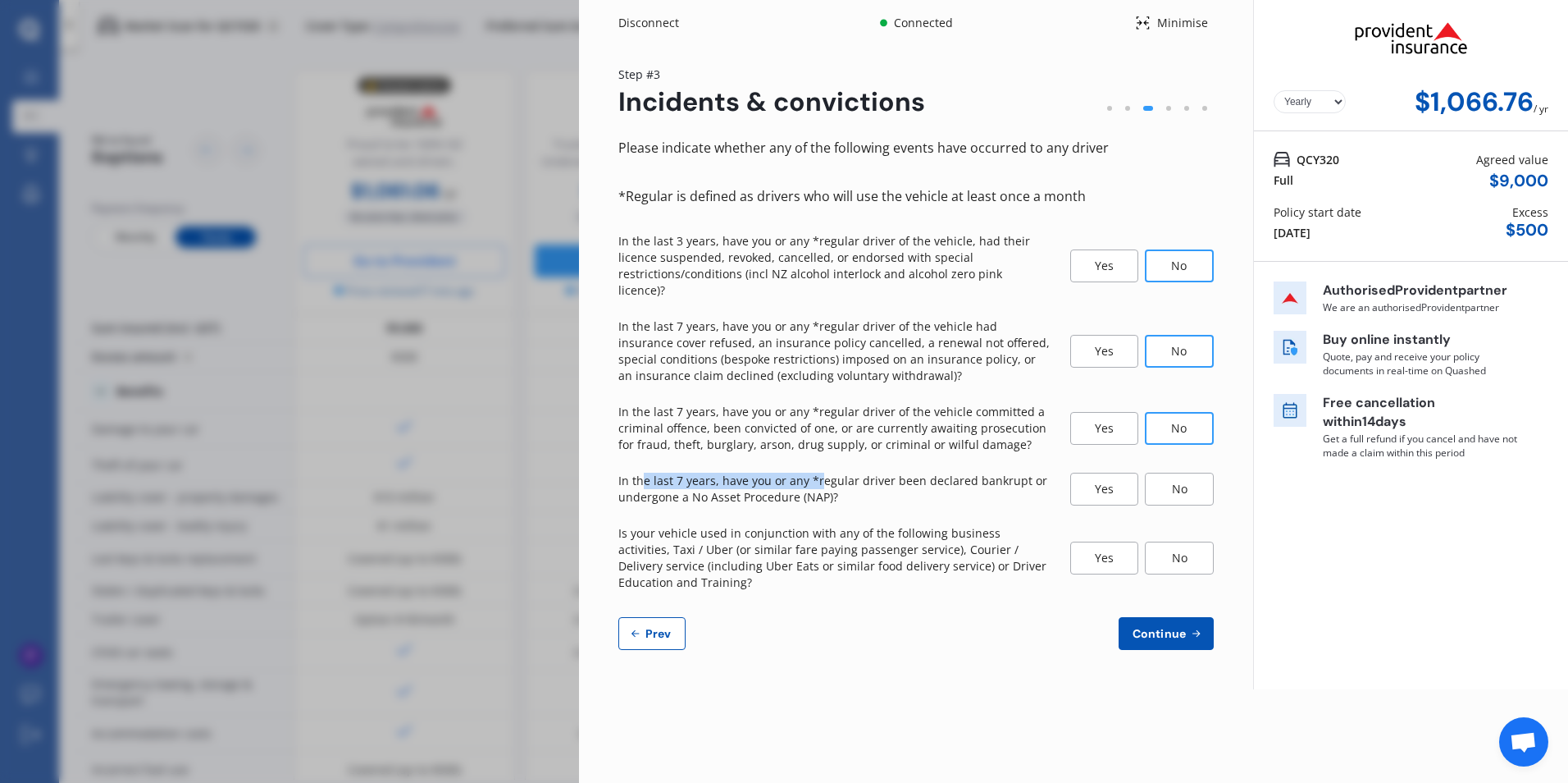
drag, startPoint x: 647, startPoint y: 465, endPoint x: 821, endPoint y: 473, distance: 174.2
click at [818, 473] on p "In the last 7 years, have you or any *regular driver been declared bankrupt or …" at bounding box center [834, 489] width 432 height 32
drag, startPoint x: 821, startPoint y: 473, endPoint x: 882, endPoint y: 533, distance: 85.6
click at [879, 526] on p "Is your vehicle used in conjunction with any of the following business activiti…" at bounding box center [834, 558] width 432 height 66
click at [1180, 477] on div "No" at bounding box center [1179, 489] width 69 height 32
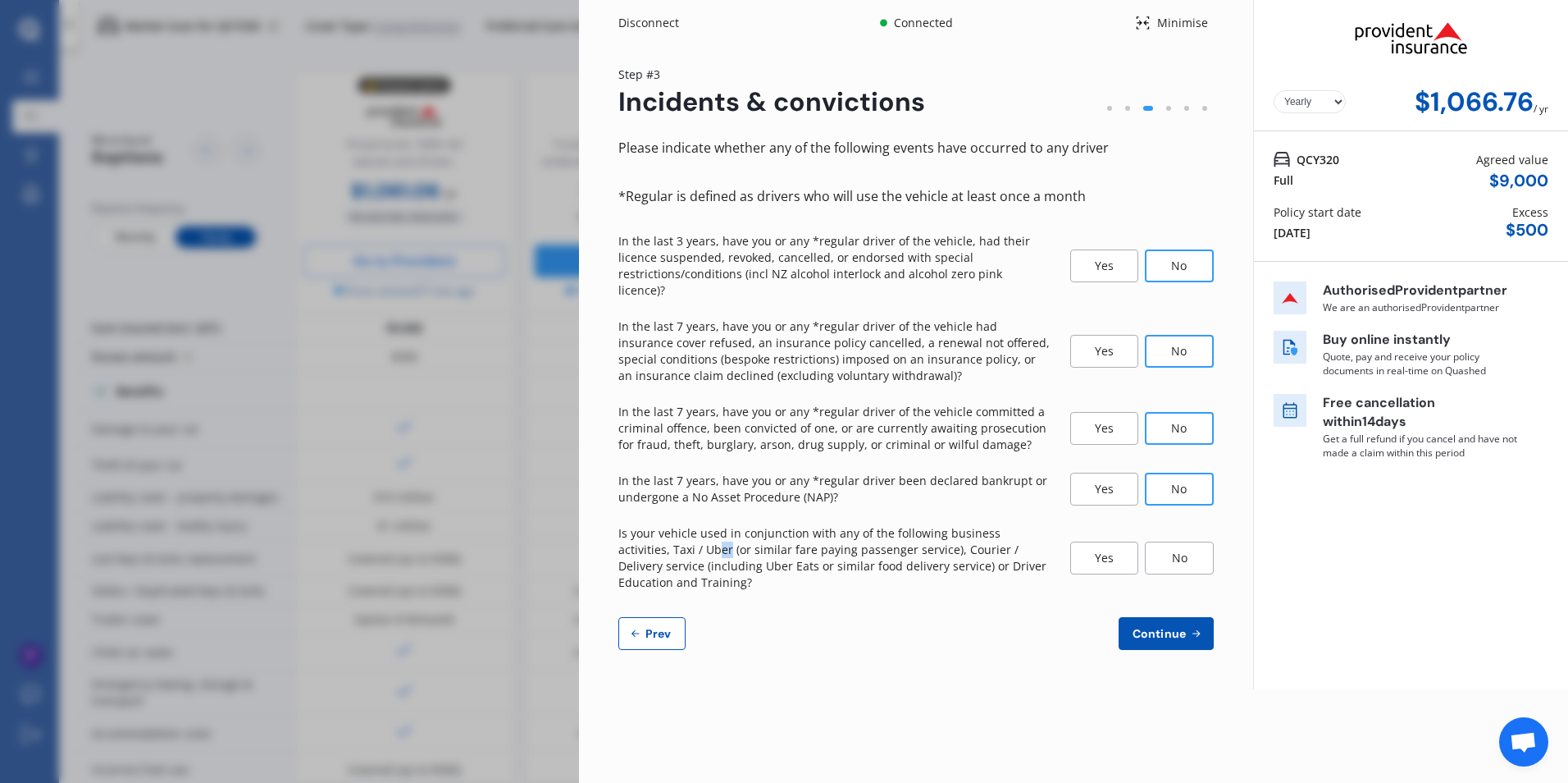
drag, startPoint x: 663, startPoint y: 537, endPoint x: 678, endPoint y: 533, distance: 15.5
click at [678, 533] on p "Is your vehicle used in conjunction with any of the following business activiti…" at bounding box center [834, 558] width 432 height 66
drag, startPoint x: 678, startPoint y: 533, endPoint x: 783, endPoint y: 572, distance: 112.0
click at [769, 568] on p "Is your vehicle used in conjunction with any of the following business activiti…" at bounding box center [834, 558] width 432 height 66
click at [1163, 543] on div "No" at bounding box center [1179, 557] width 69 height 32
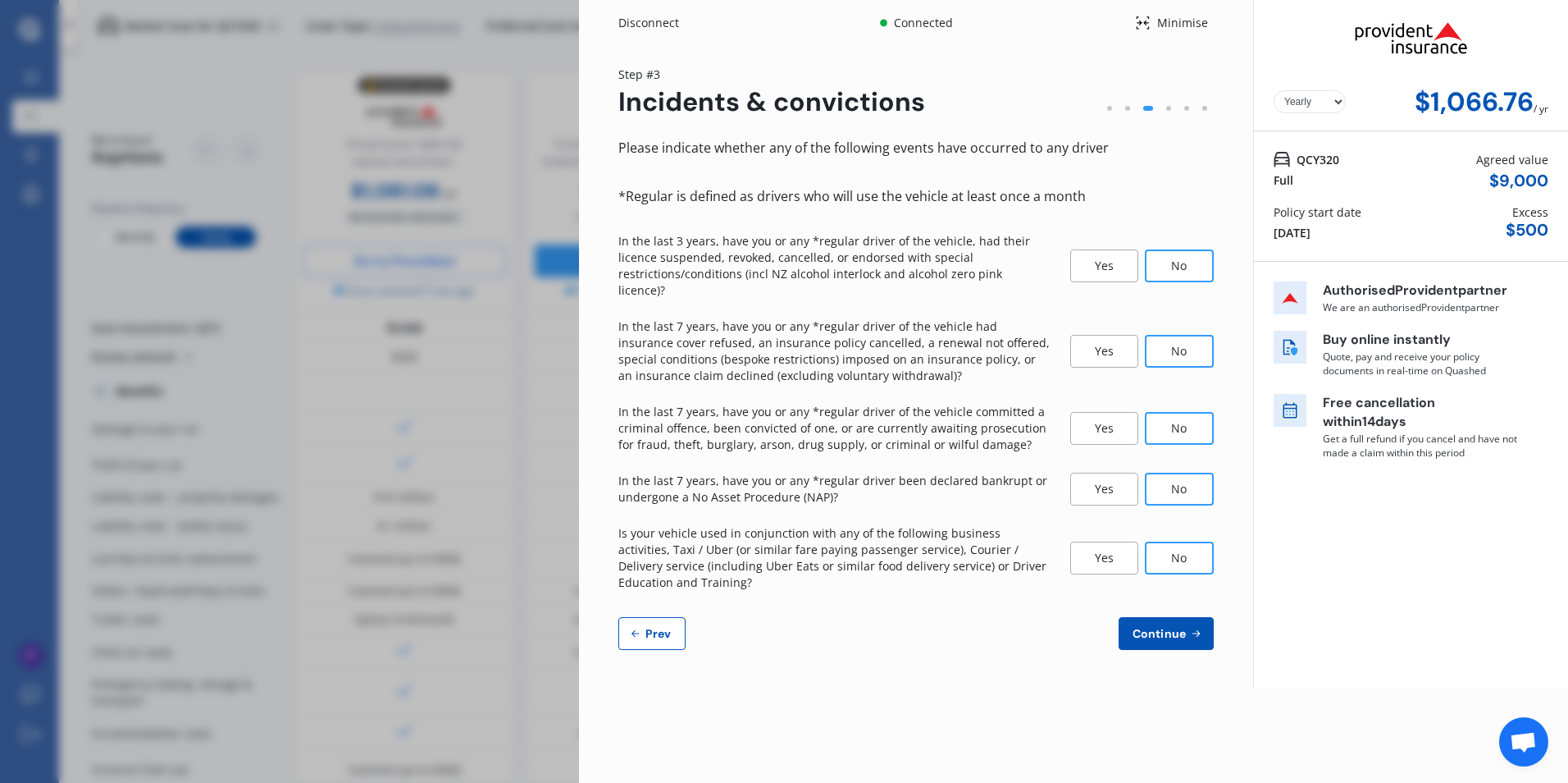
click at [646, 627] on span "Prev" at bounding box center [657, 633] width 32 height 13
select select "15"
select select "09"
select select "1985"
select select "NZ_FULL"
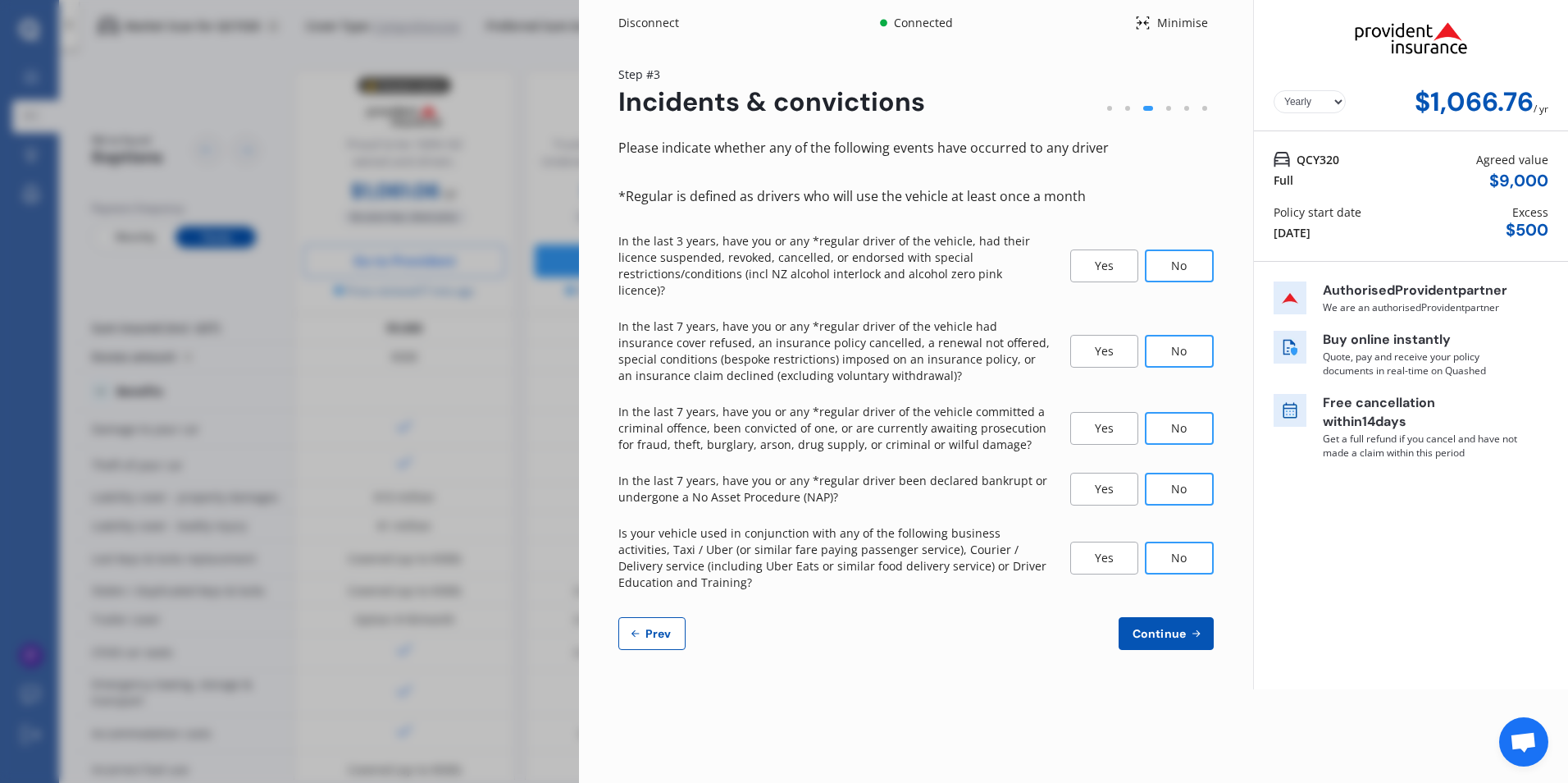
select select "0"
select select "25"
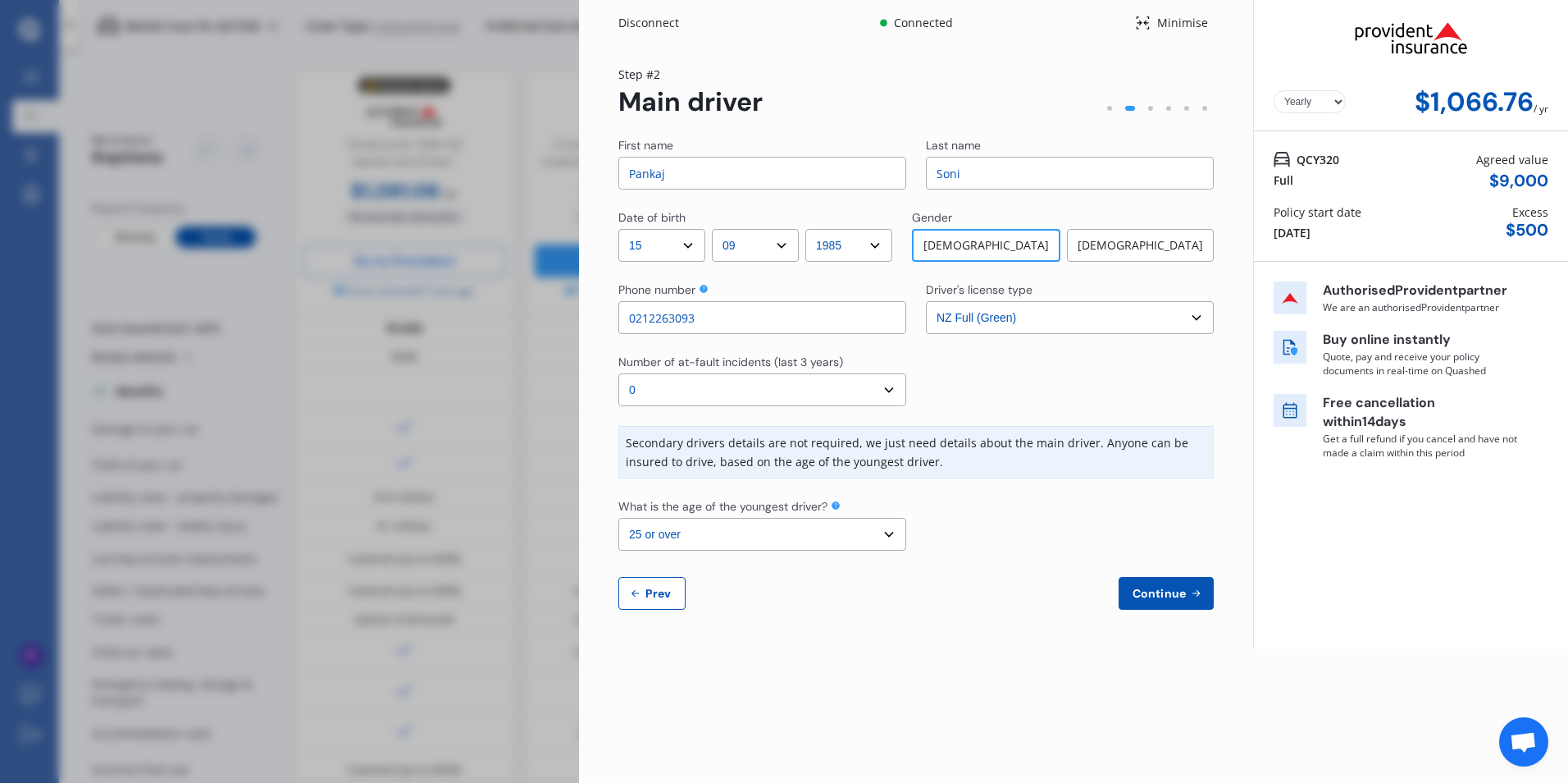
click at [657, 593] on span "Prev" at bounding box center [657, 593] width 32 height 13
select select "full"
select select "OTHER"
select select "[STREET_ADDRESS]"
select select "TOYOTA"
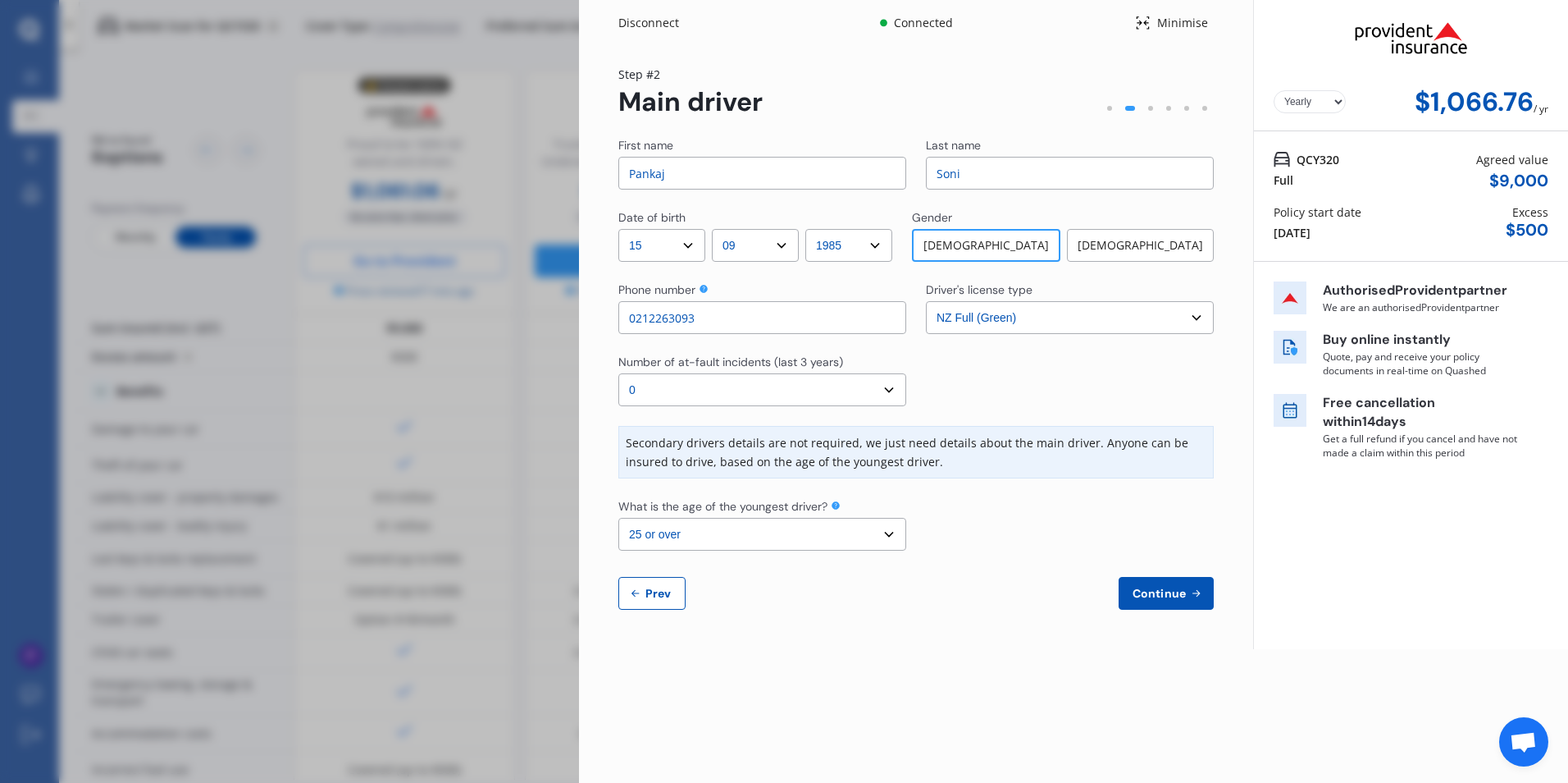
select select "AQUA"
select select "NZVTOYO2012AEBZ"
select select "none"
select select "NO"
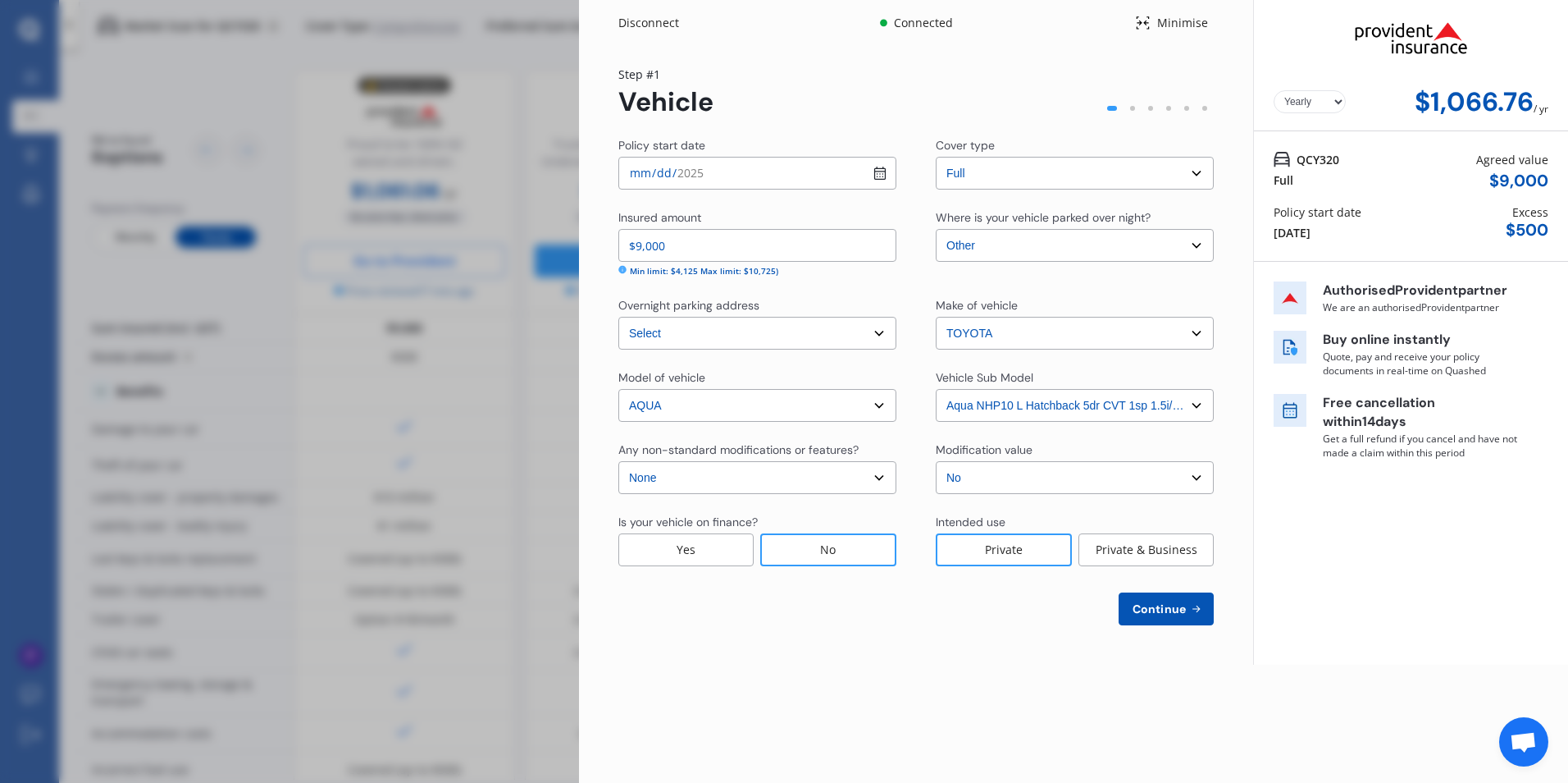
click at [1173, 601] on button "Continue" at bounding box center [1166, 608] width 95 height 32
select select "15"
select select "09"
select select "1985"
select select "NZ_FULL"
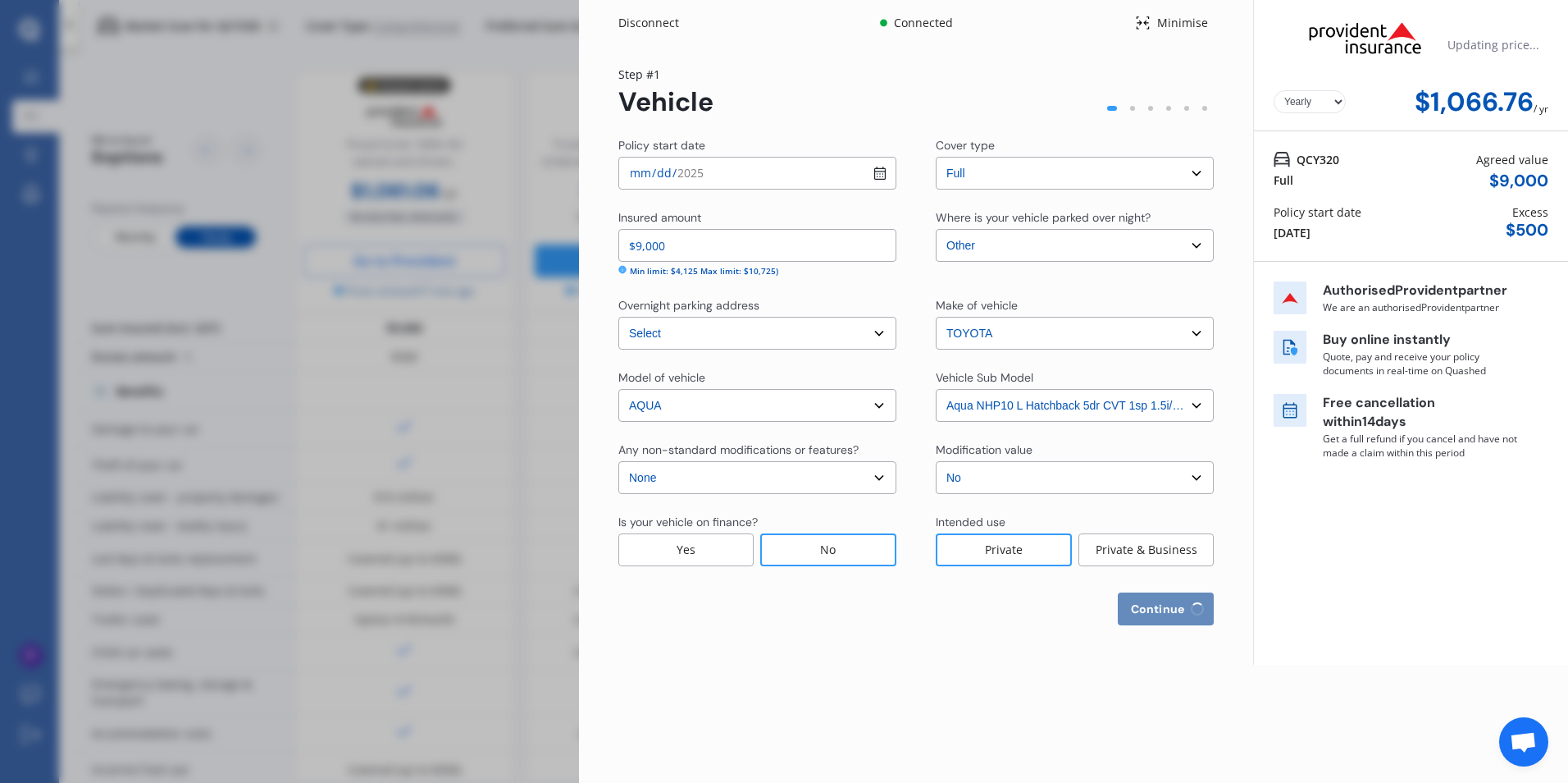
select select "0"
select select "25"
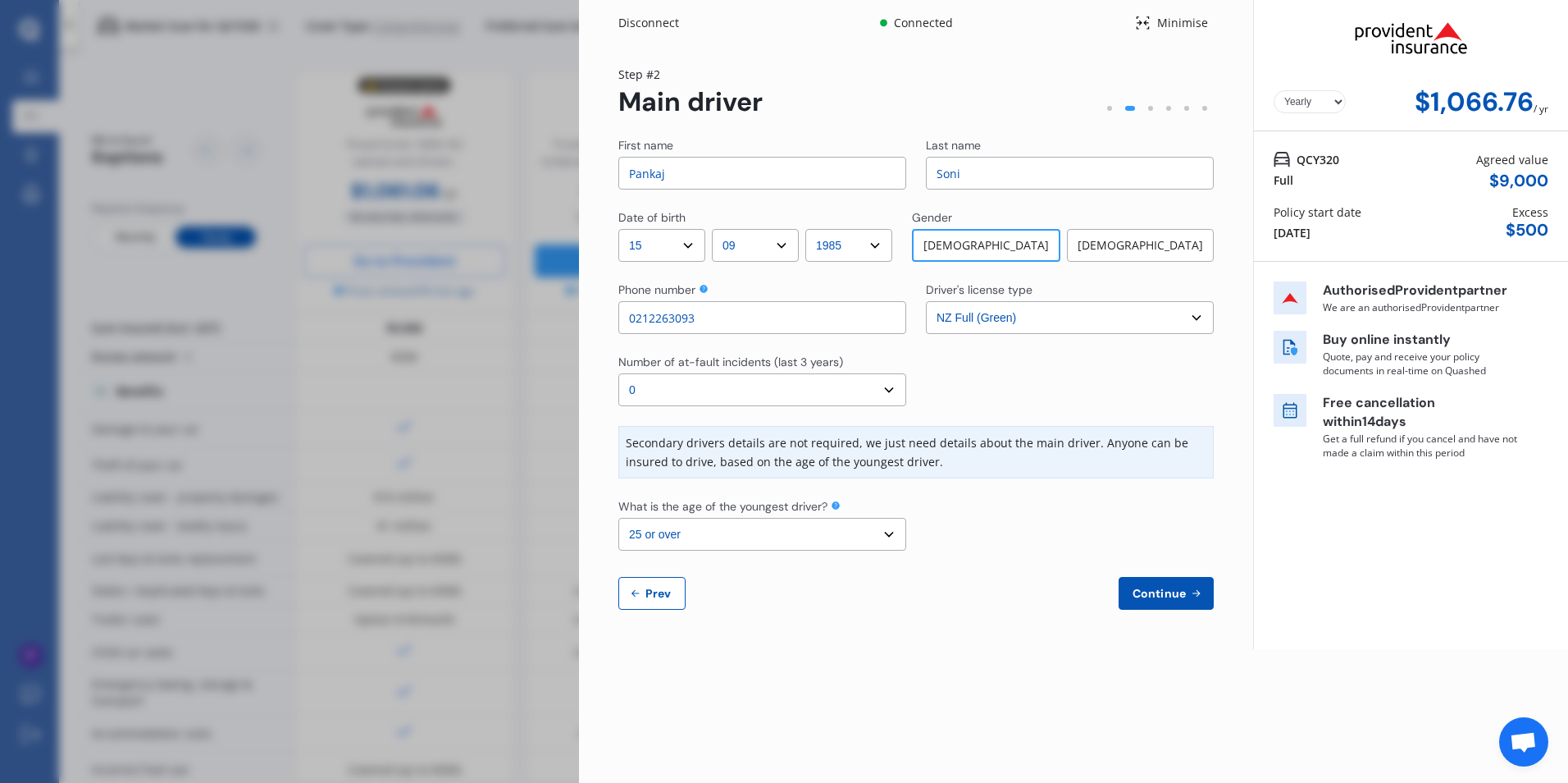
click at [1152, 589] on span "Continue" at bounding box center [1159, 593] width 60 height 13
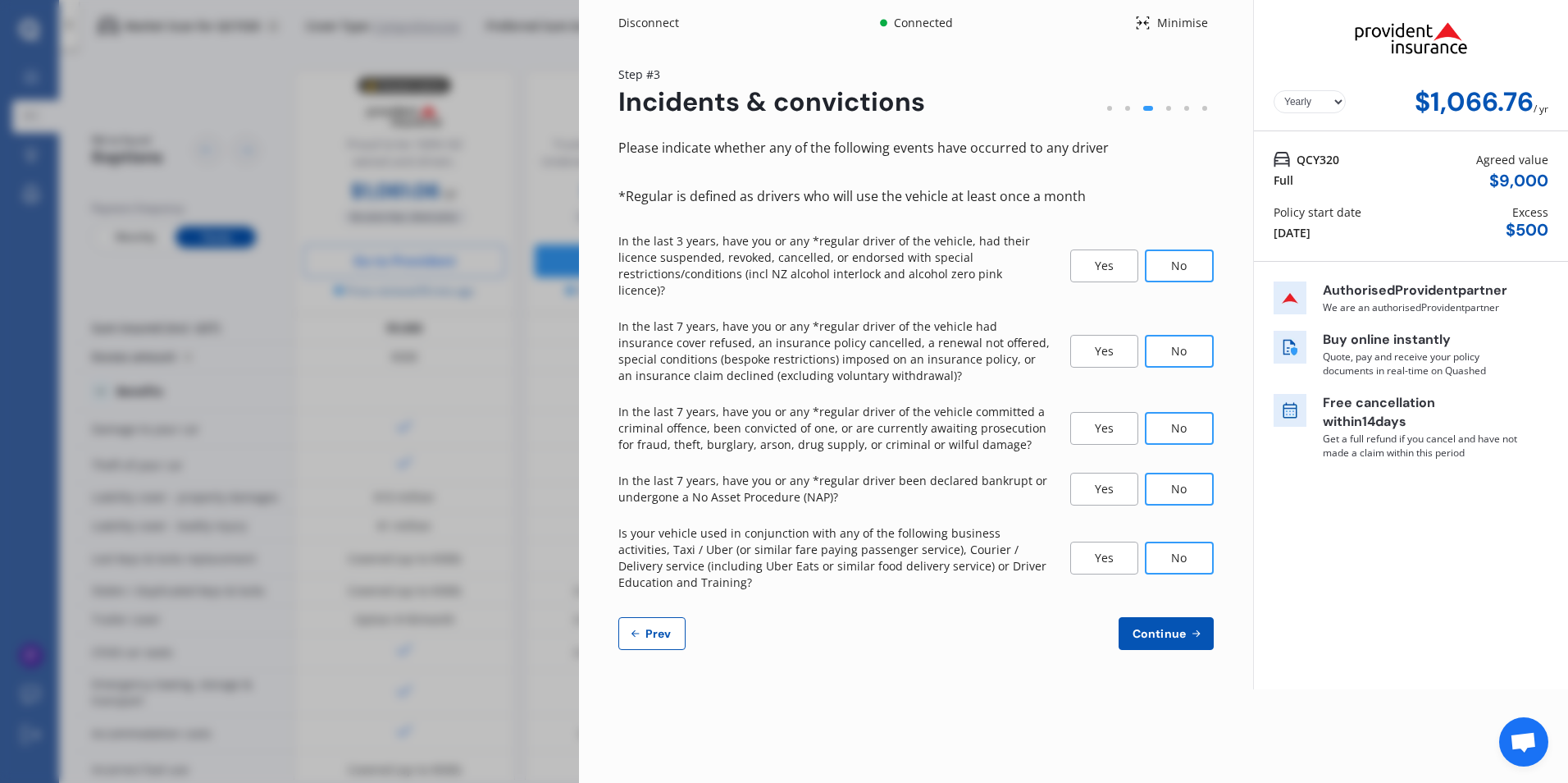
click at [1159, 627] on span "Continue" at bounding box center [1159, 633] width 60 height 13
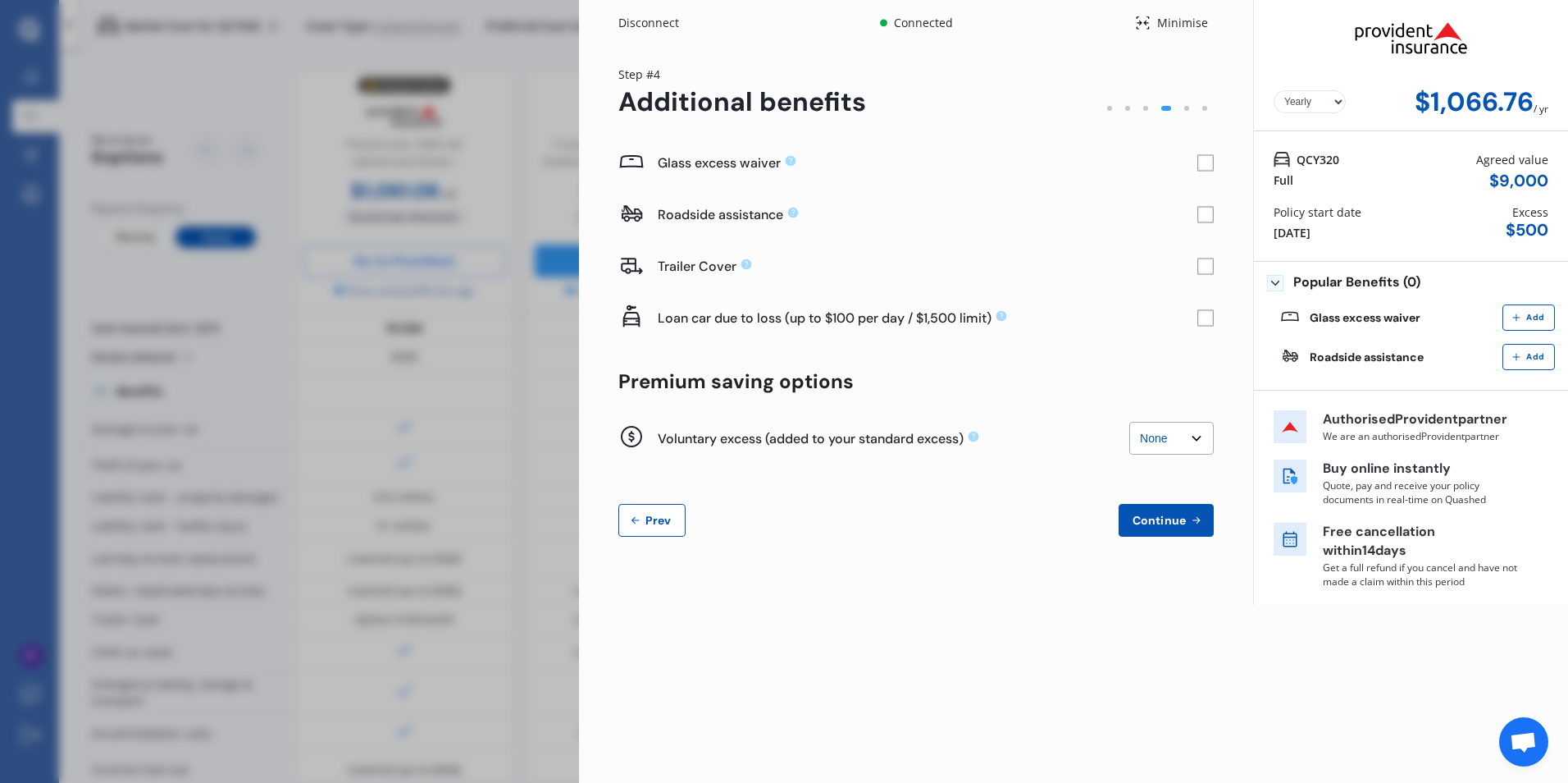
click at [1217, 217] on div "Yearly Monthly $1,066.76 / yr Step # 4 Additional benefits Glass excess waiver …" at bounding box center [916, 310] width 674 height 530
click at [1208, 214] on rect at bounding box center [1206, 215] width 17 height 17
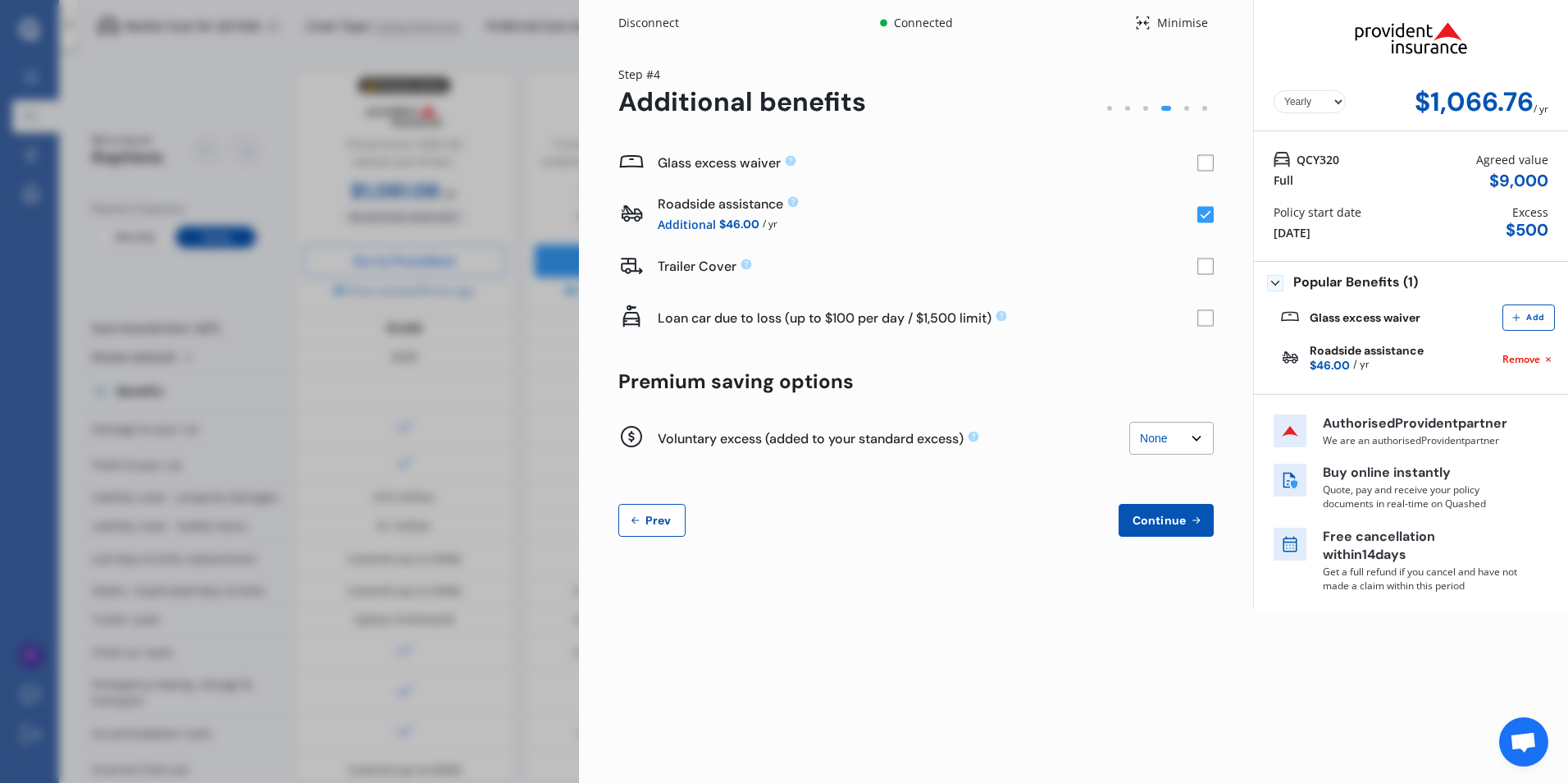
click at [1206, 218] on rect at bounding box center [1206, 215] width 17 height 17
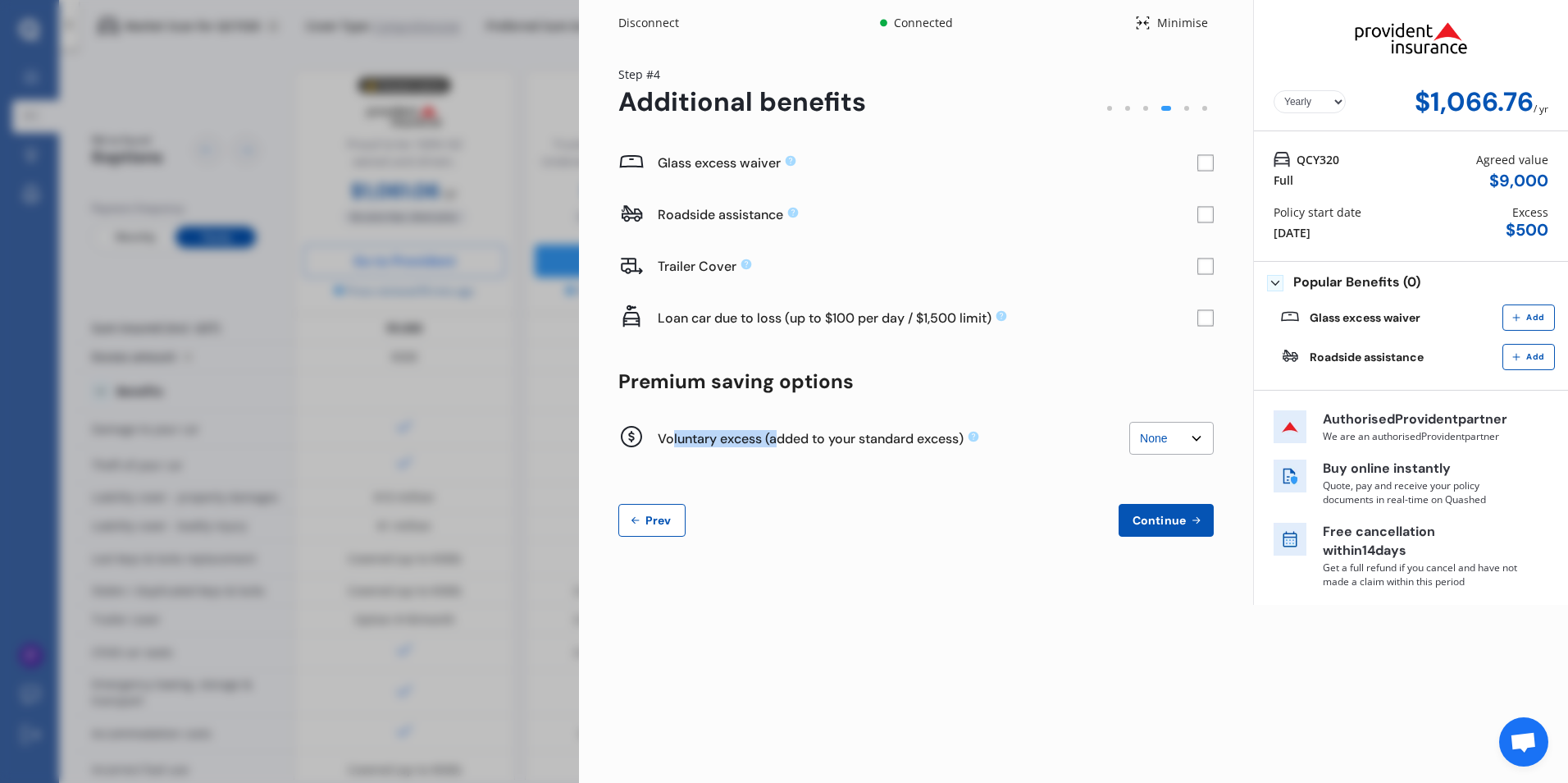
drag, startPoint x: 671, startPoint y: 435, endPoint x: 775, endPoint y: 439, distance: 104.1
click at [775, 439] on div "Voluntary excess (added to your standard excess)" at bounding box center [893, 439] width 472 height 18
click at [973, 435] on icon at bounding box center [974, 437] width 11 height 11
click at [976, 438] on icon at bounding box center [974, 437] width 11 height 11
click at [1025, 518] on div "Continue Prev" at bounding box center [916, 519] width 595 height 32
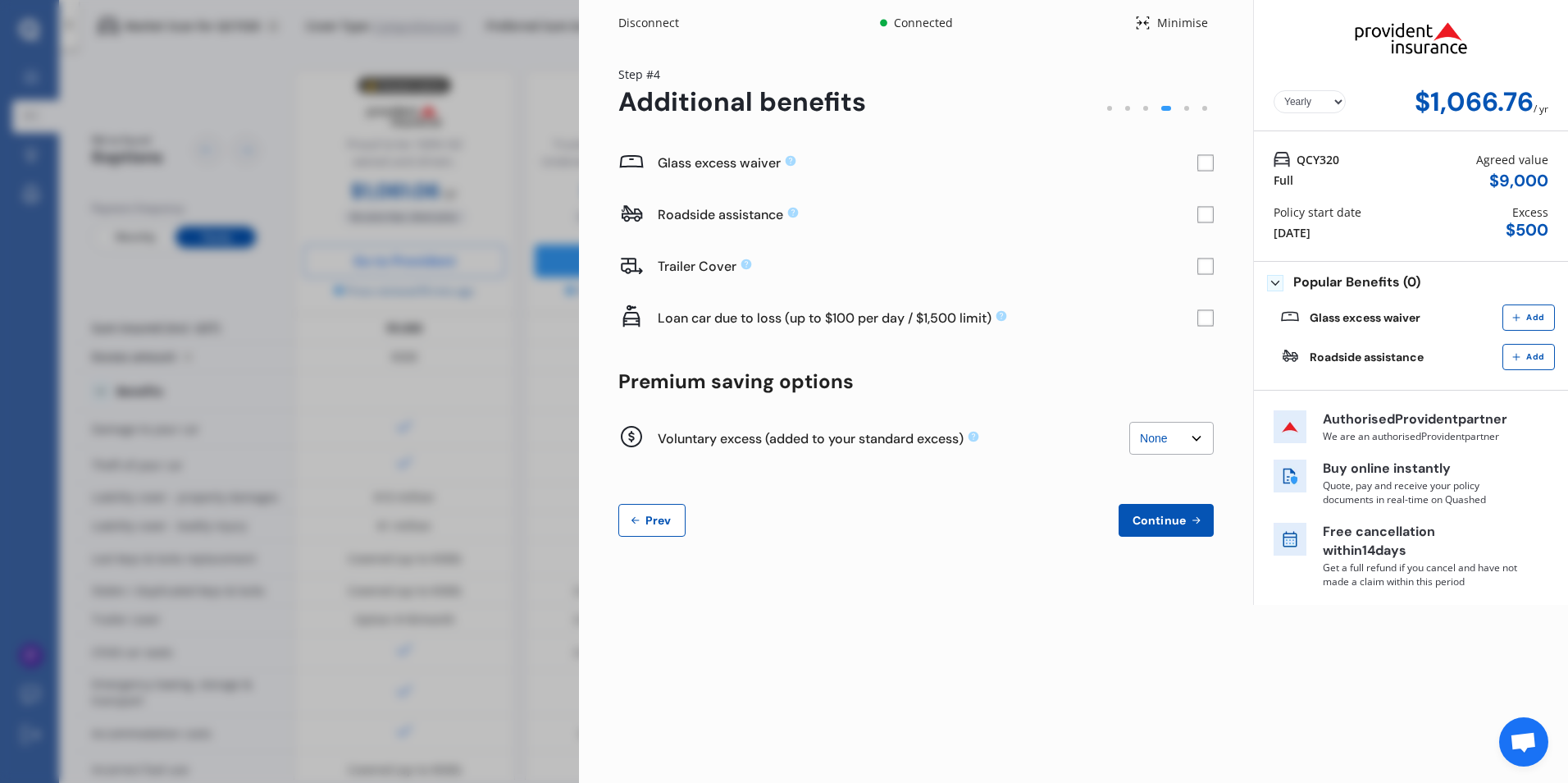
click at [1164, 523] on span "Continue" at bounding box center [1159, 519] width 60 height 13
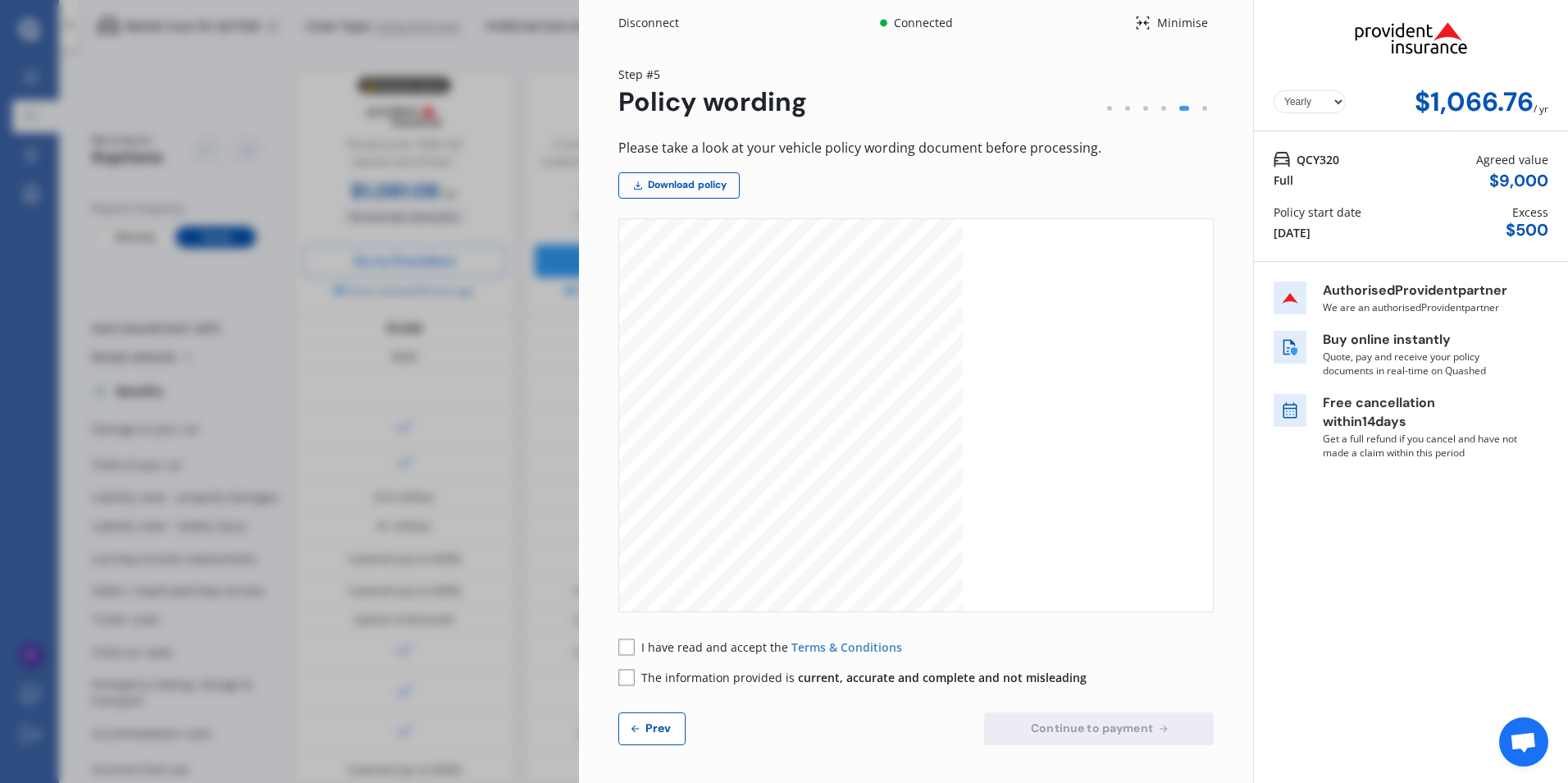
click at [650, 647] on span "I have read and accept the" at bounding box center [716, 647] width 150 height 16
click at [628, 681] on rect at bounding box center [626, 676] width 17 height 17
click at [686, 186] on link "Download policy" at bounding box center [679, 186] width 122 height 26
